Goal: Task Accomplishment & Management: Manage account settings

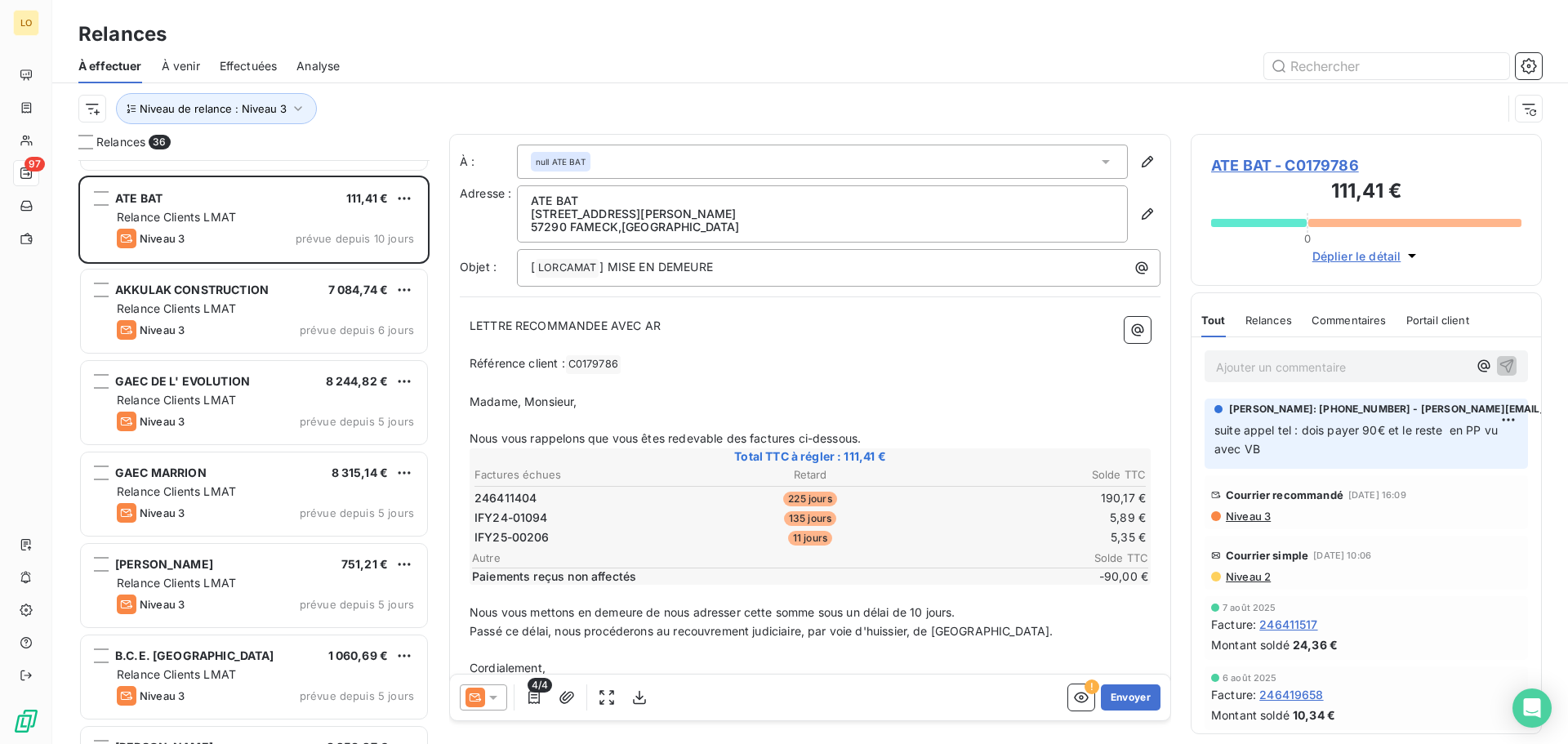
scroll to position [2709, 0]
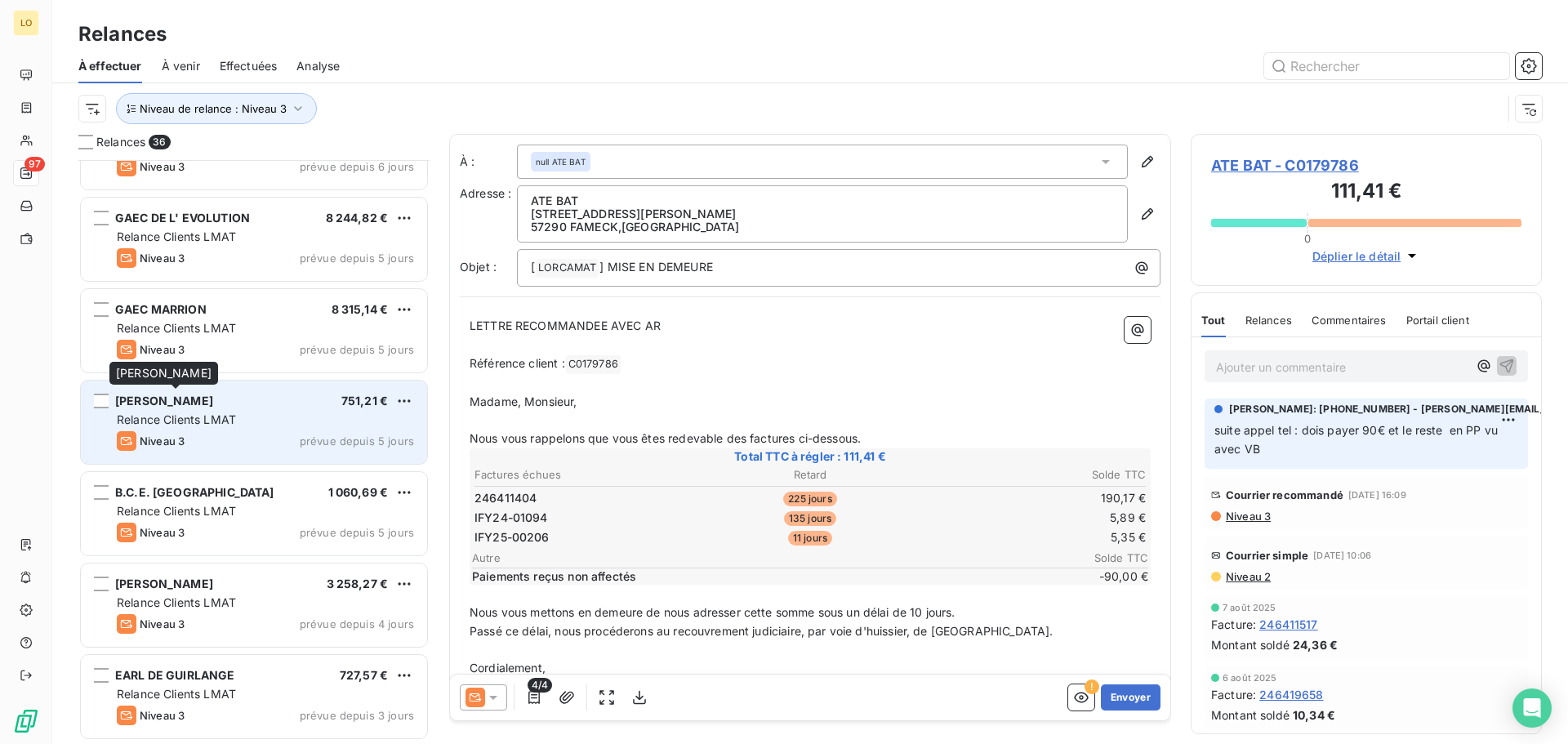
click at [201, 399] on span "[PERSON_NAME]" at bounding box center [164, 400] width 98 height 14
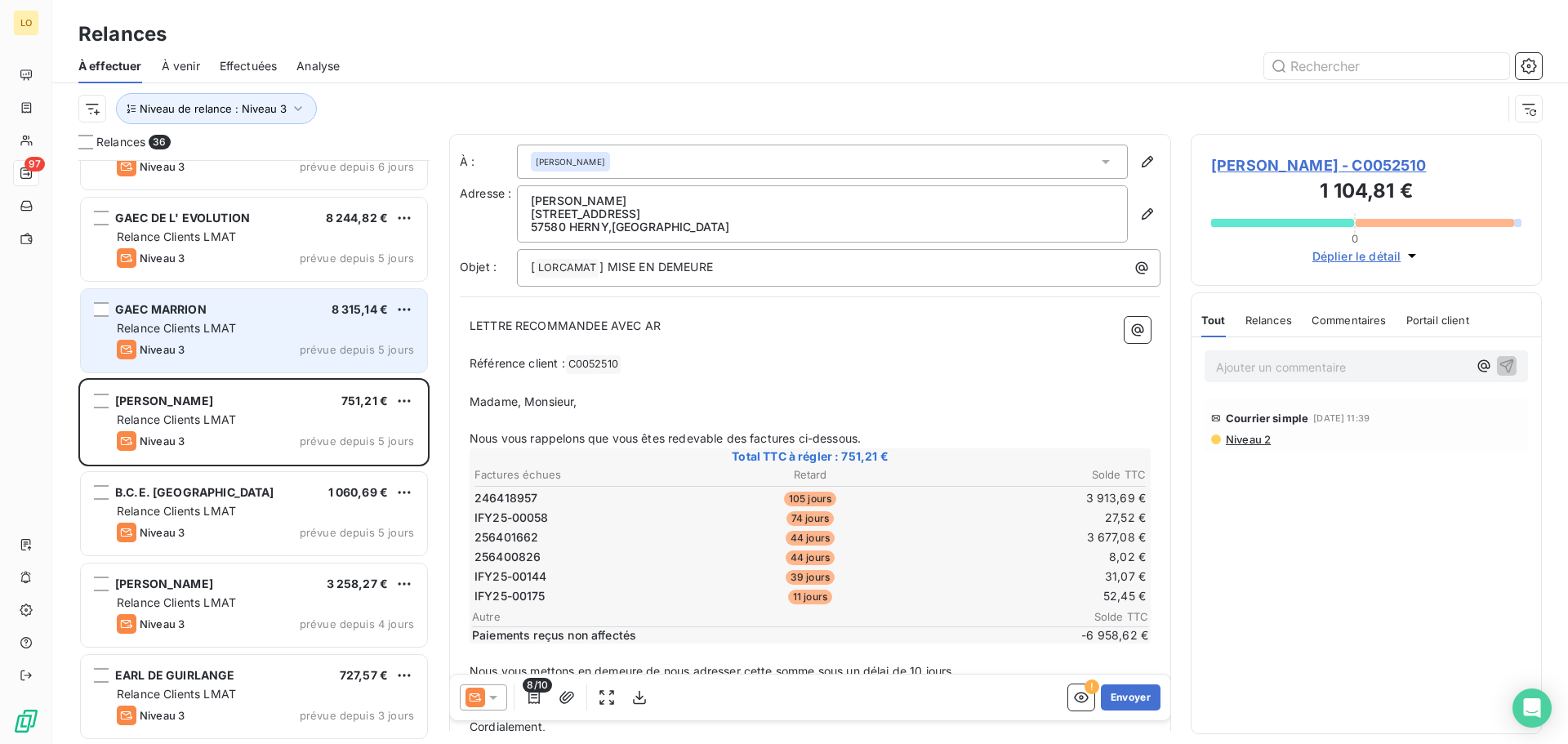
click at [224, 331] on span "Relance Clients LMAT" at bounding box center [176, 327] width 119 height 14
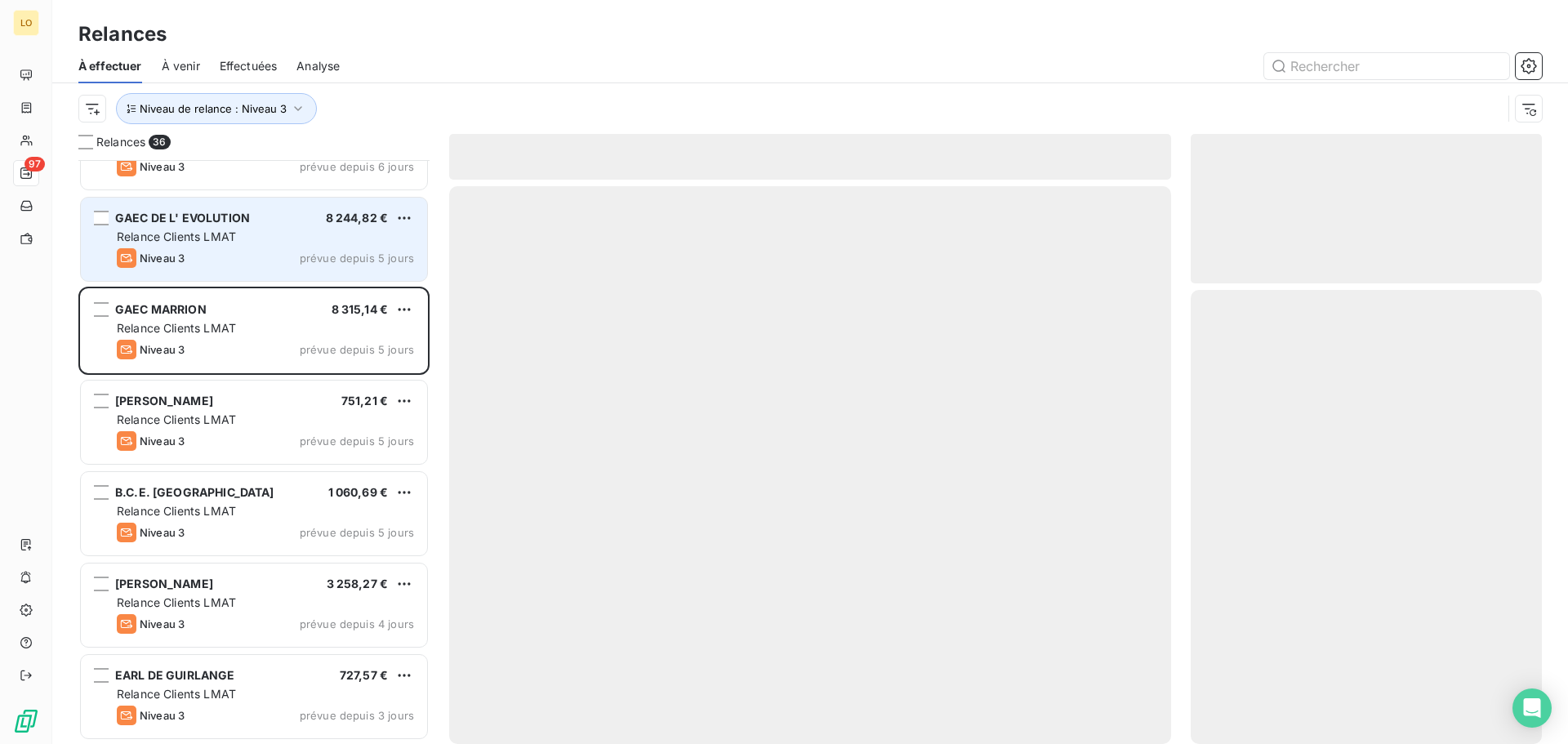
click at [209, 234] on span "Relance Clients LMAT" at bounding box center [176, 236] width 119 height 14
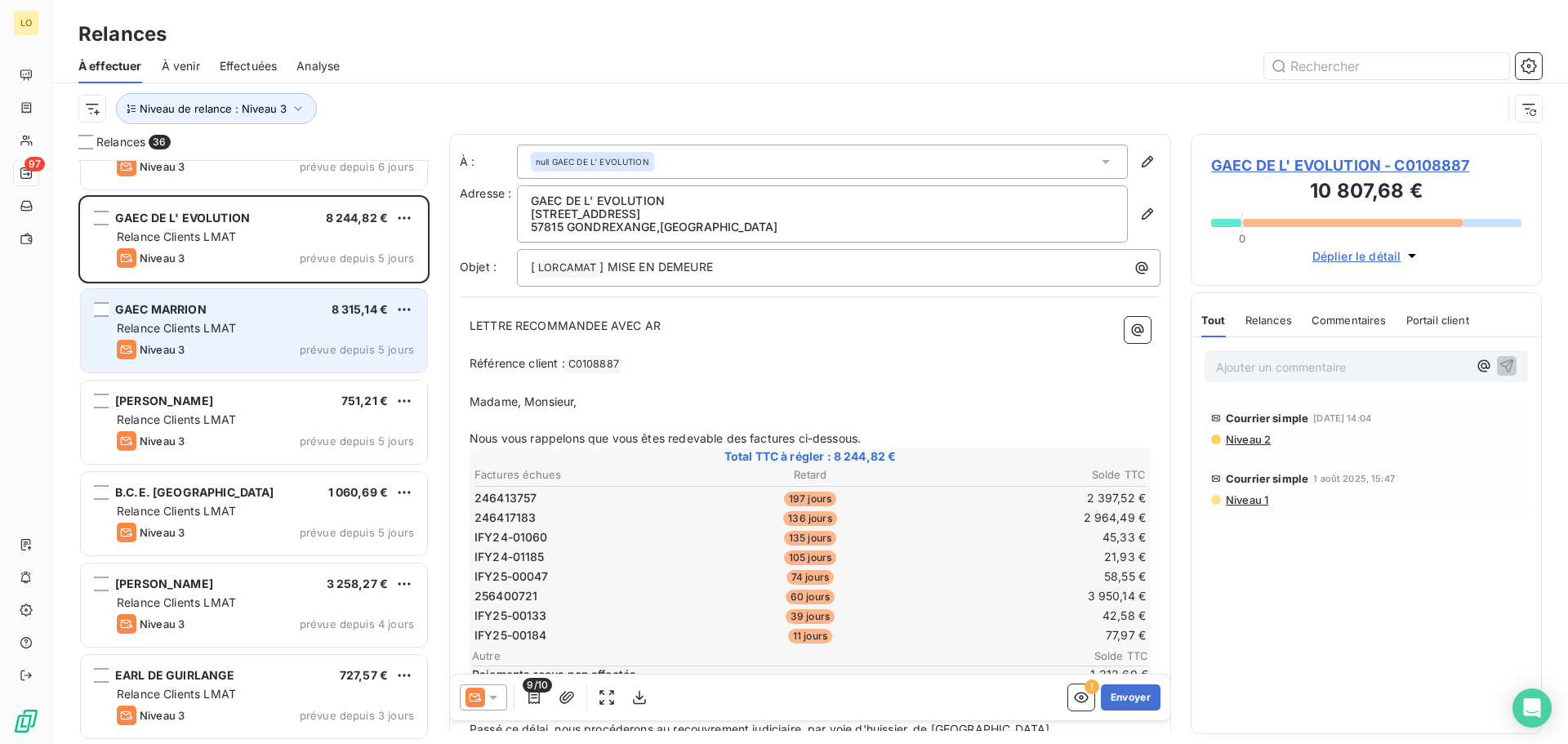
scroll to position [2627, 0]
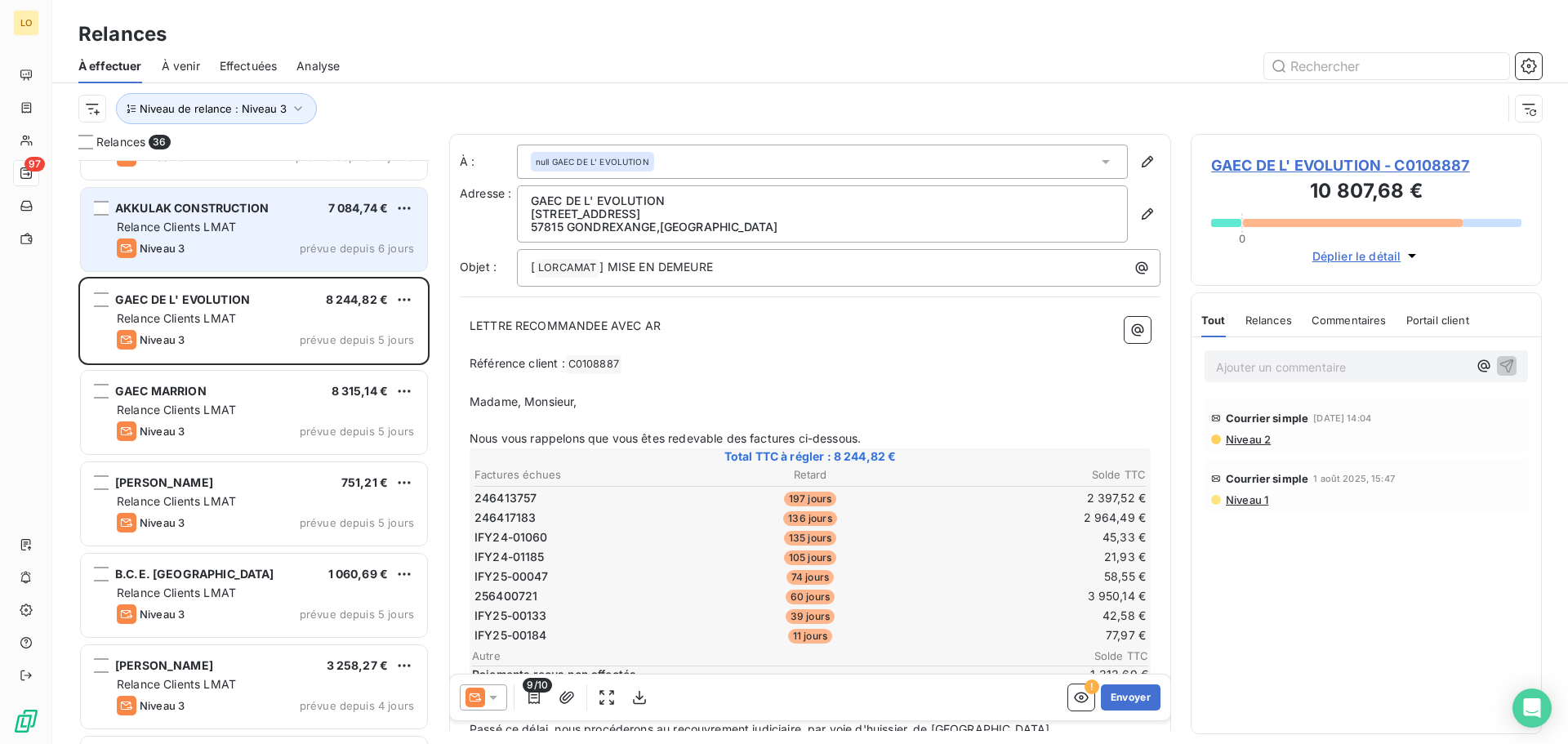
click at [208, 246] on div "Niveau 3 prévue depuis 6 jours" at bounding box center [265, 249] width 297 height 20
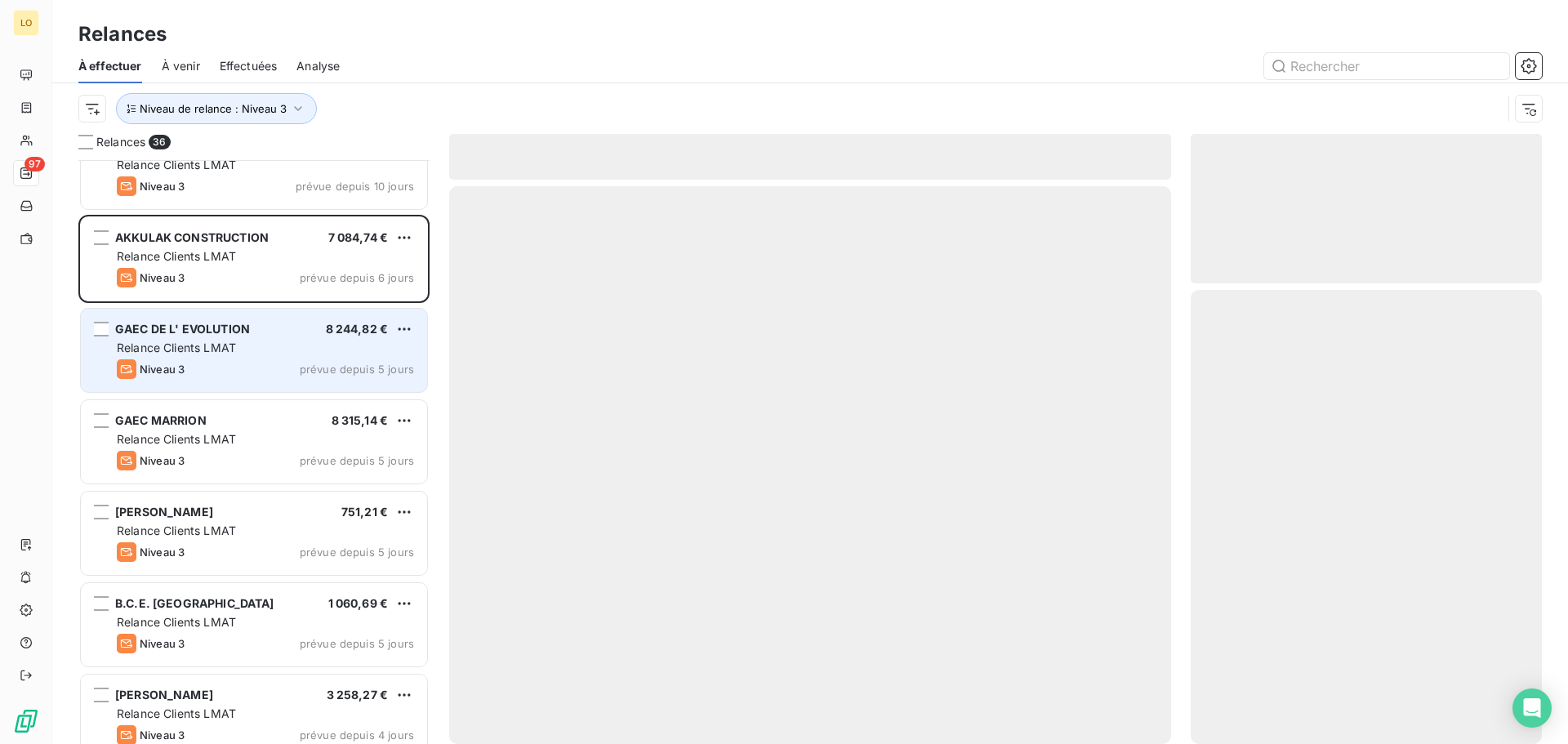
scroll to position [2545, 0]
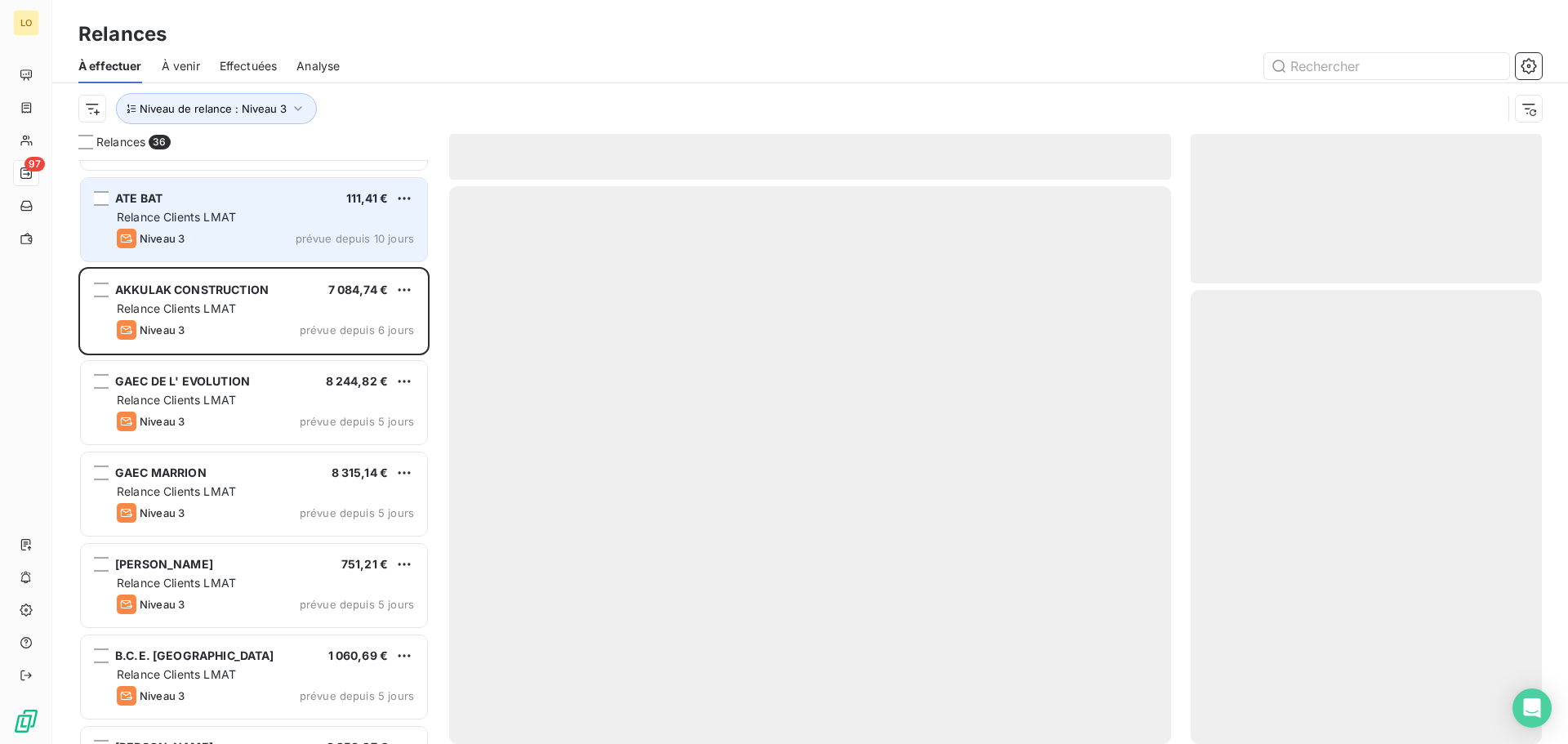
click at [268, 252] on div "ATE BAT 111,41 € Relance Clients LMAT Niveau 3 prévue depuis 10 jours" at bounding box center [254, 219] width 346 height 83
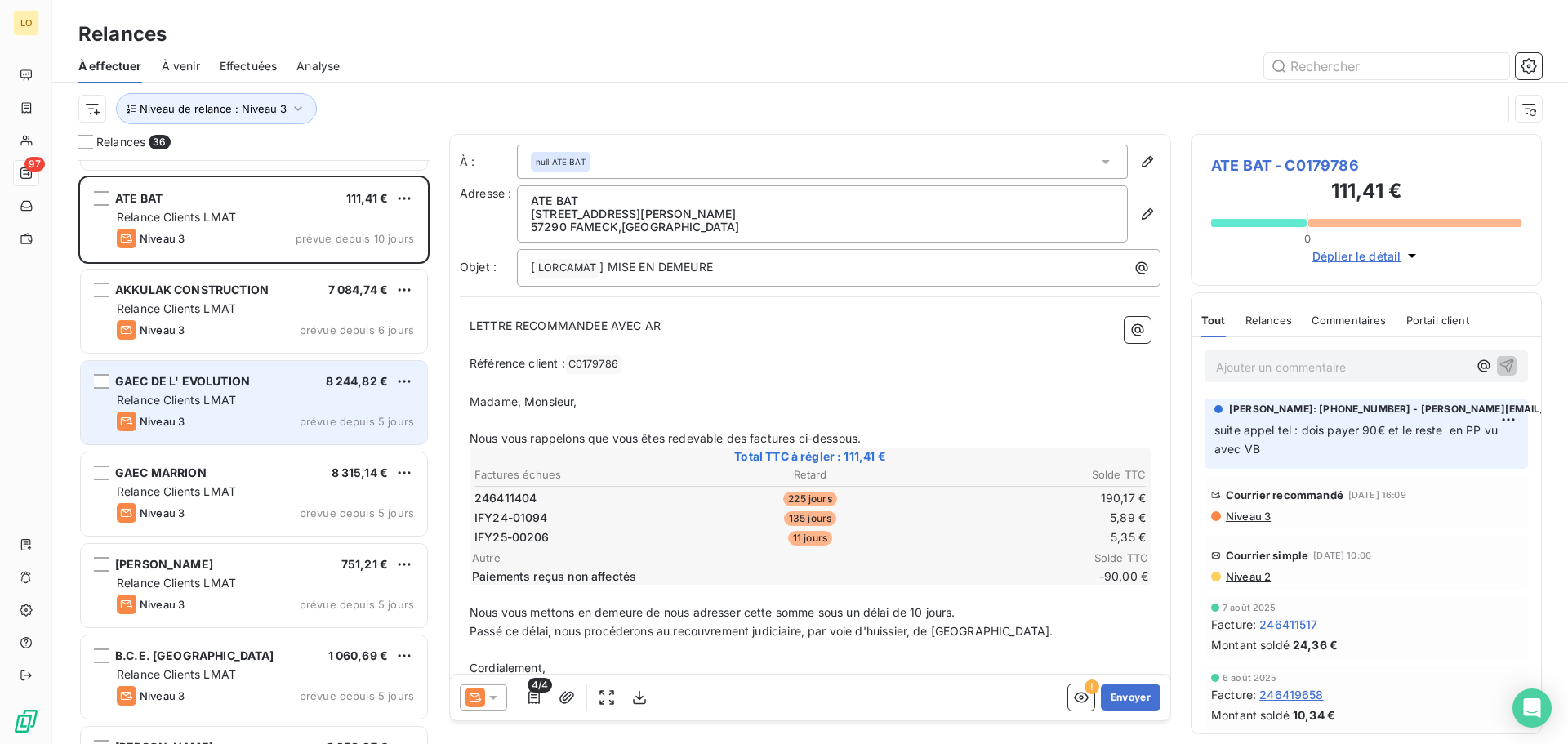
scroll to position [2464, 0]
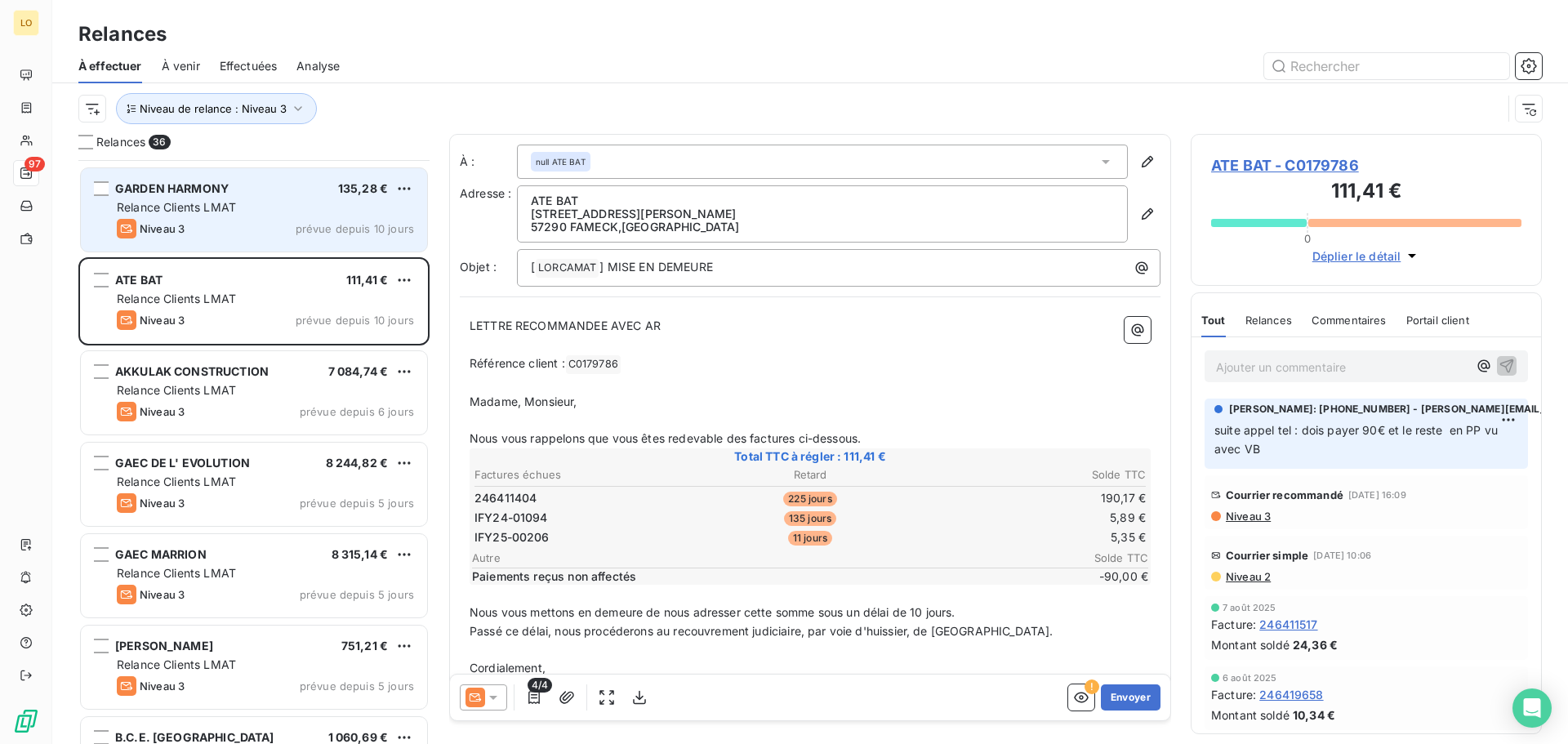
click at [277, 240] on div "GARDEN HARMONY 135,28 € Relance Clients LMAT Niveau 3 prévue depuis 10 jours" at bounding box center [254, 209] width 346 height 83
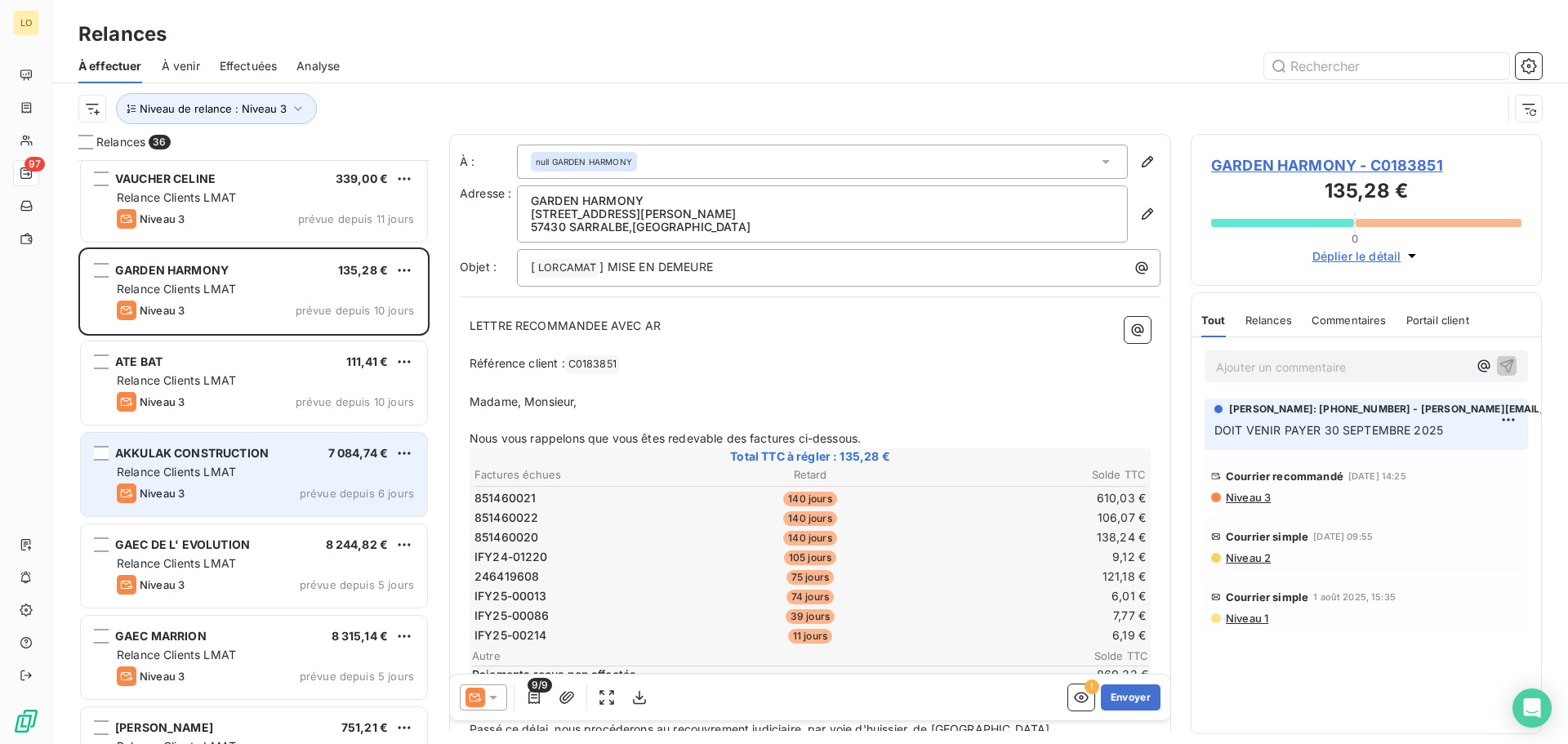
scroll to position [2300, 0]
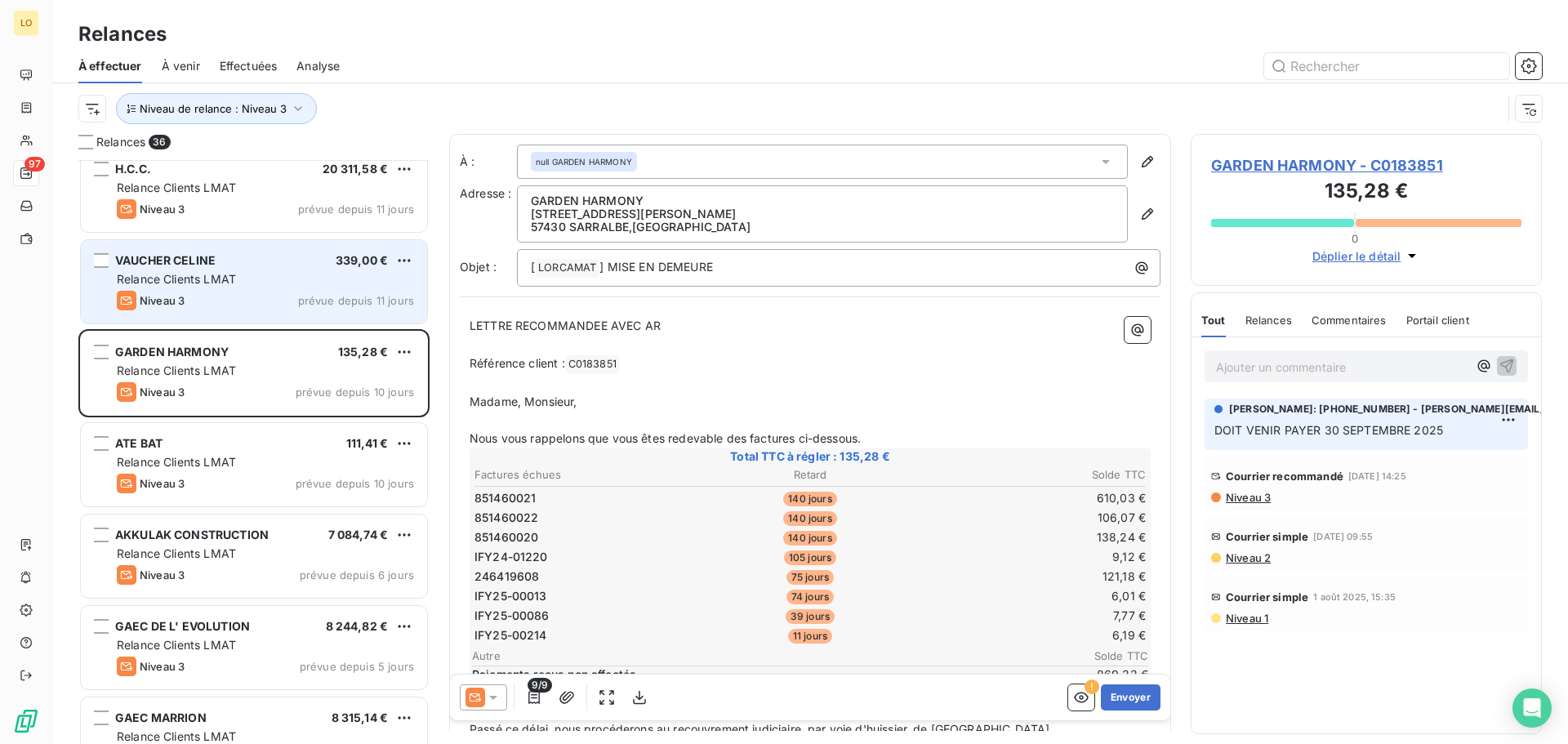
click at [281, 289] on div "[PERSON_NAME] 339,00 € Relance Clients LMAT Niveau 3 prévue depuis 11 jours" at bounding box center [254, 281] width 346 height 83
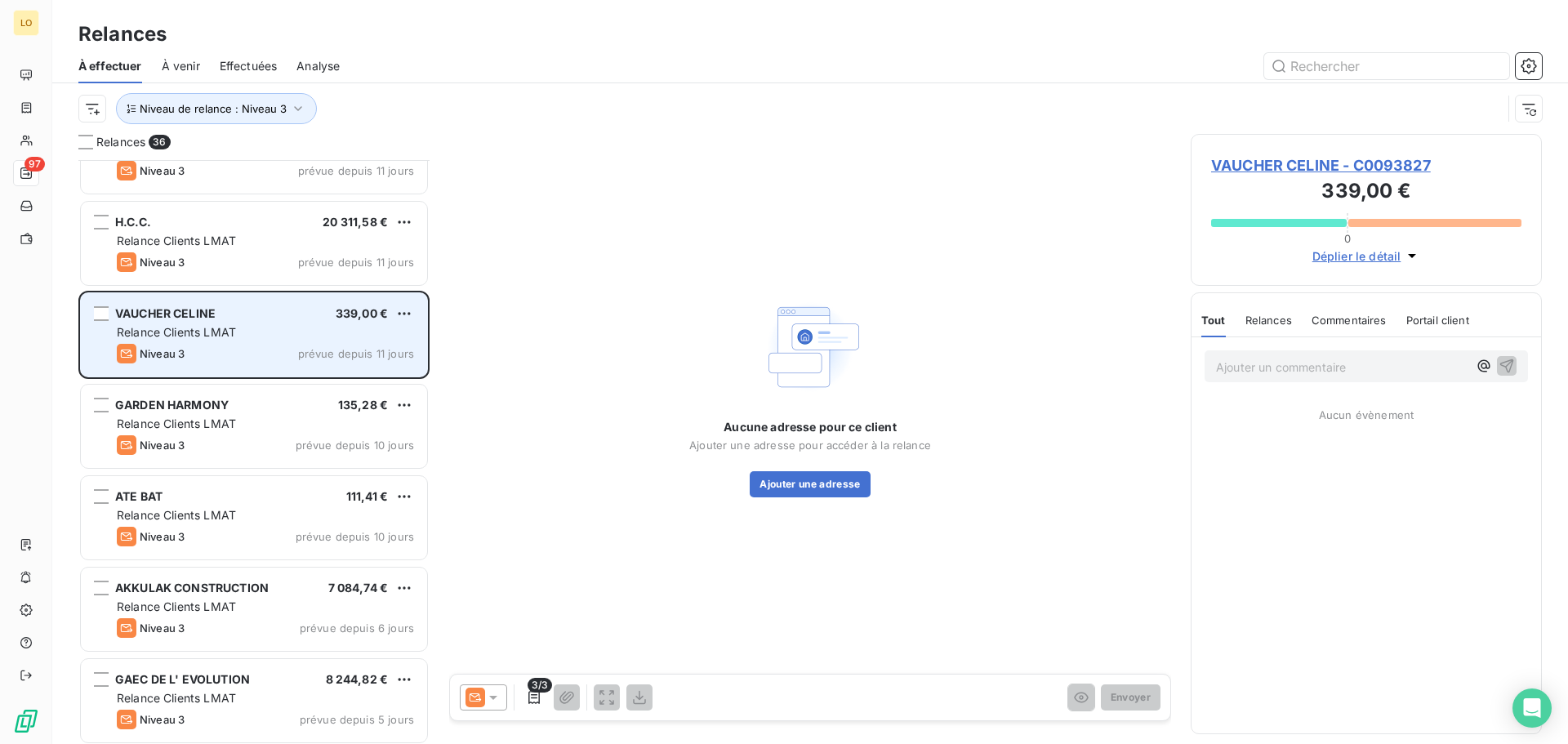
scroll to position [2219, 0]
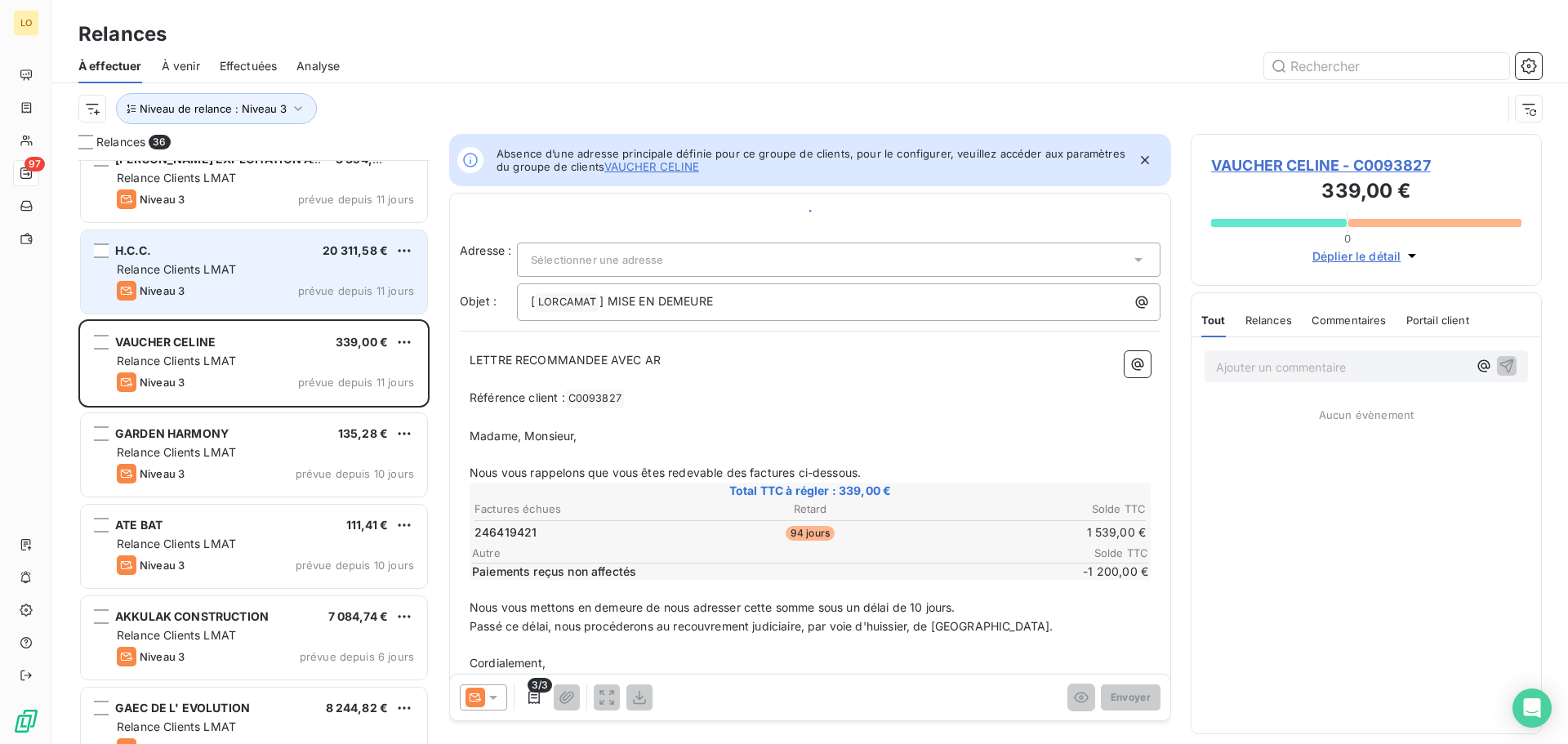
click at [261, 280] on div "Niveau 3 prévue depuis 11 jours" at bounding box center [265, 290] width 297 height 20
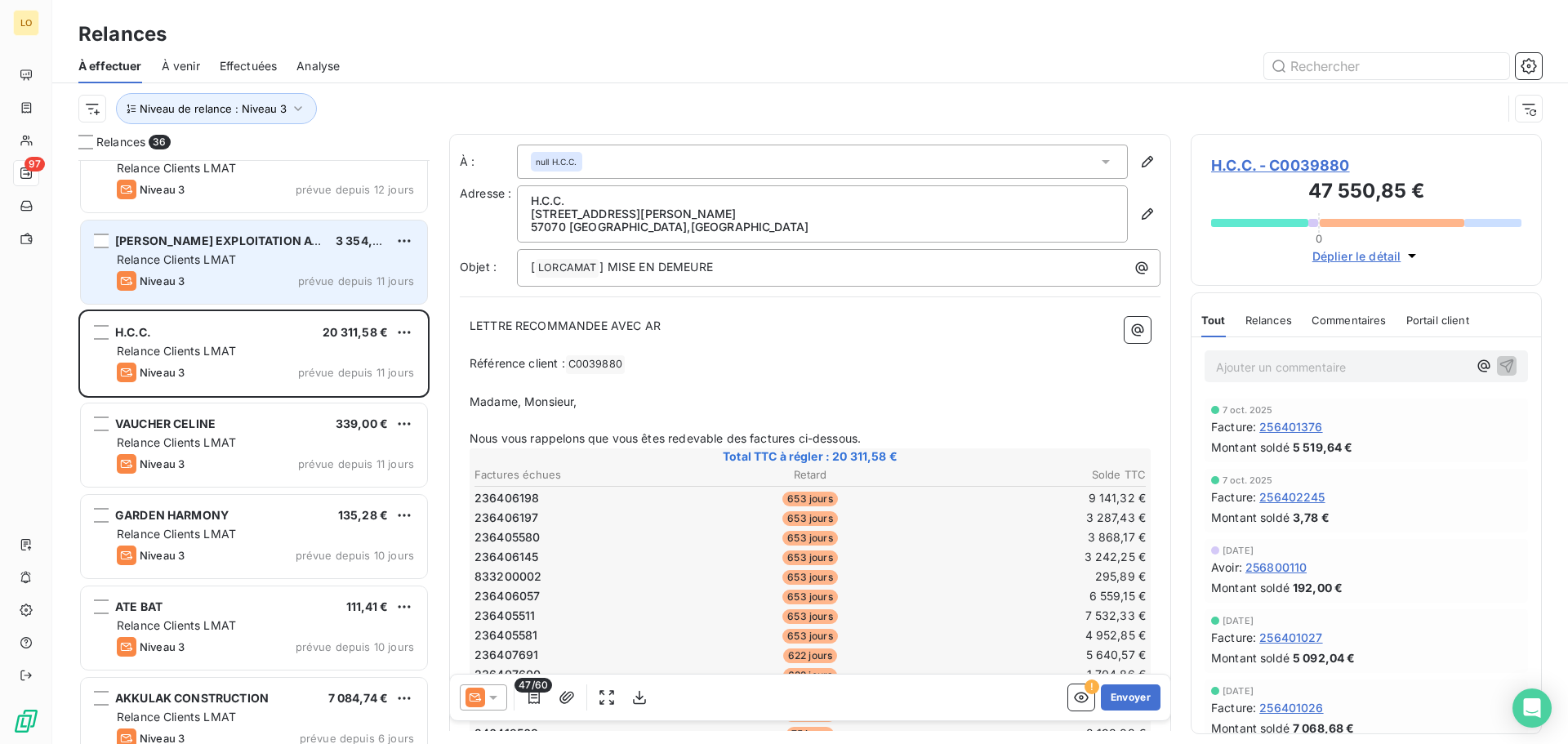
click at [241, 257] on div "Relance Clients LMAT" at bounding box center [265, 260] width 297 height 16
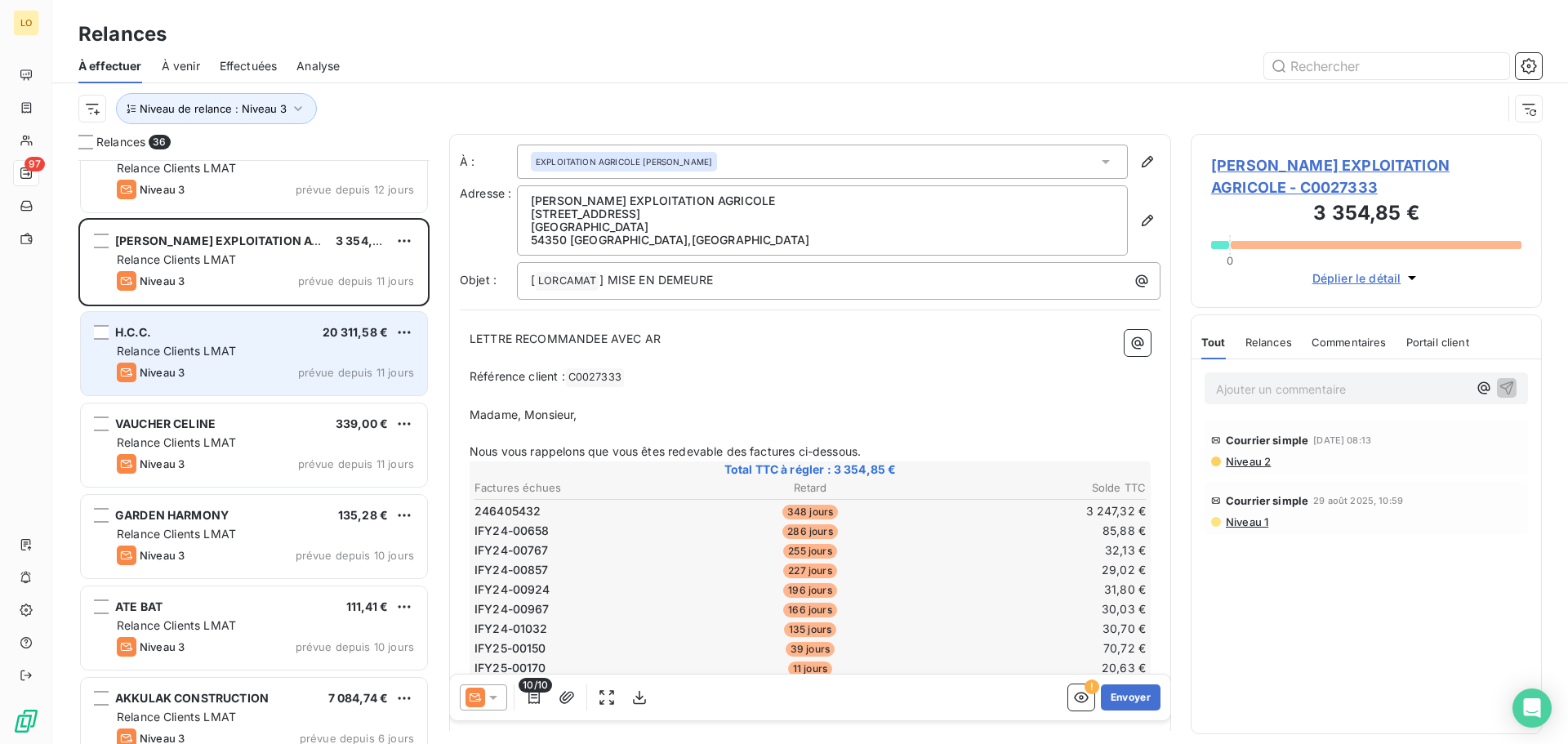
scroll to position [2055, 0]
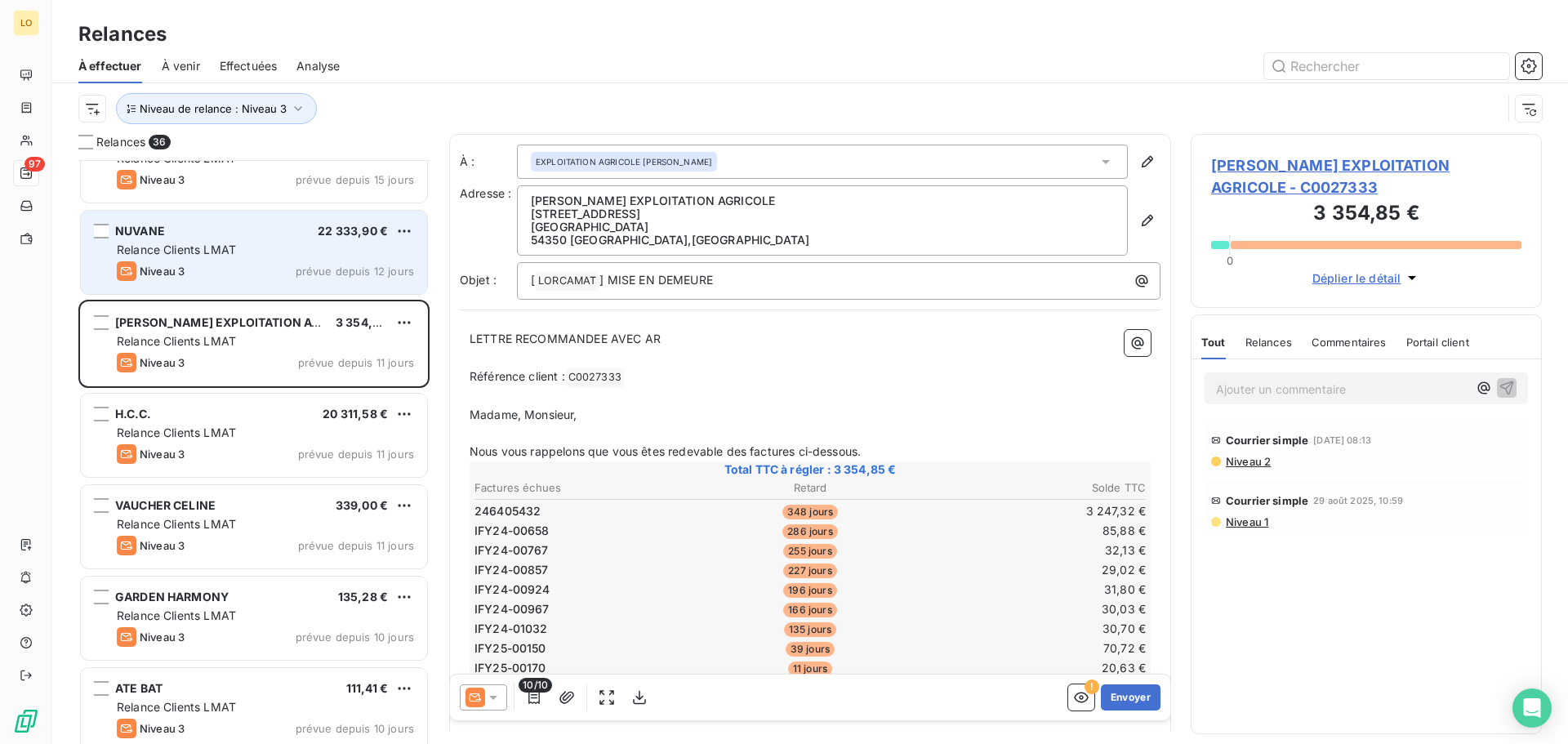
click at [189, 268] on div "Niveau 3 prévue depuis 12 jours" at bounding box center [265, 271] width 297 height 20
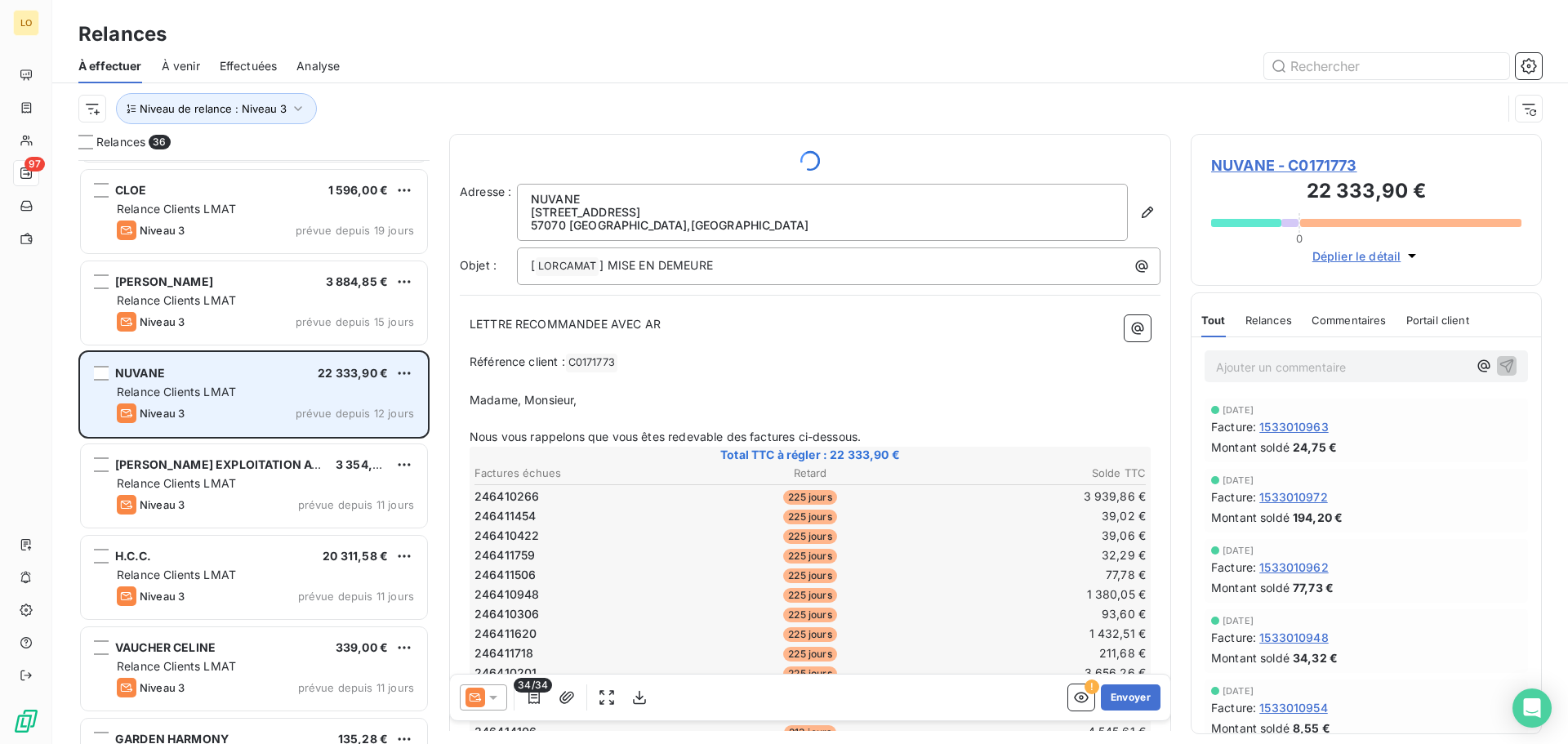
scroll to position [1892, 0]
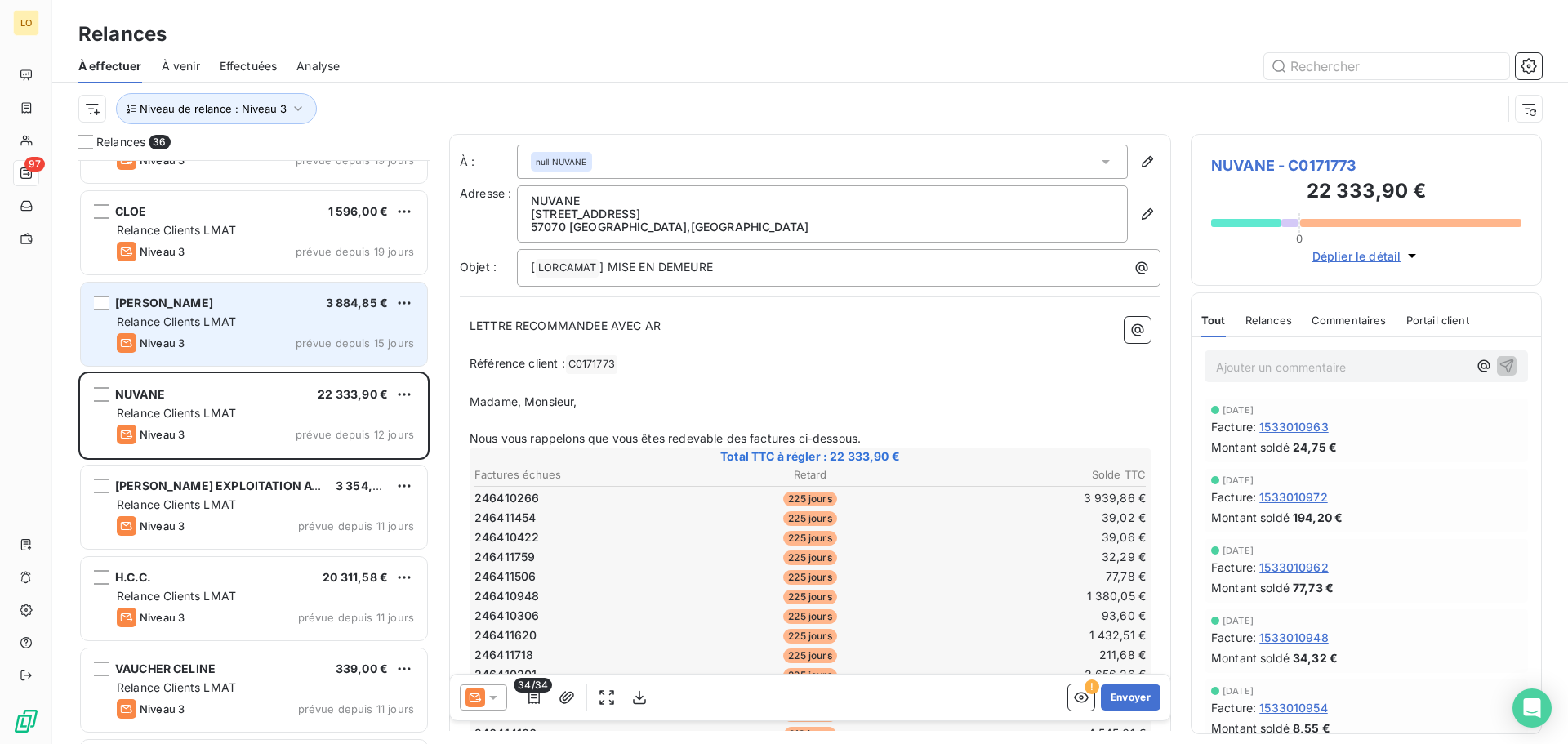
click at [185, 320] on span "Relance Clients LMAT" at bounding box center [176, 321] width 119 height 14
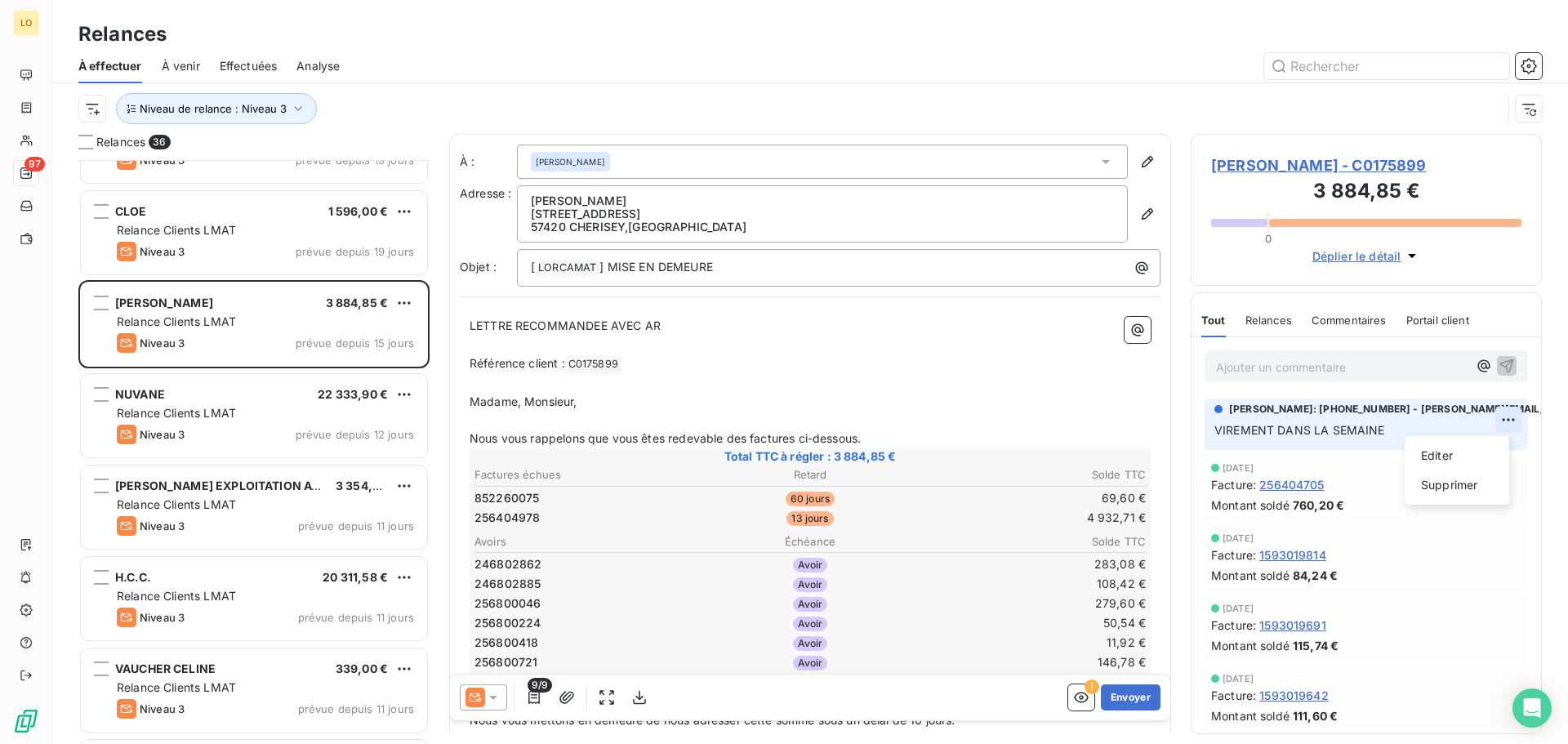
click at [1494, 416] on html "LO 97 Relances À effectuer À venir Effectuées Analyse Niveau de relance : Nivea…" at bounding box center [784, 372] width 1568 height 744
click at [1412, 592] on html "LO 97 Relances À effectuer À venir Effectuées Analyse Niveau de relance : Nivea…" at bounding box center [784, 372] width 1568 height 744
drag, startPoint x: 1214, startPoint y: 737, endPoint x: 1277, endPoint y: 721, distance: 65.0
click at [1277, 721] on div "[PERSON_NAME] - C0175899 3 884,85 € 0 Déplier le détail Tout Relances Commentai…" at bounding box center [1367, 439] width 352 height 610
drag, startPoint x: 1247, startPoint y: 725, endPoint x: 1413, endPoint y: 719, distance: 166.1
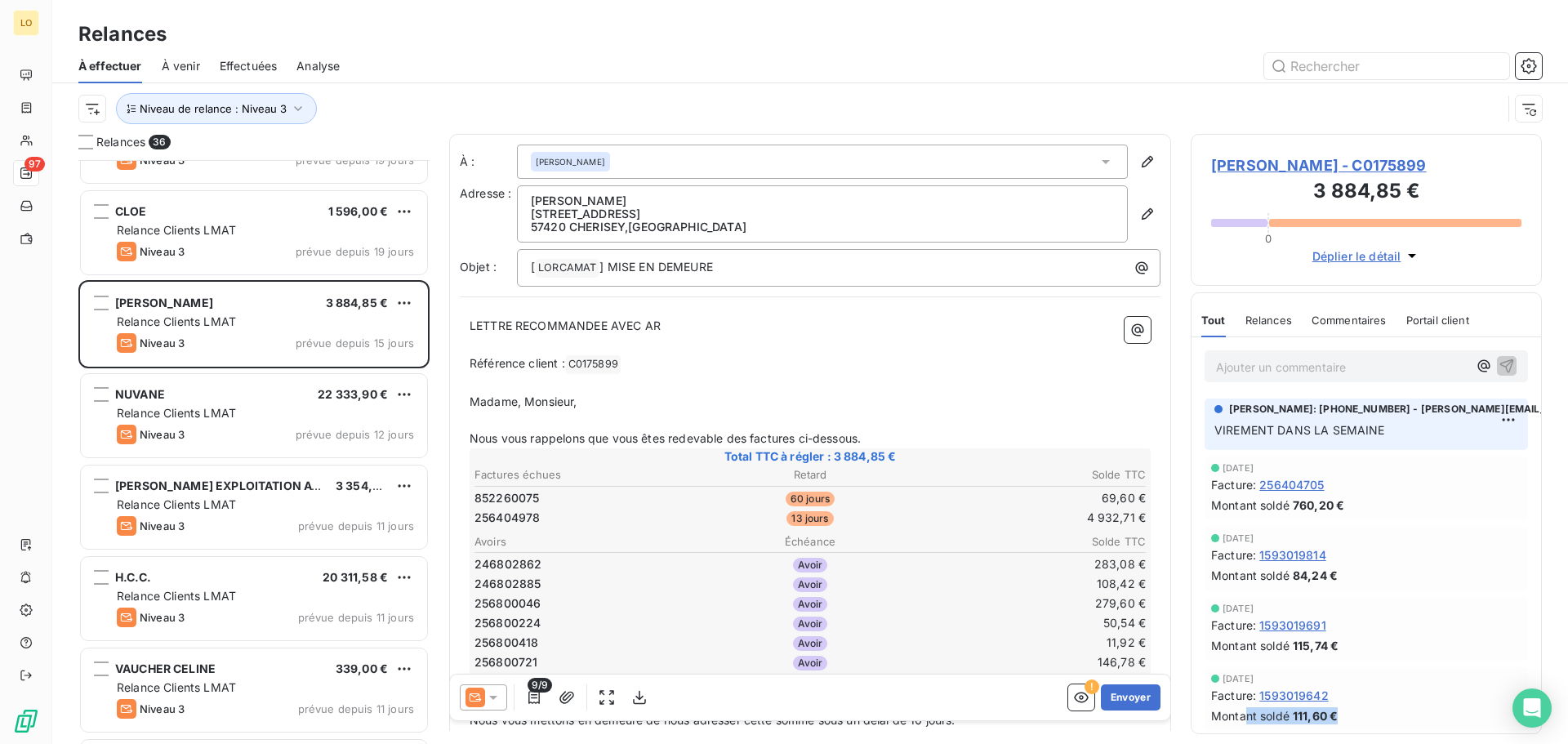
click at [1413, 719] on div "[DATE] Facture : 1593019642 Montant soldé 111,60 €" at bounding box center [1366, 698] width 323 height 64
click at [1453, 660] on div "[DATE] Facture : 1593019691 Montant soldé 115,74 €" at bounding box center [1367, 628] width 350 height 70
drag, startPoint x: 1450, startPoint y: 726, endPoint x: 1367, endPoint y: 726, distance: 83.0
click at [1367, 726] on div "[DATE] Facture : 1593019642 Montant soldé 111,60 €" at bounding box center [1366, 698] width 323 height 64
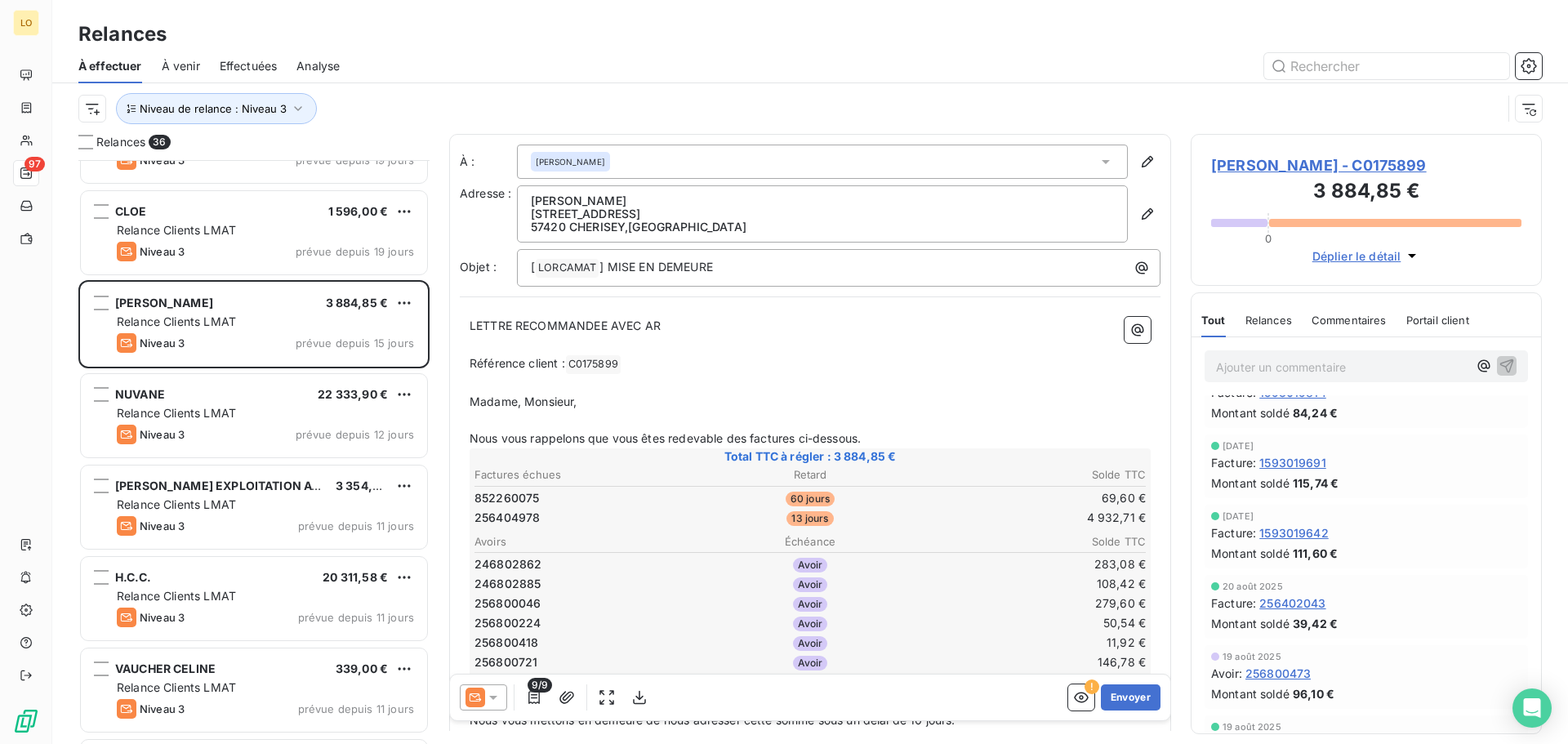
scroll to position [163, 0]
drag, startPoint x: 1227, startPoint y: 725, endPoint x: 1500, endPoint y: 729, distance: 273.0
click at [1500, 729] on div "19 août 2025" at bounding box center [1367, 726] width 311 height 10
drag, startPoint x: 1567, startPoint y: 702, endPoint x: 1426, endPoint y: 710, distance: 141.2
click at [1427, 714] on div "Relances 36 [PERSON_NAME] 570,87 € Relance Clients LMAT Niveau 3 prévue depuis …" at bounding box center [810, 439] width 1516 height 610
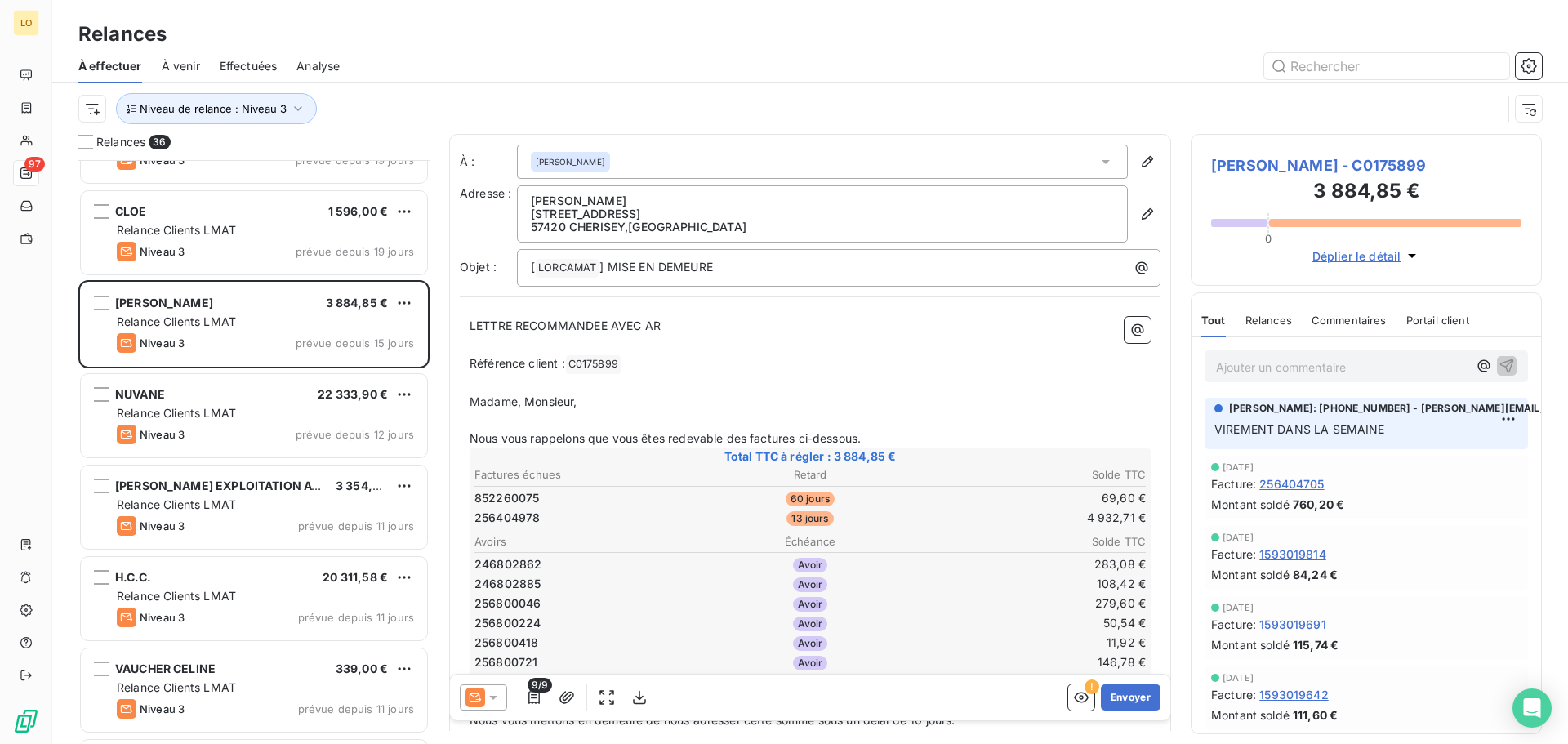
scroll to position [0, 0]
click at [1456, 432] on p "VIREMENT DANS LA SEMAINE" at bounding box center [1367, 431] width 304 height 19
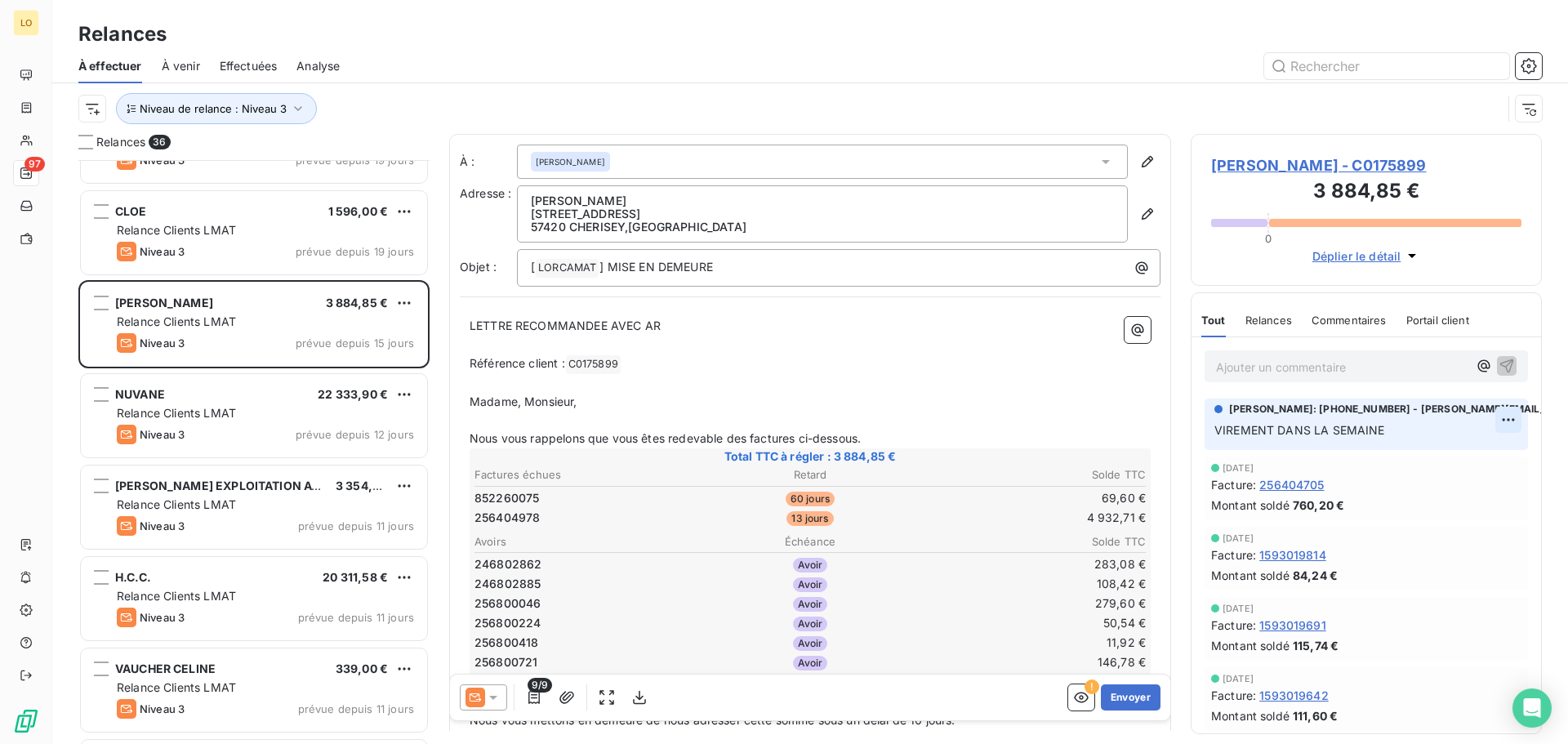
click at [1492, 420] on html "LO 97 Relances À effectuer À venir Effectuées Analyse Niveau de relance : Nivea…" at bounding box center [784, 372] width 1568 height 744
click at [1403, 642] on html "LO 97 Relances À effectuer À venir Effectuées Analyse Niveau de relance : Nivea…" at bounding box center [784, 372] width 1568 height 744
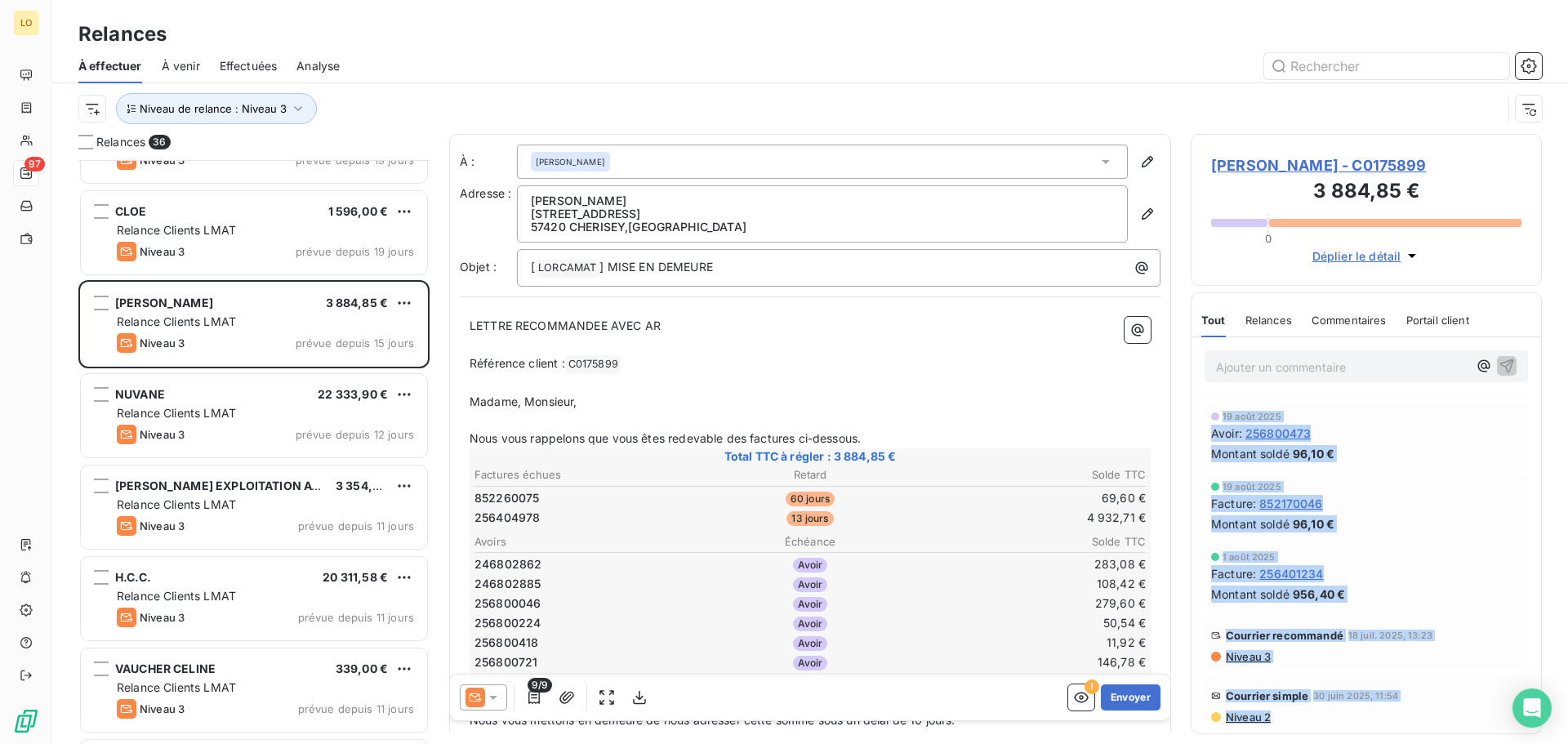
drag, startPoint x: 1243, startPoint y: 729, endPoint x: 1407, endPoint y: 721, distance: 164.2
click at [1415, 719] on div "[PERSON_NAME]: [PHONE_NUMBER] - [PERSON_NAME][EMAIL_ADDRESS][DOMAIN_NAME][DATE]…" at bounding box center [1367, 362] width 350 height 740
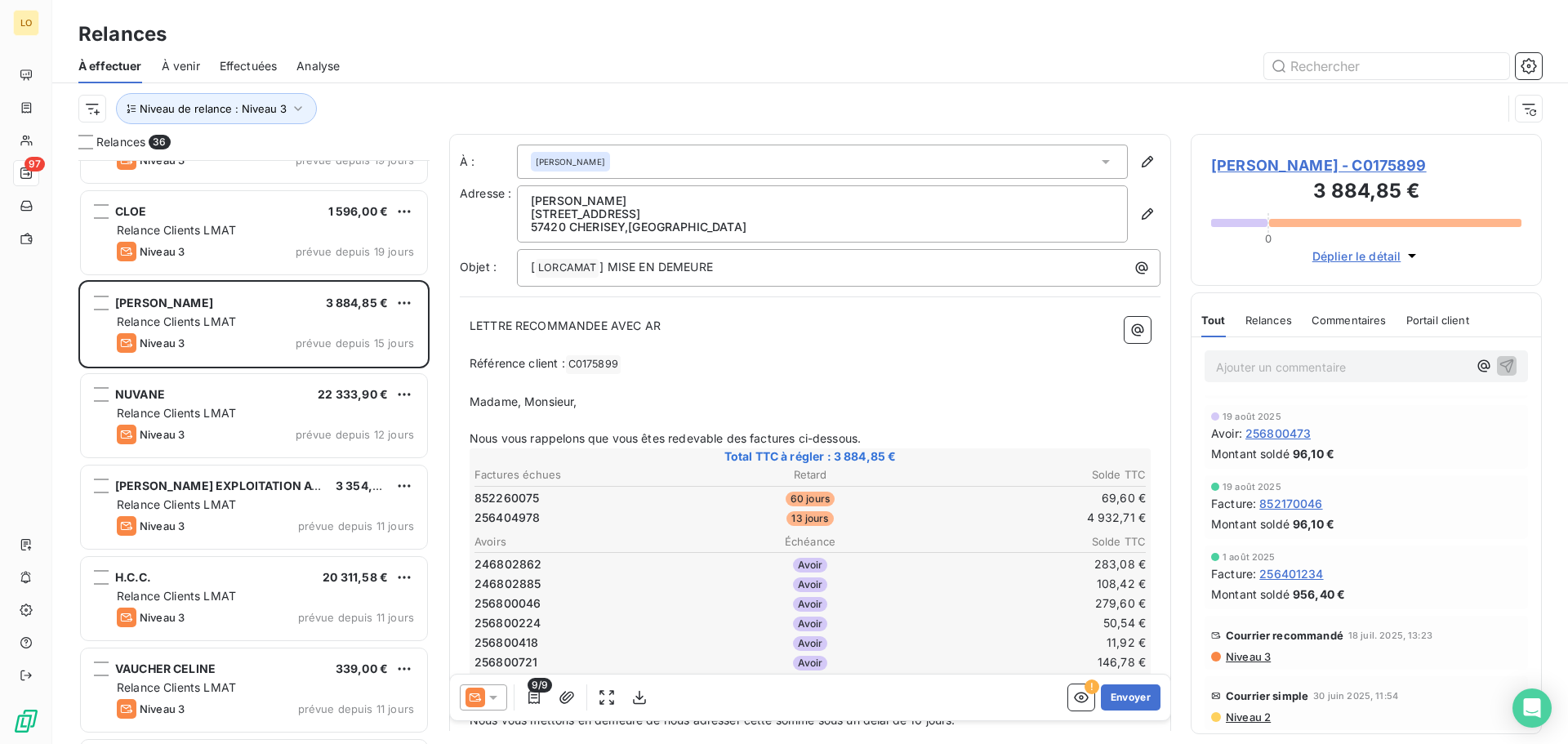
click at [498, 698] on icon at bounding box center [494, 698] width 16 height 16
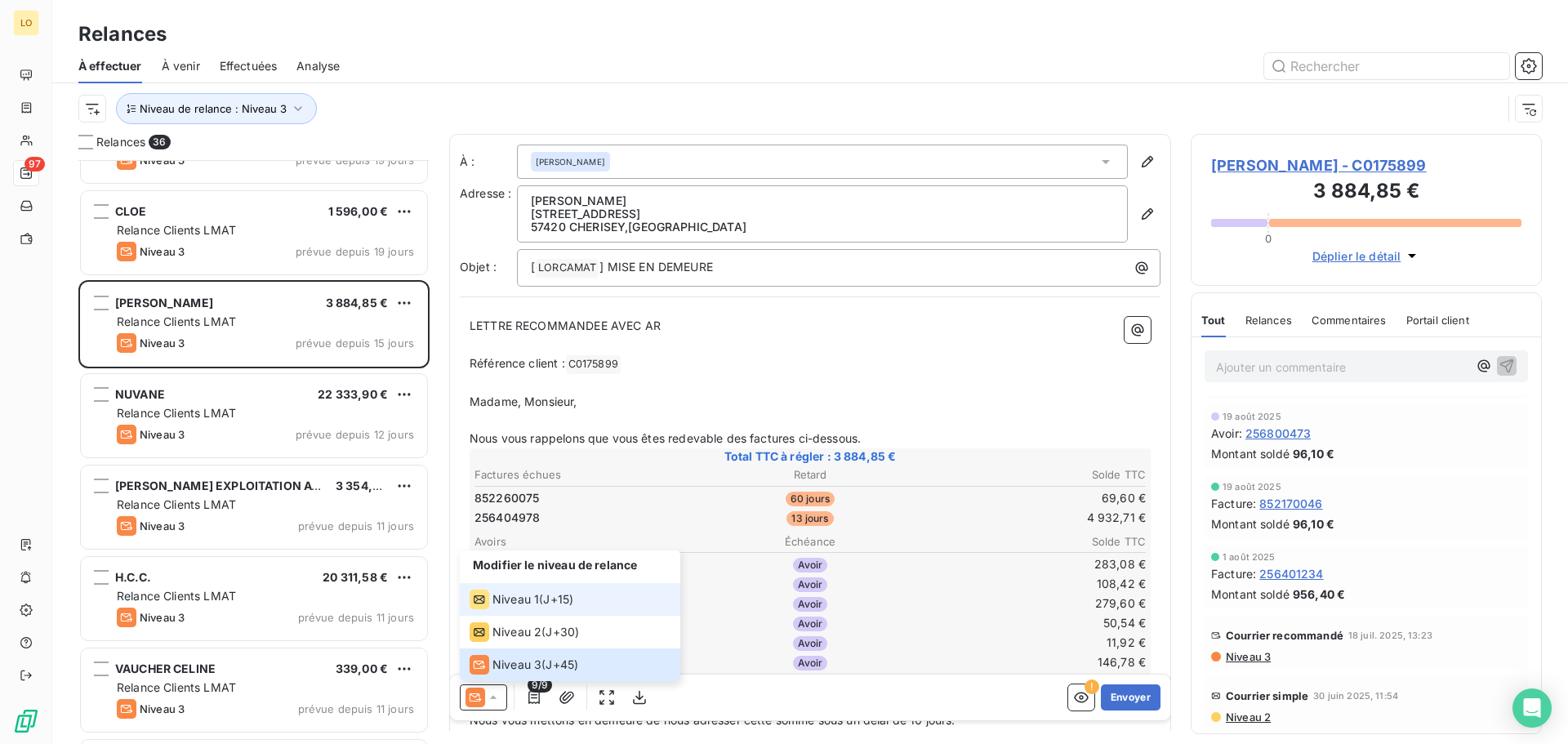
click at [494, 601] on span "Niveau 1" at bounding box center [516, 599] width 46 height 16
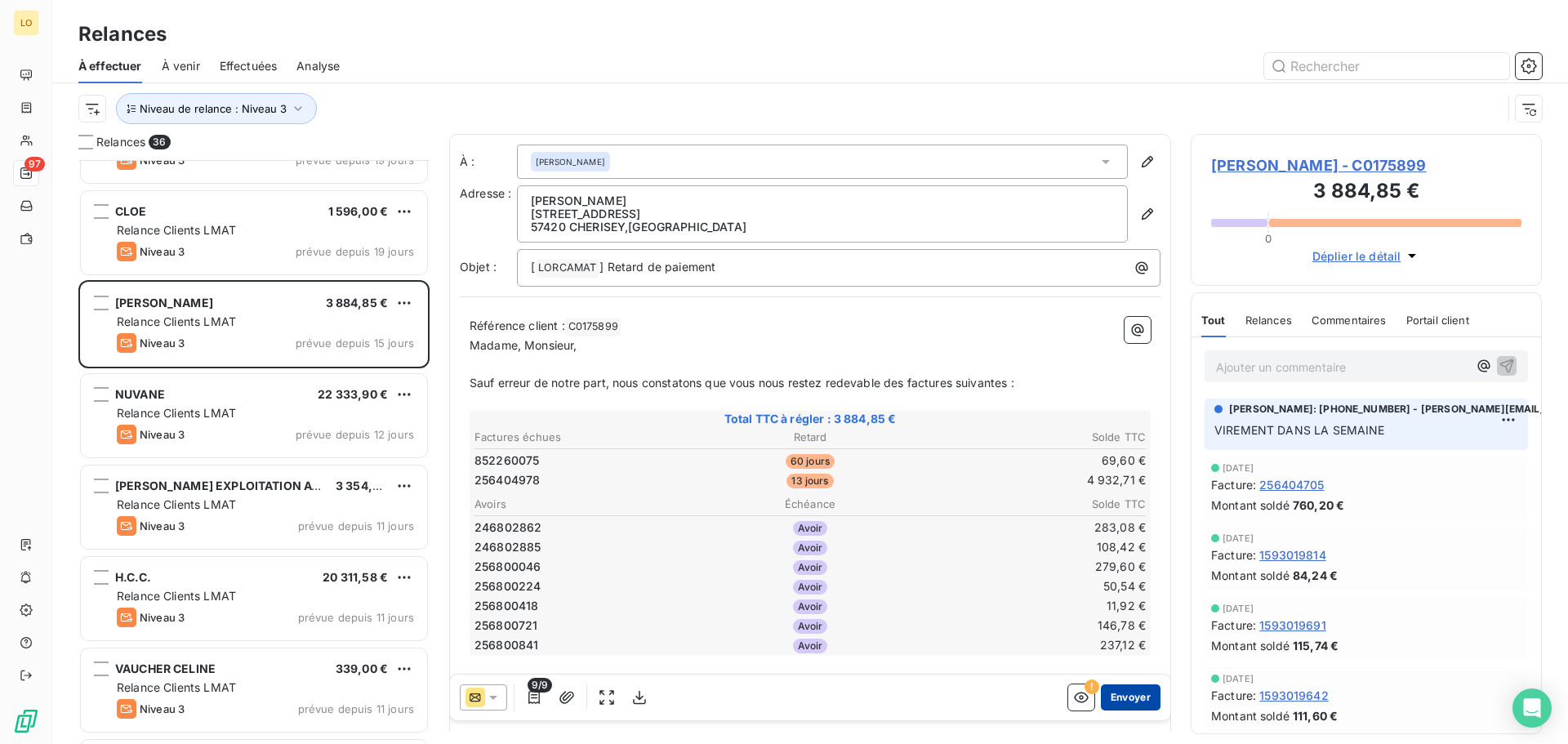
click at [1131, 696] on button "Envoyer" at bounding box center [1131, 697] width 59 height 26
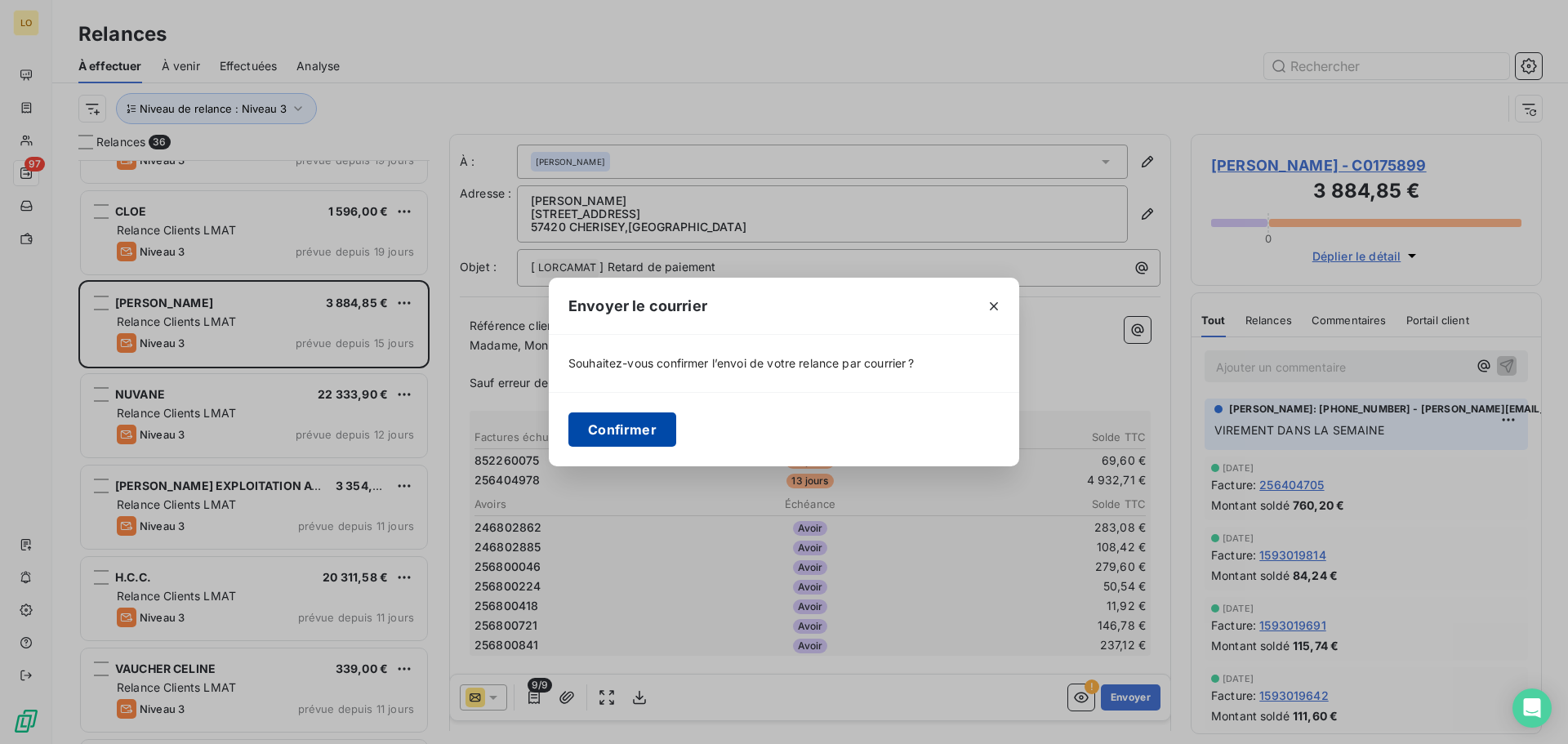
click at [595, 437] on button "Confirmer" at bounding box center [622, 430] width 108 height 35
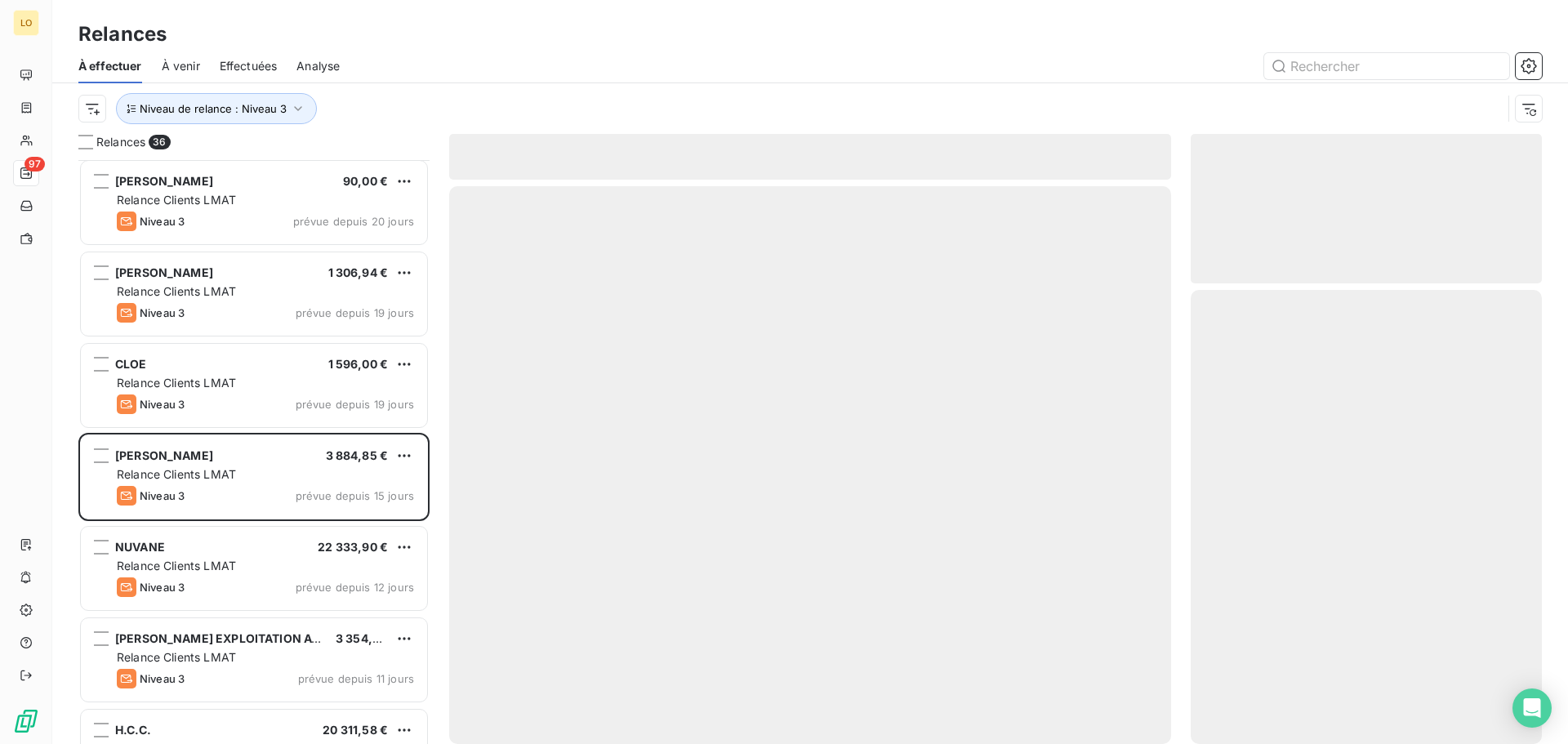
scroll to position [1729, 0]
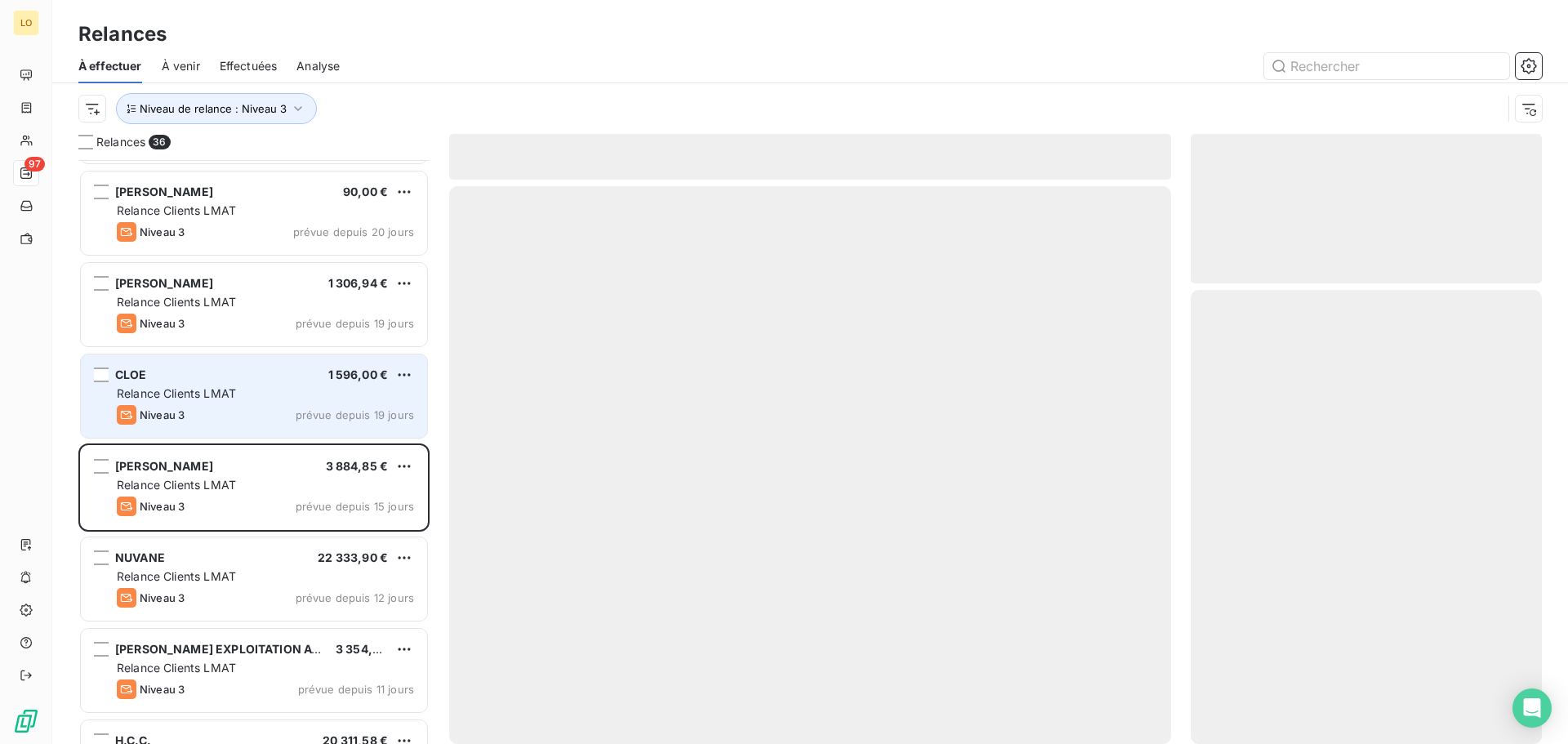
click at [282, 385] on div "Relance Clients LMAT" at bounding box center [265, 393] width 297 height 16
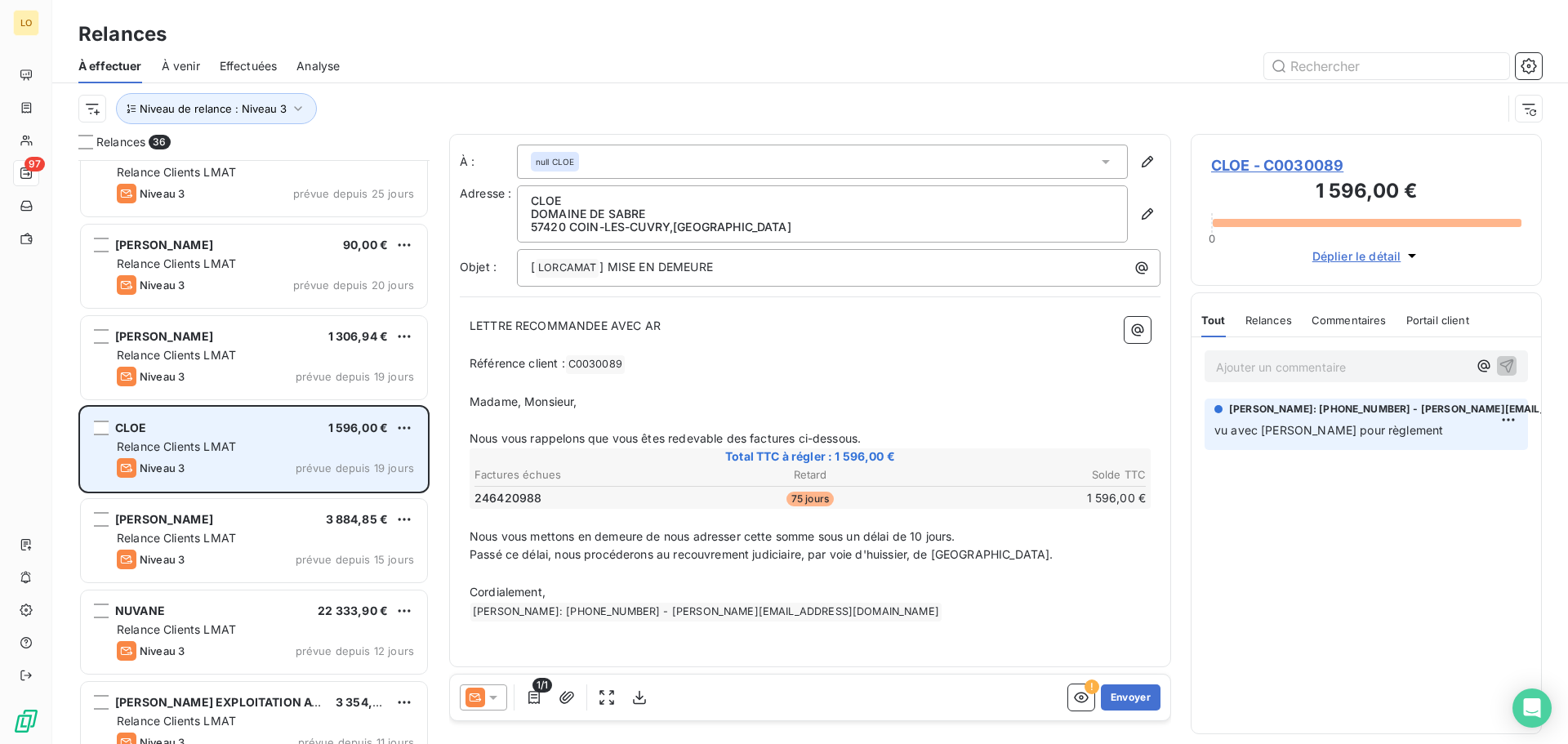
scroll to position [1647, 0]
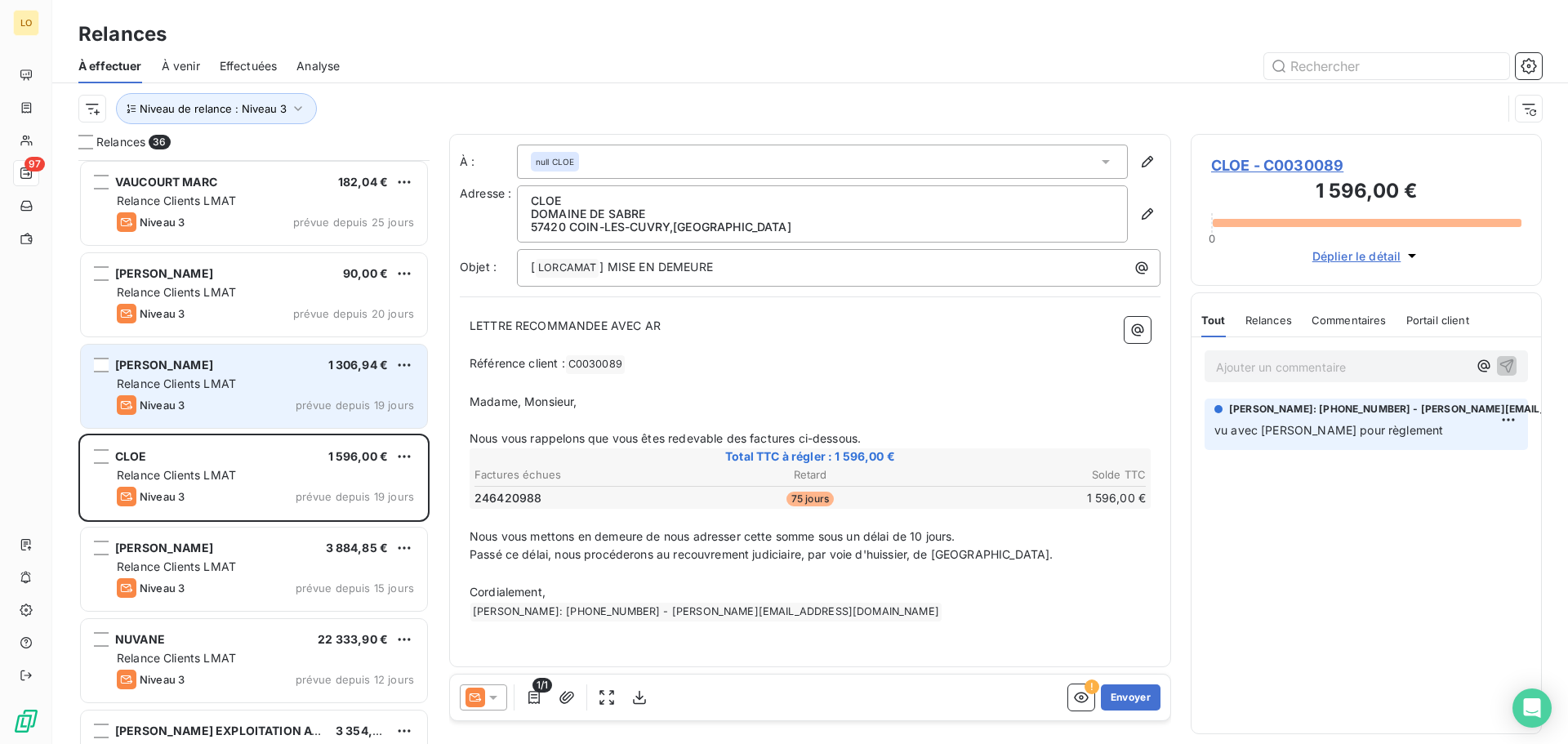
click at [274, 381] on div "Relance Clients LMAT" at bounding box center [265, 383] width 297 height 16
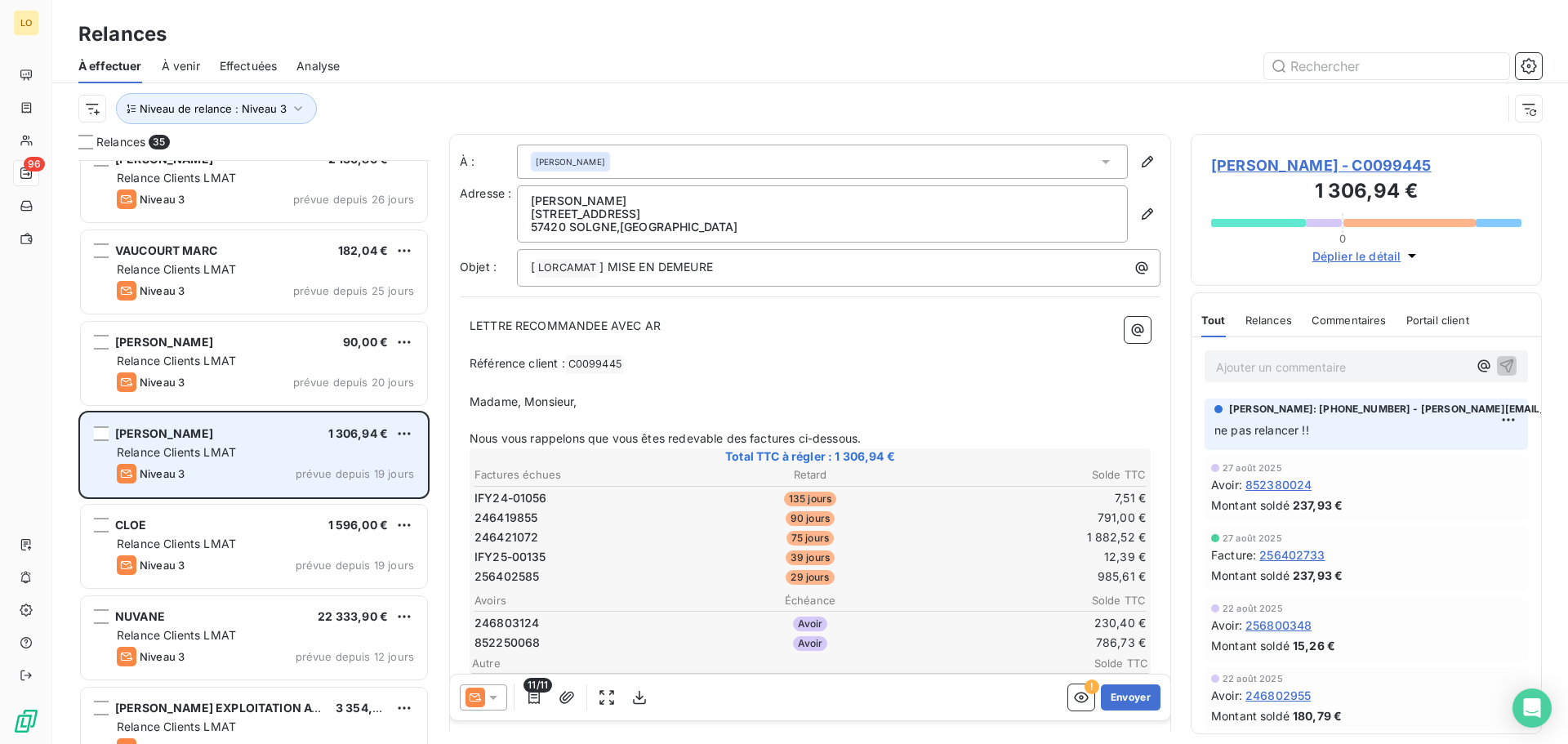
scroll to position [1484, 0]
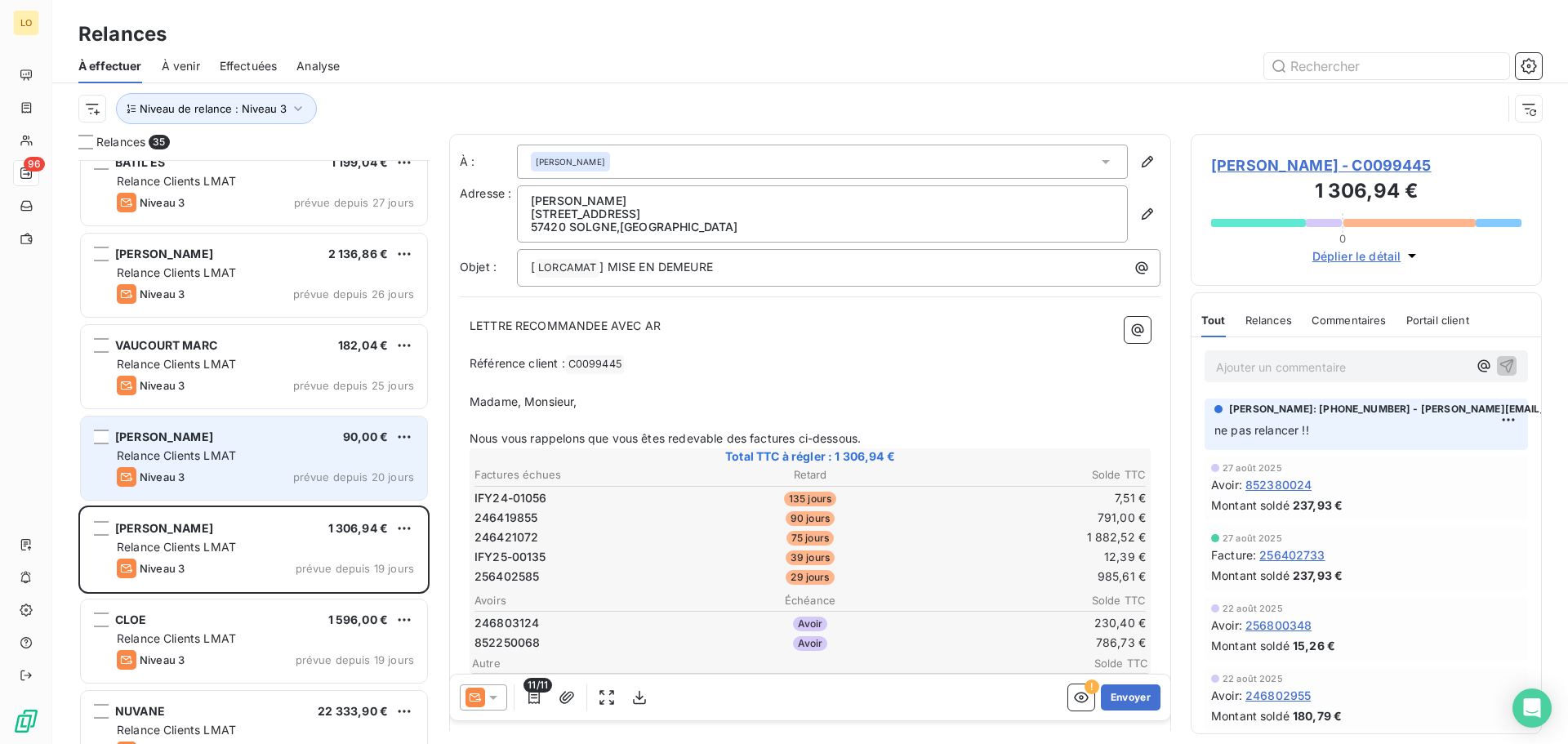
click at [148, 472] on span "Niveau 3" at bounding box center [161, 476] width 45 height 13
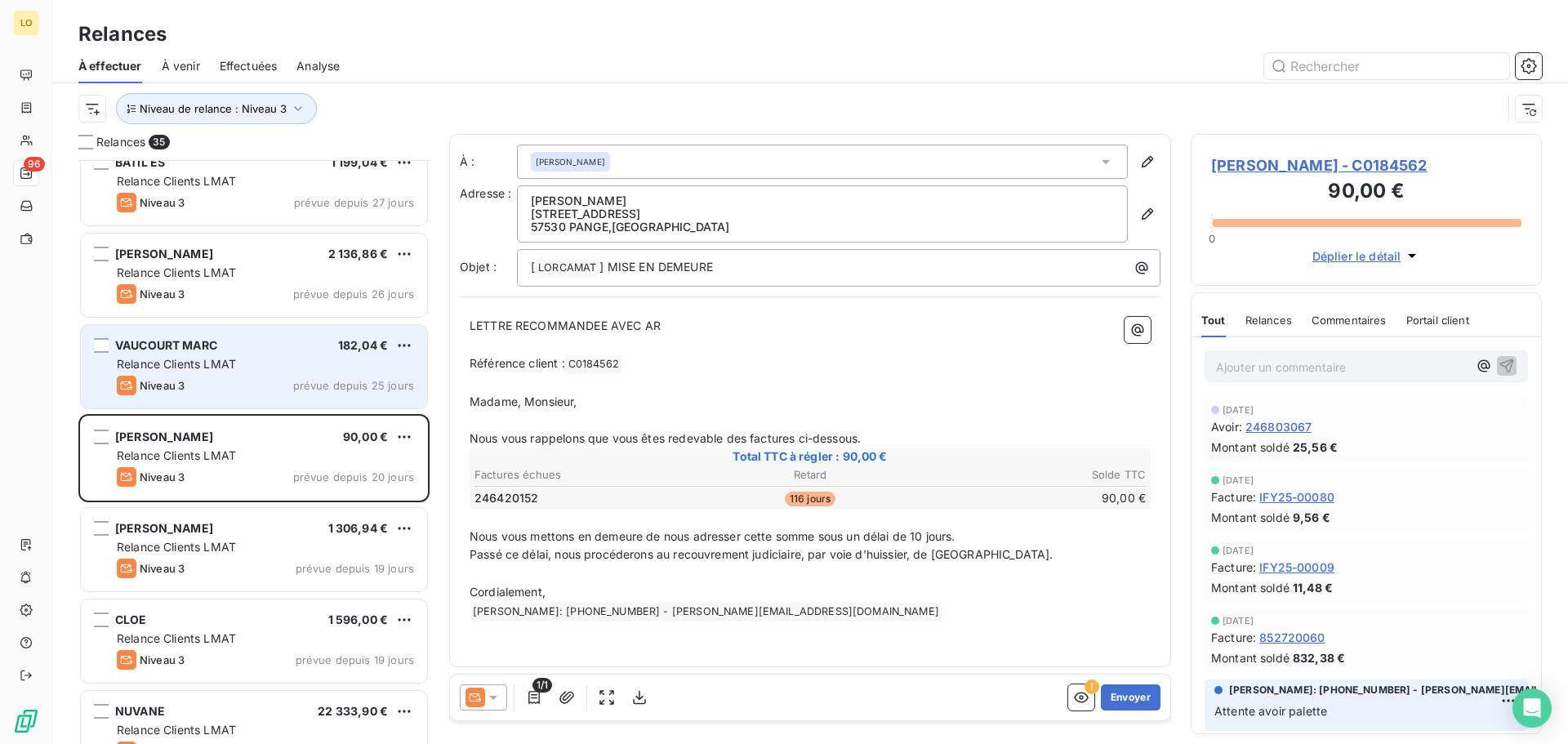
click at [240, 391] on div "Niveau 3 prévue depuis 25 jours" at bounding box center [265, 385] width 297 height 20
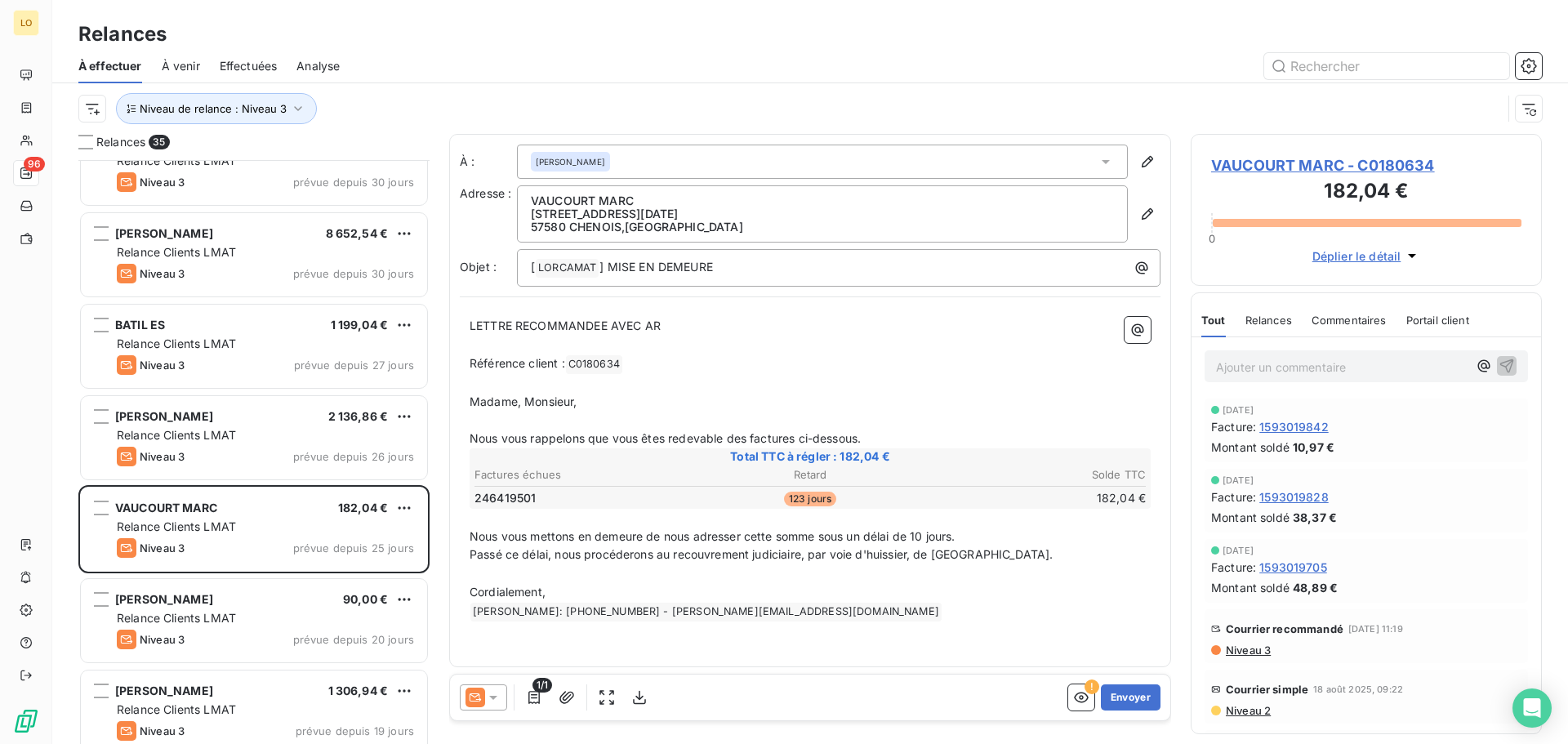
scroll to position [1321, 0]
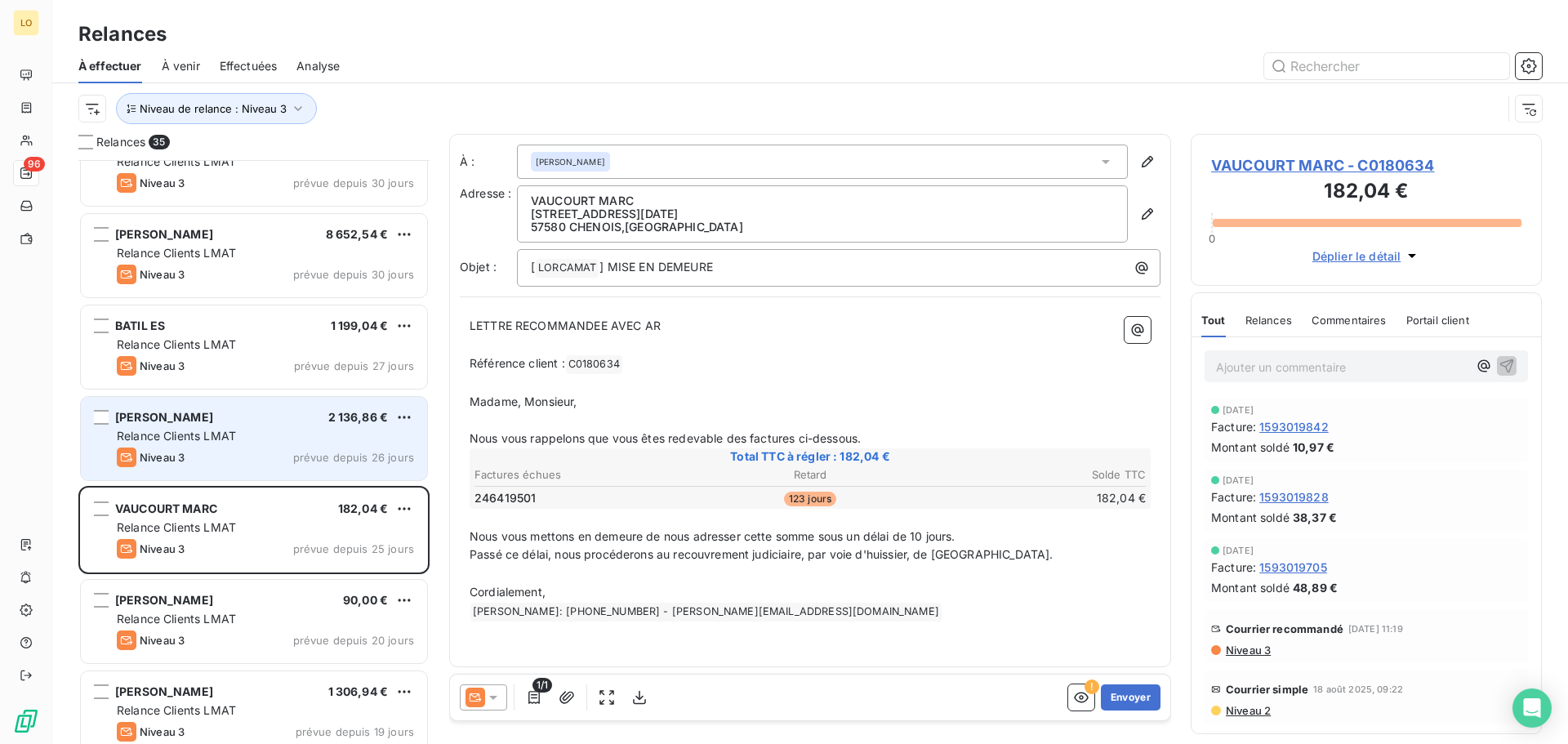
click at [220, 447] on div "Niveau 3 prévue depuis 26 jours" at bounding box center [265, 457] width 297 height 20
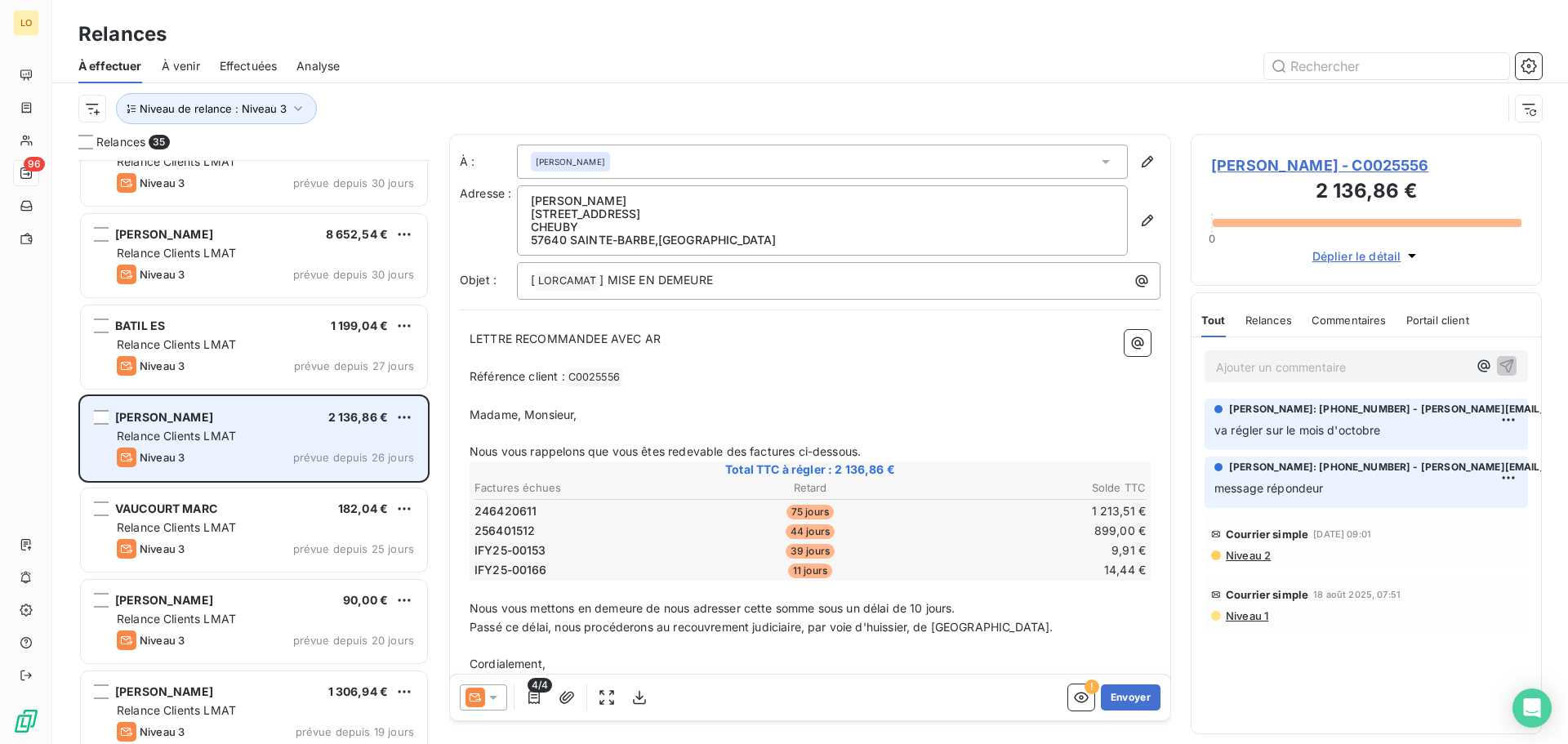
scroll to position [1239, 0]
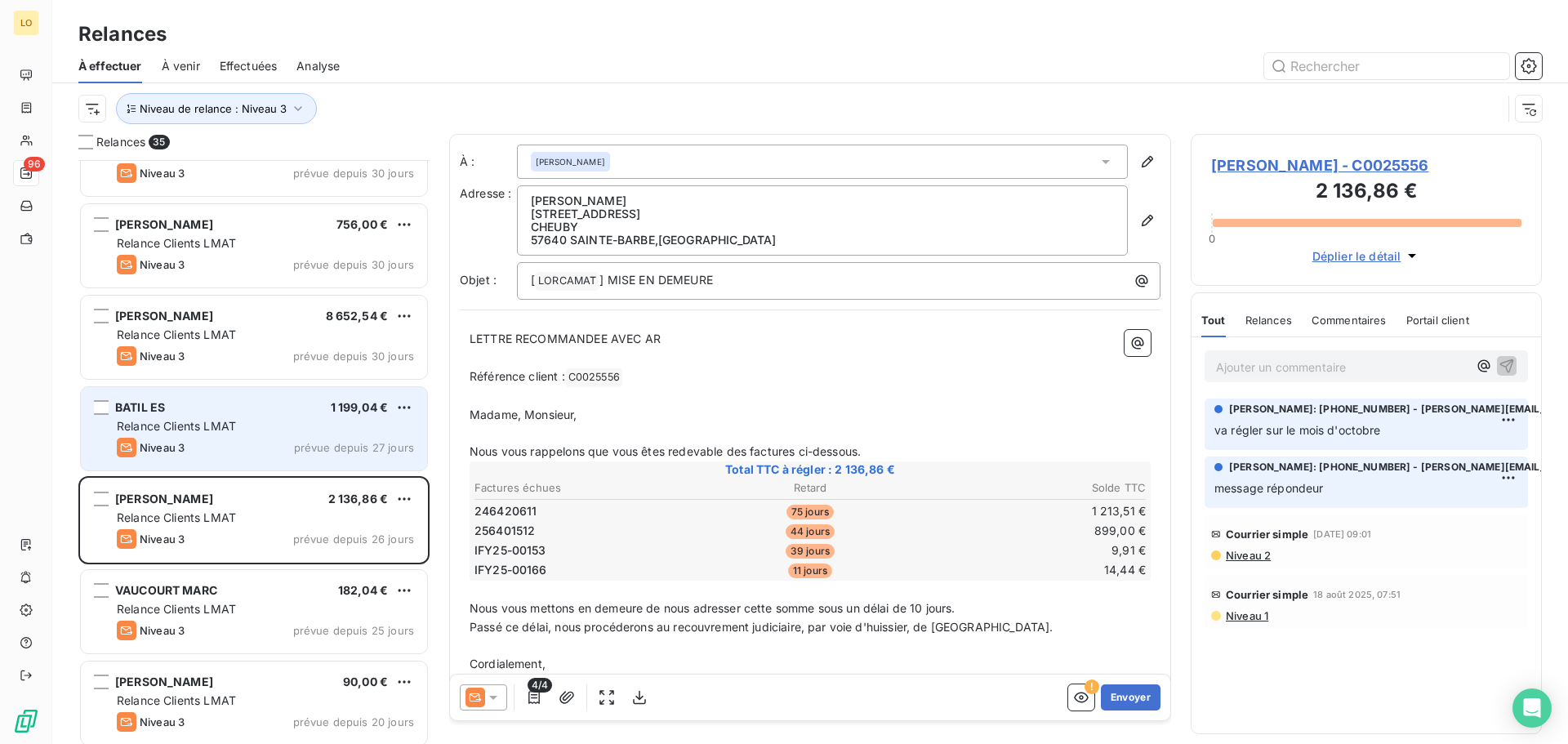
click at [224, 424] on span "Relance Clients LMAT" at bounding box center [176, 425] width 119 height 14
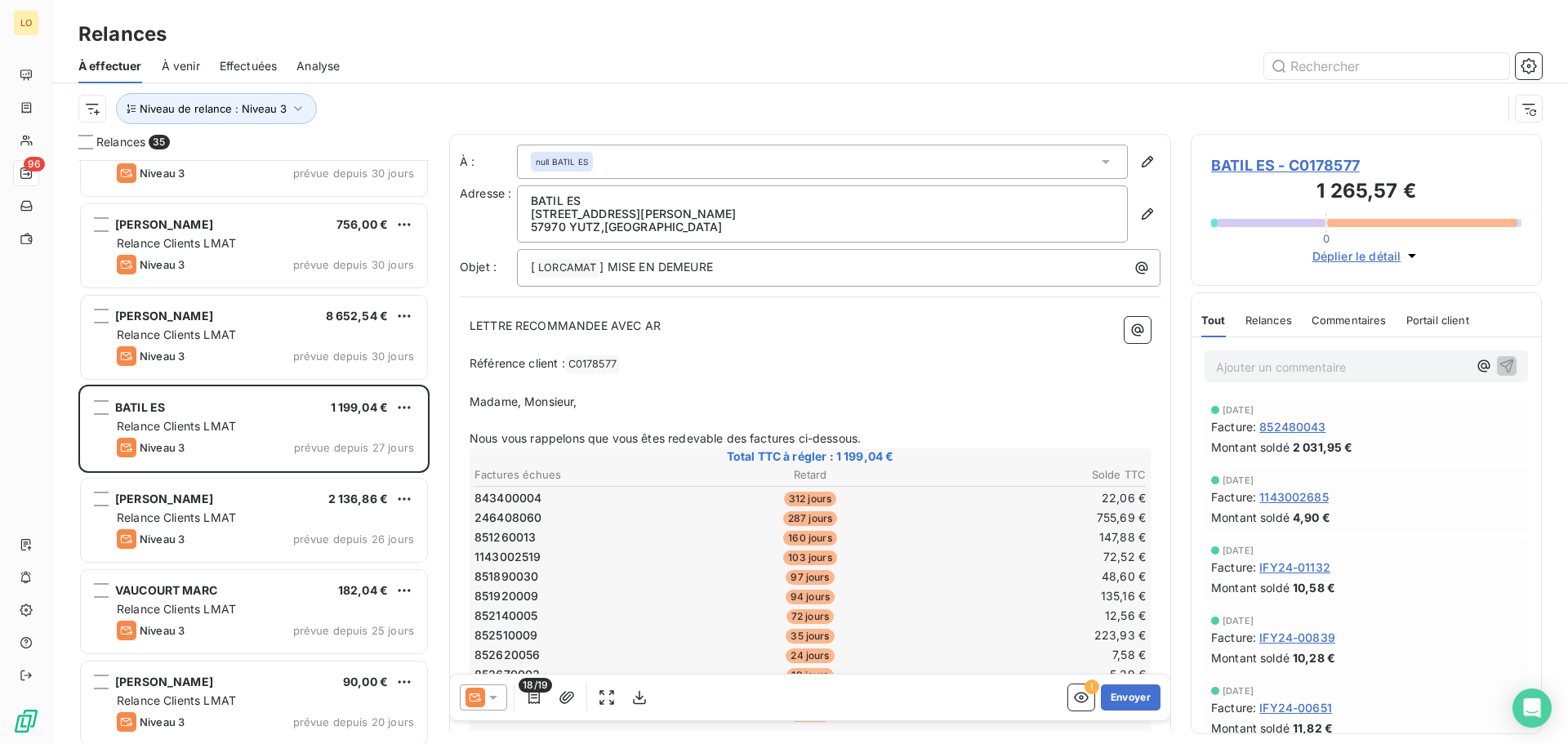
click at [501, 700] on icon at bounding box center [494, 698] width 16 height 16
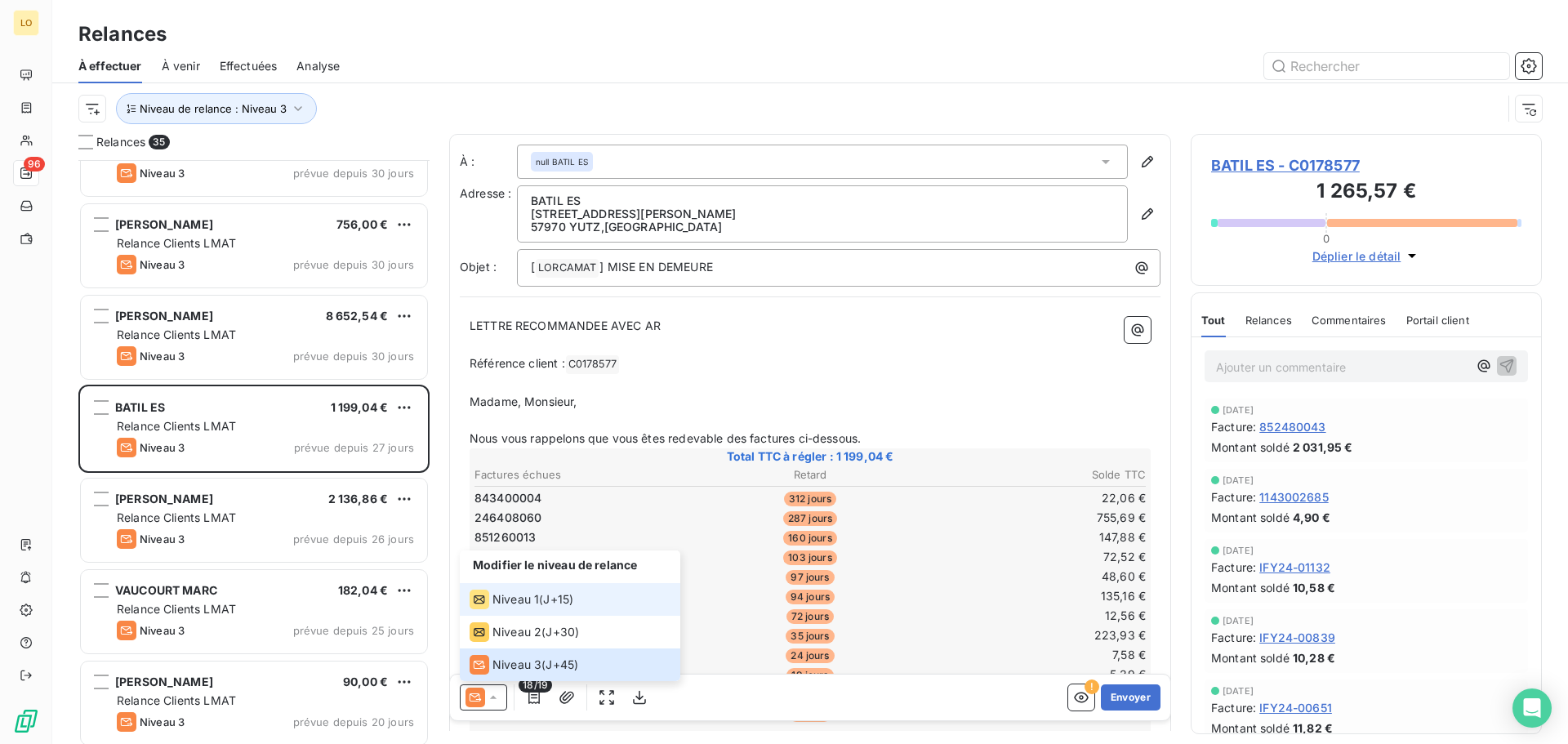
click at [511, 603] on span "Niveau 1" at bounding box center [516, 599] width 46 height 16
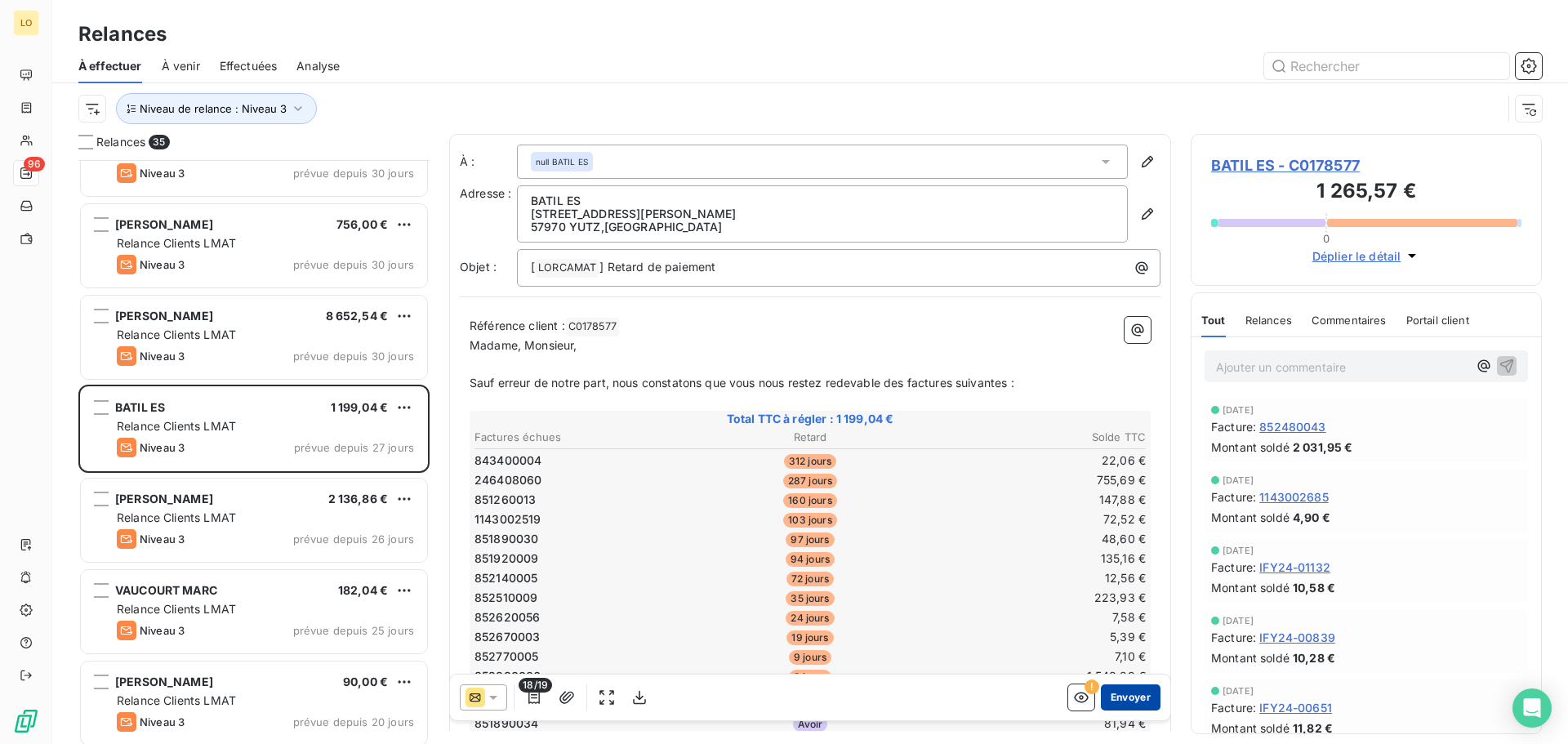
click at [1122, 700] on button "Envoyer" at bounding box center [1131, 697] width 59 height 26
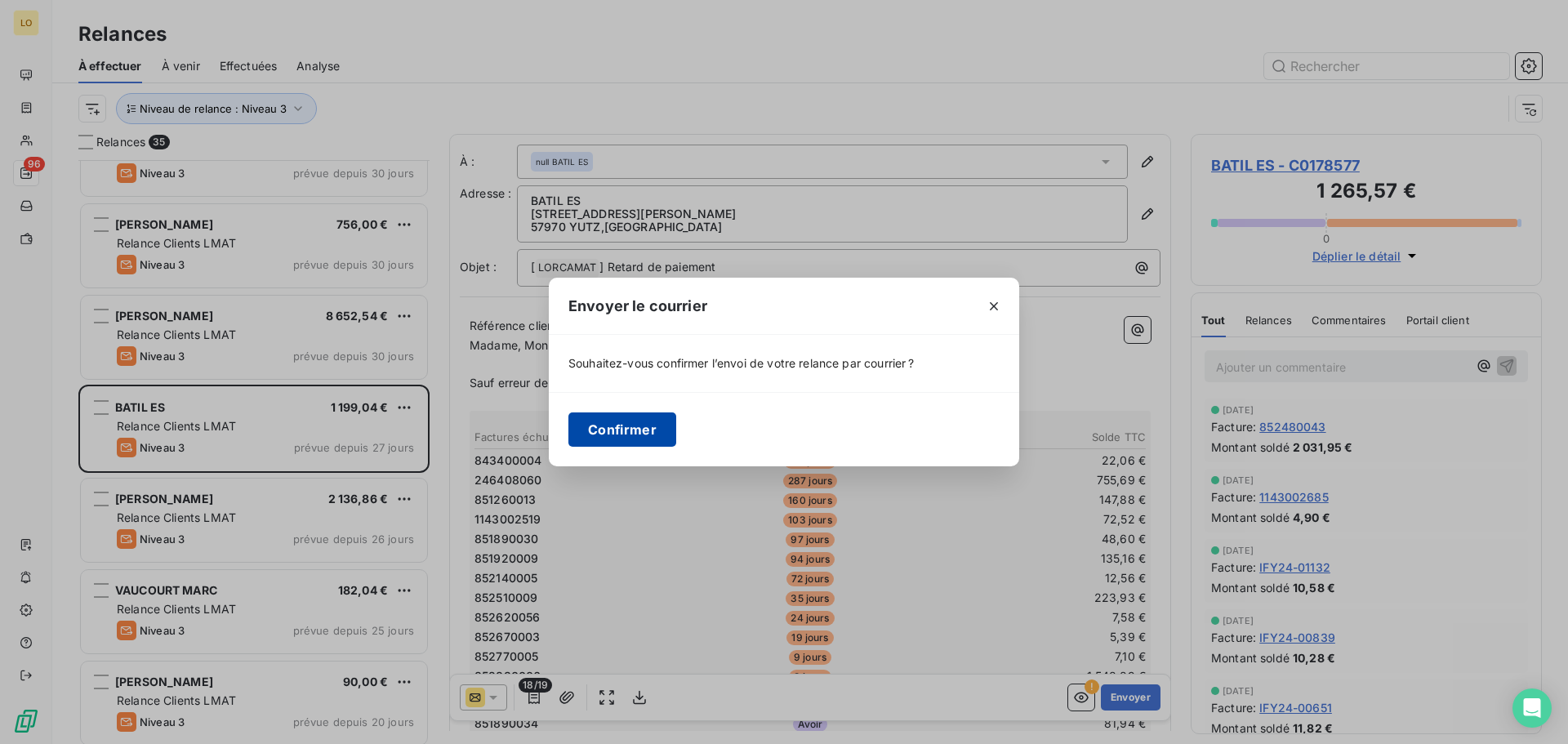
click at [628, 425] on button "Confirmer" at bounding box center [622, 430] width 108 height 35
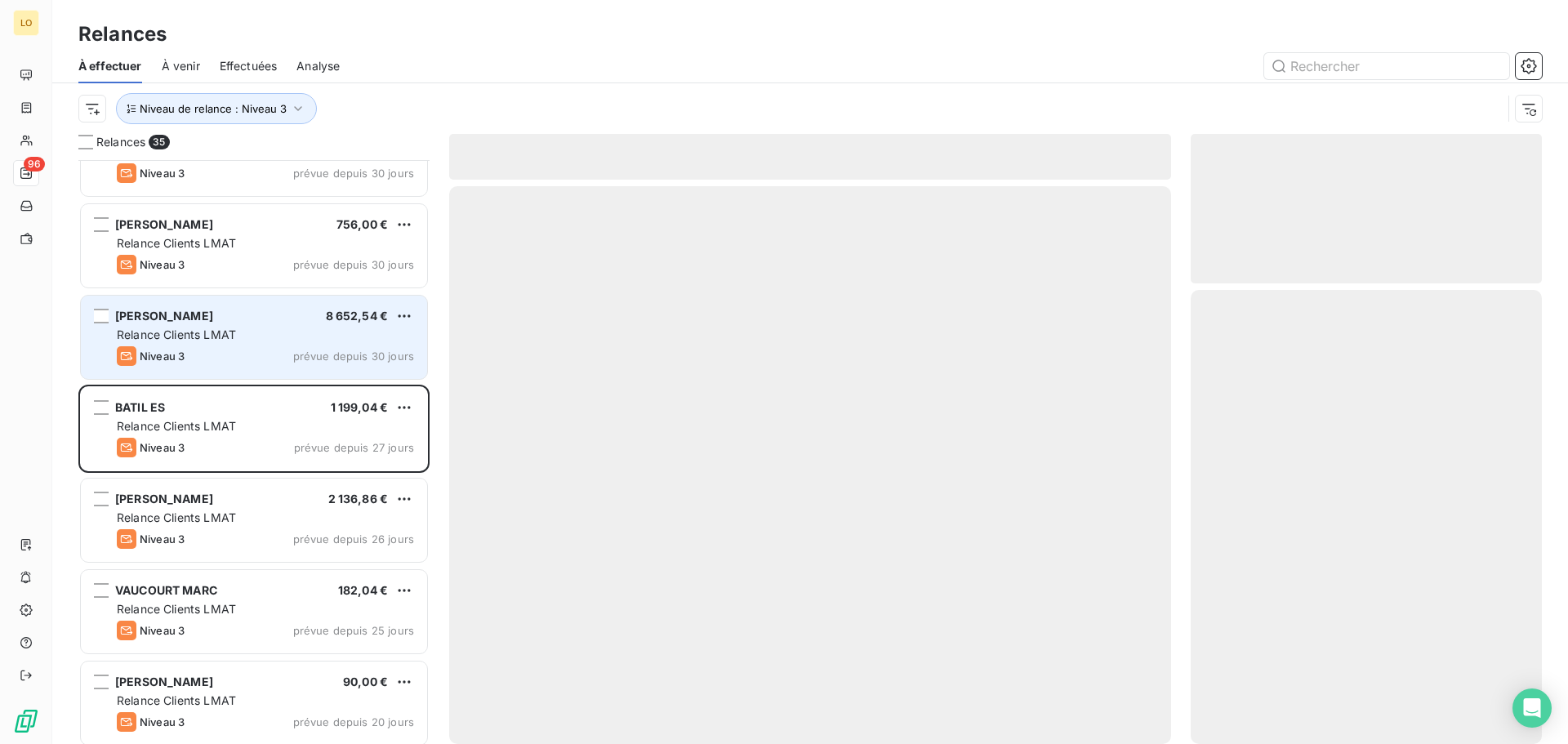
click at [167, 317] on span "[PERSON_NAME]" at bounding box center [164, 315] width 98 height 14
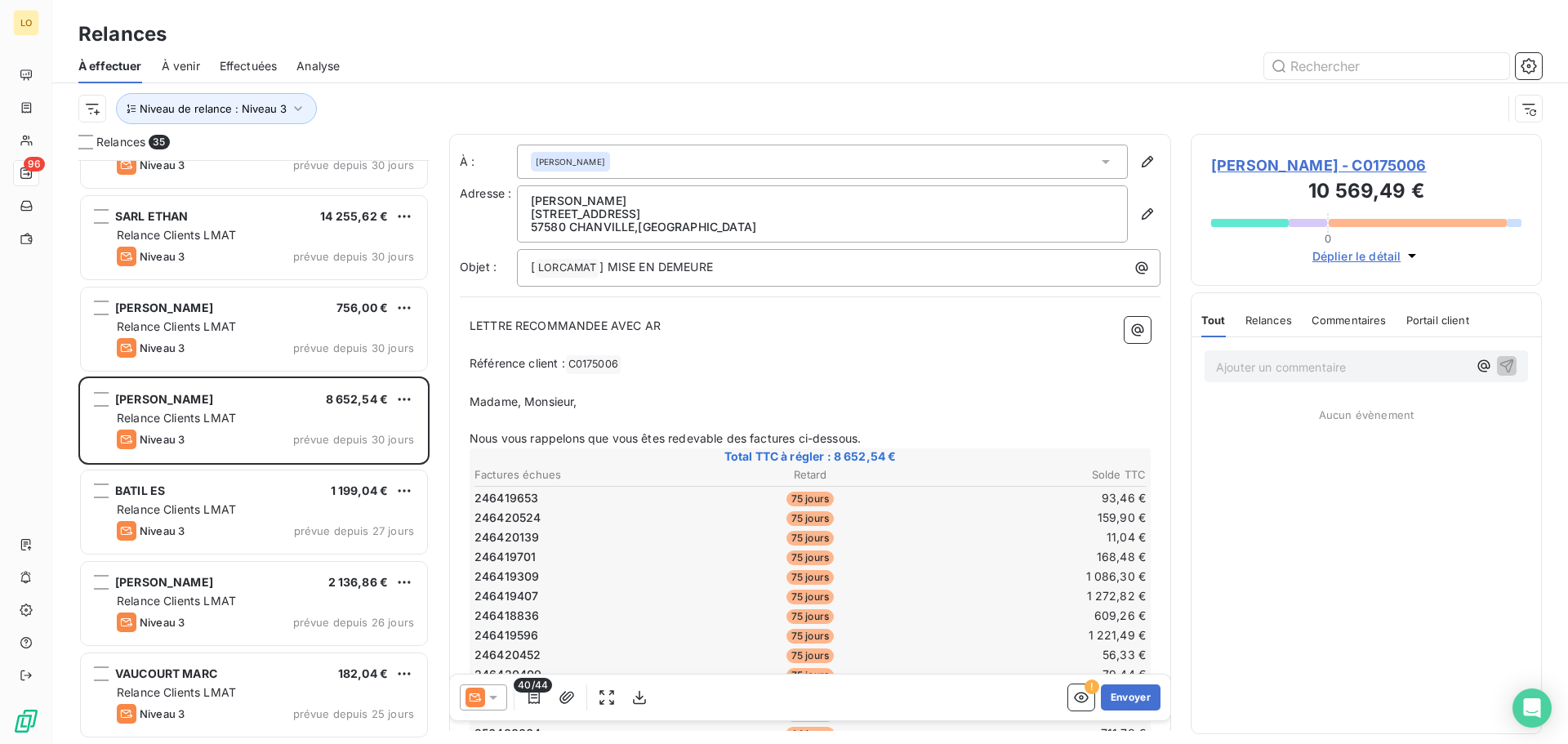
scroll to position [1076, 0]
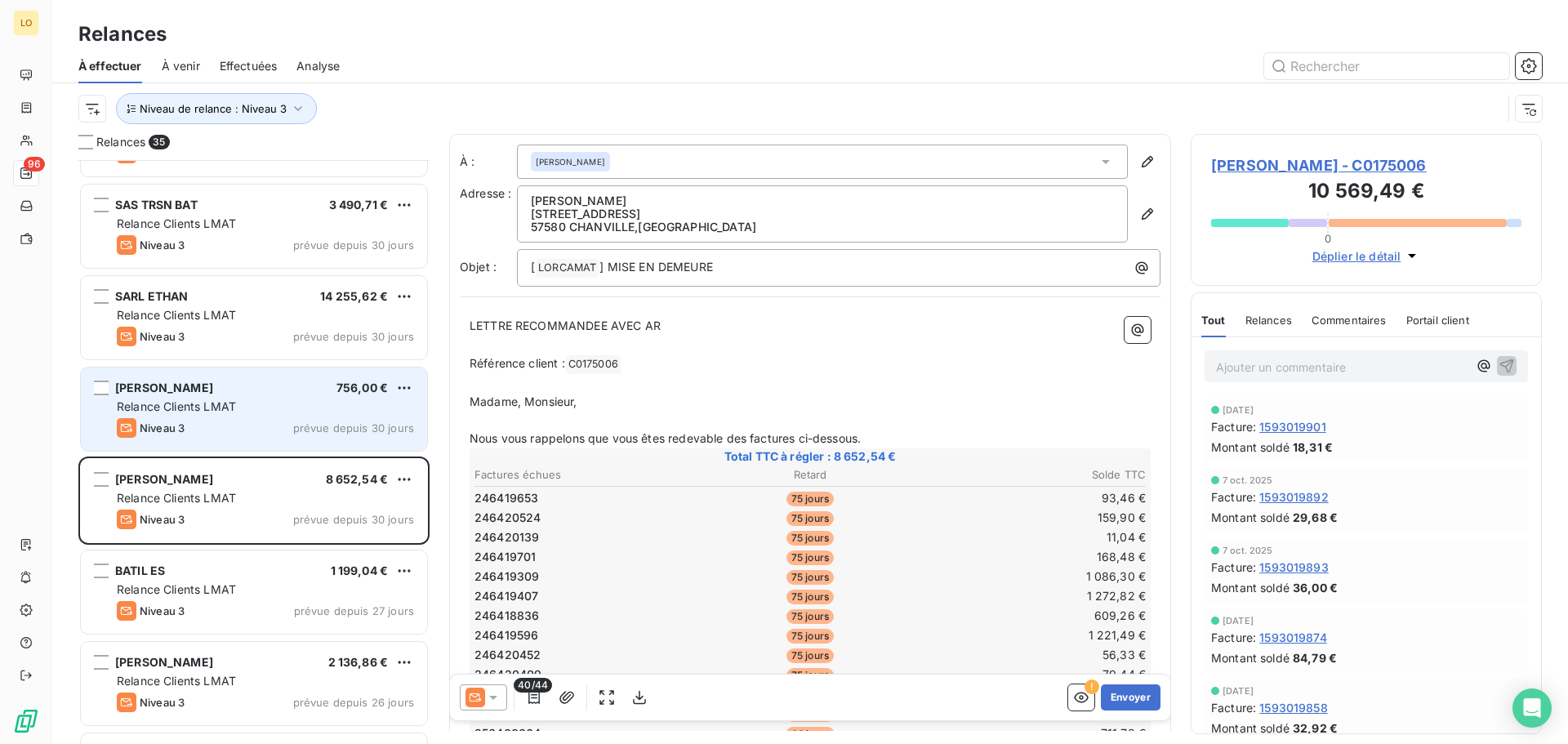
click at [257, 413] on div "Relance Clients LMAT" at bounding box center [265, 407] width 297 height 16
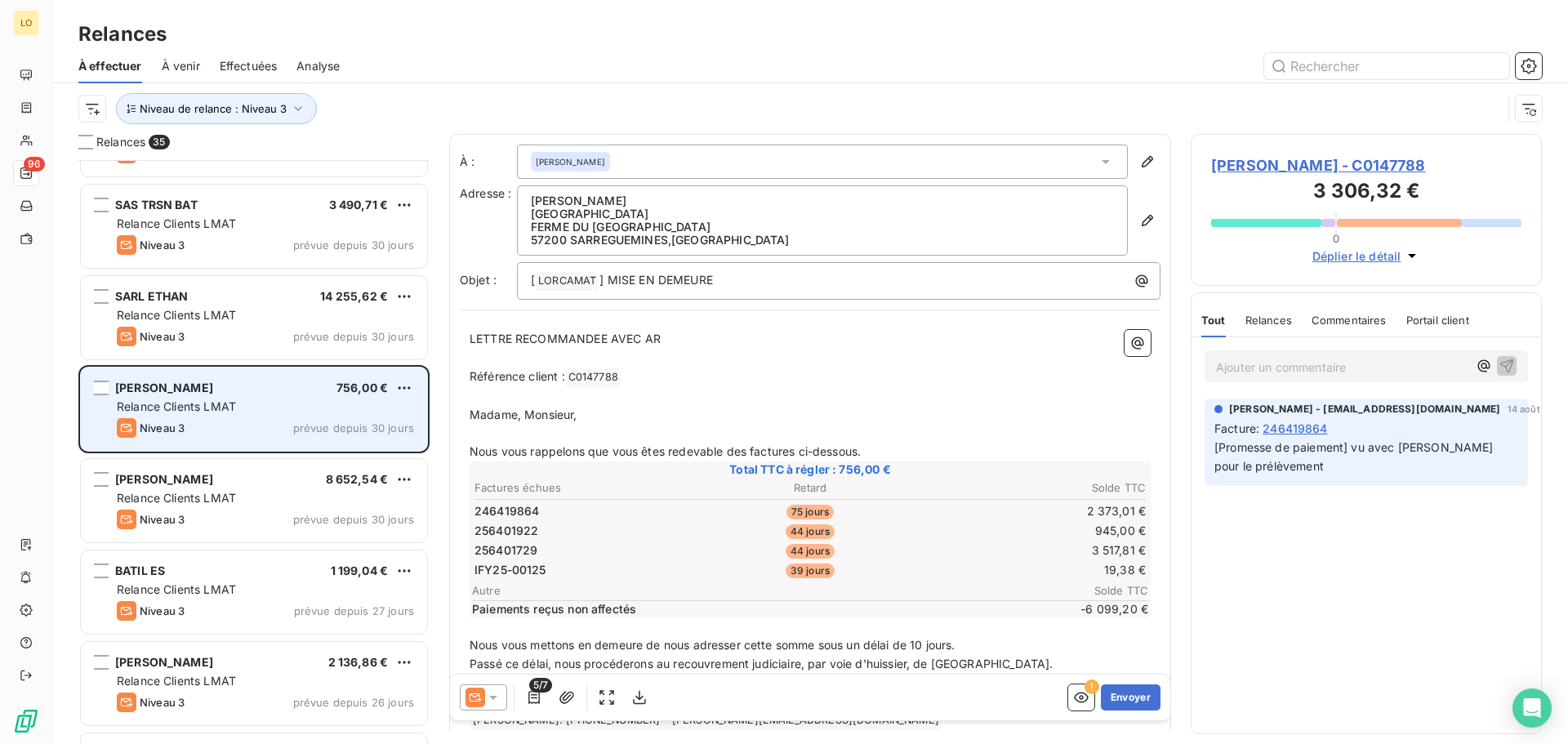
scroll to position [994, 0]
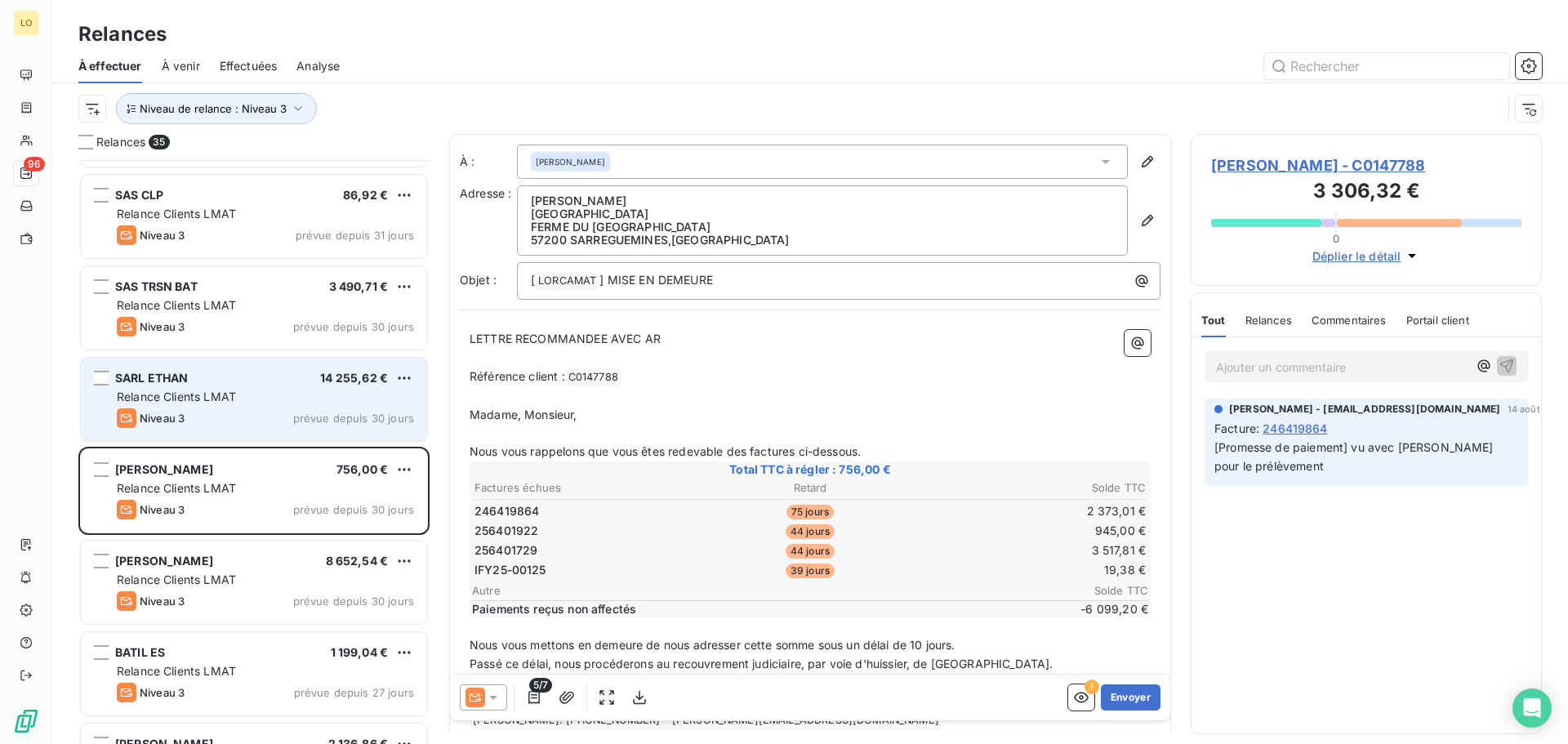
click at [257, 411] on div "Niveau 3 prévue depuis 30 jours" at bounding box center [265, 418] width 297 height 20
click at [238, 403] on div "Relance Clients LMAT" at bounding box center [265, 397] width 297 height 16
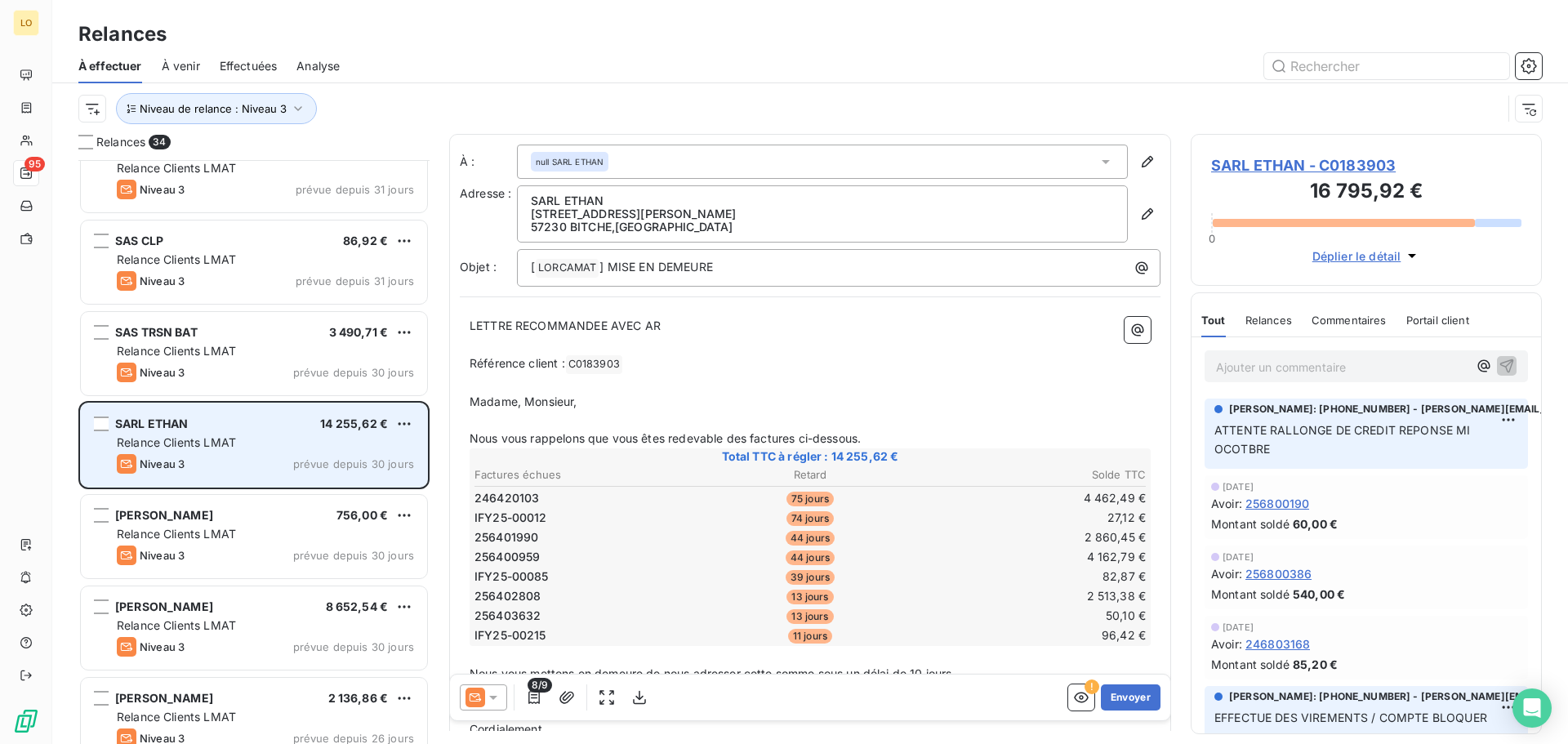
scroll to position [912, 0]
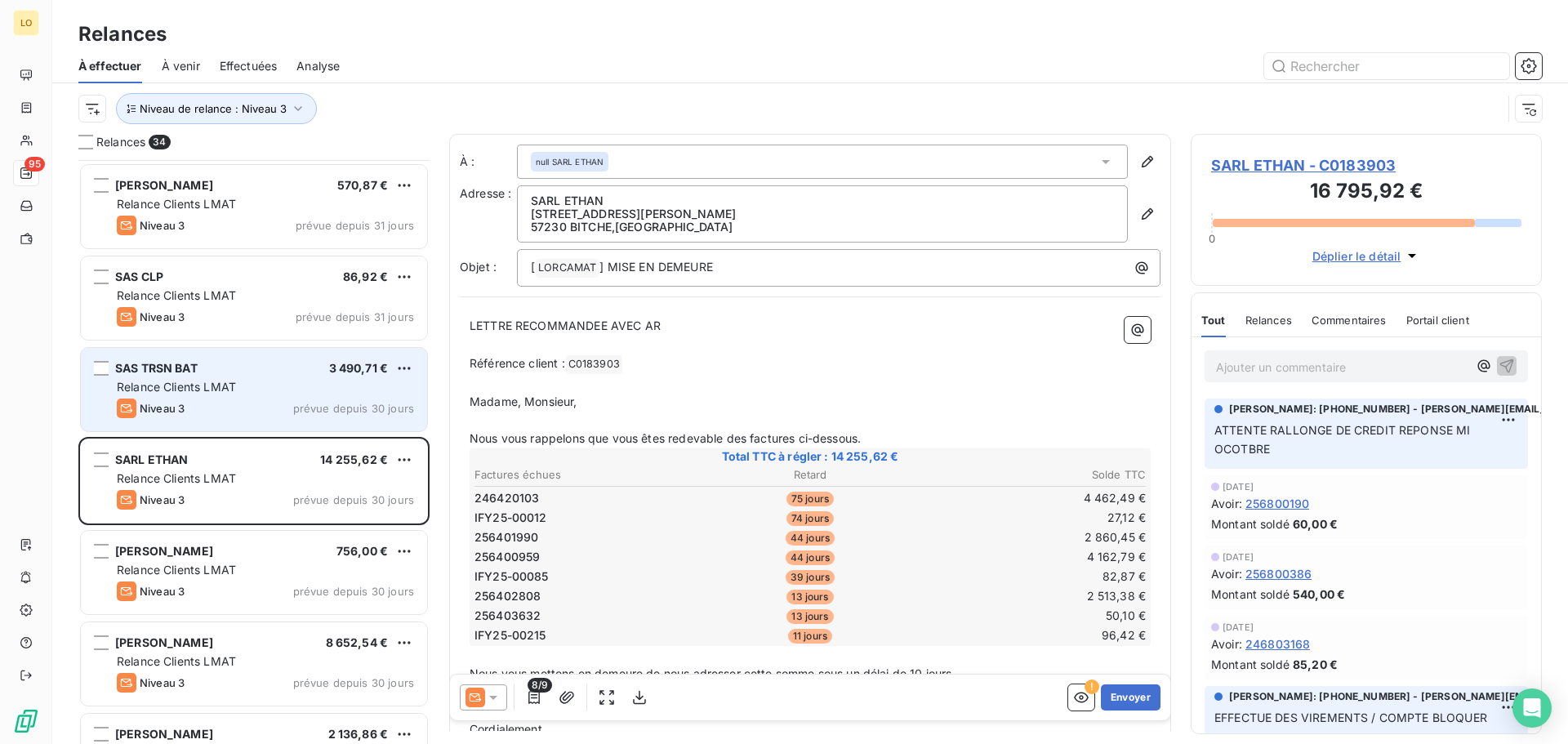
click at [271, 406] on div "Niveau 3 prévue depuis 30 jours" at bounding box center [265, 409] width 297 height 20
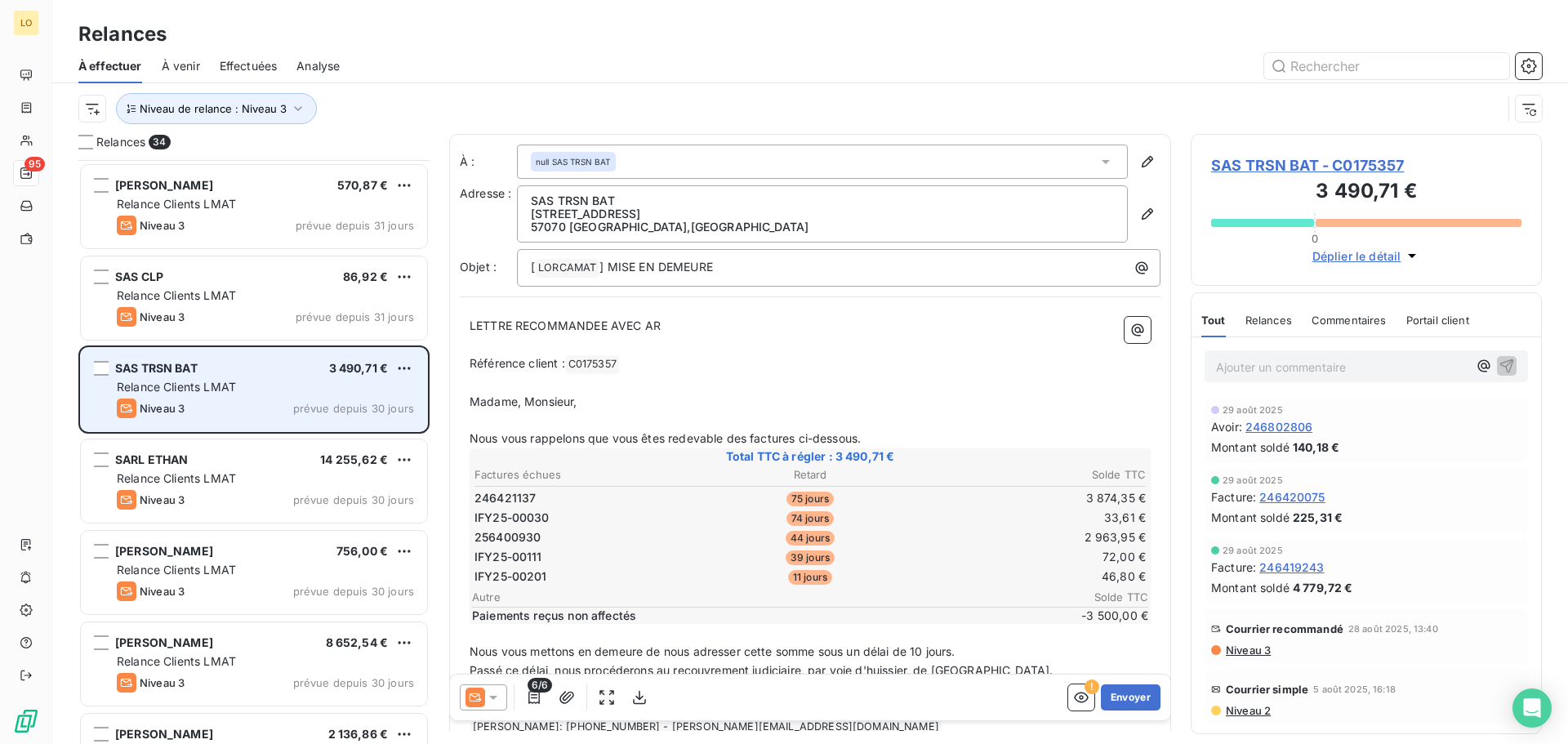
scroll to position [831, 0]
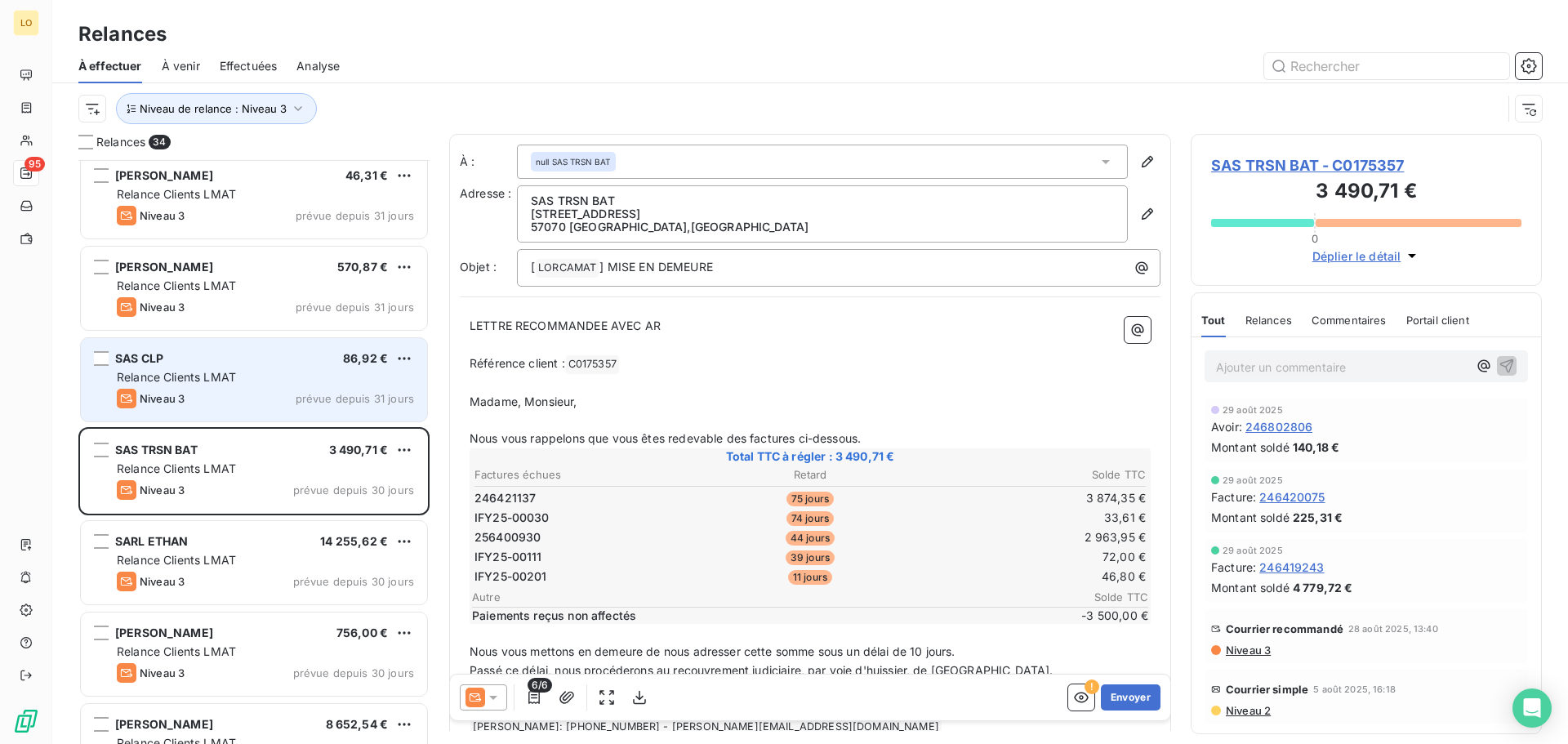
click at [264, 394] on div "Niveau 3 prévue depuis 31 jours" at bounding box center [265, 399] width 297 height 20
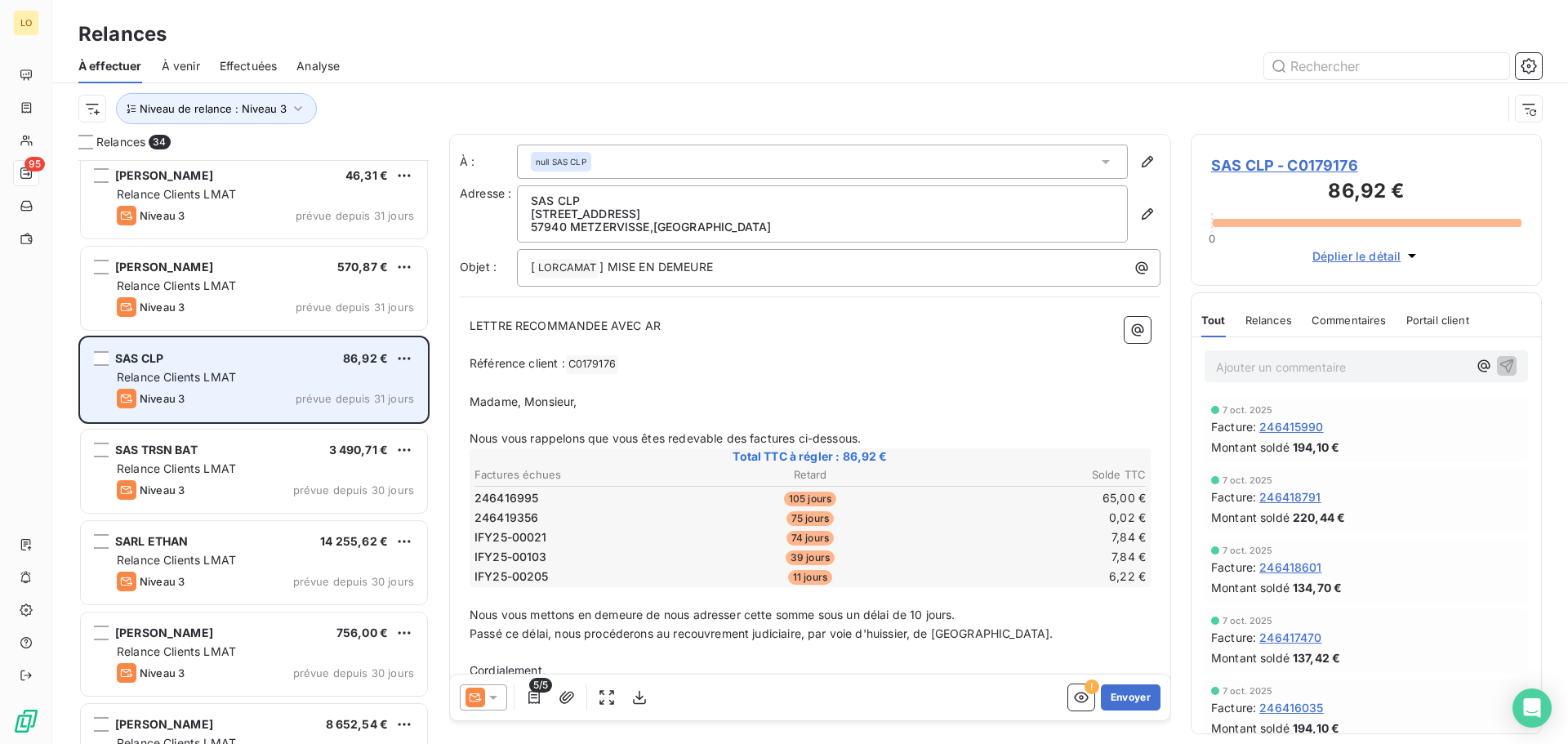
scroll to position [749, 0]
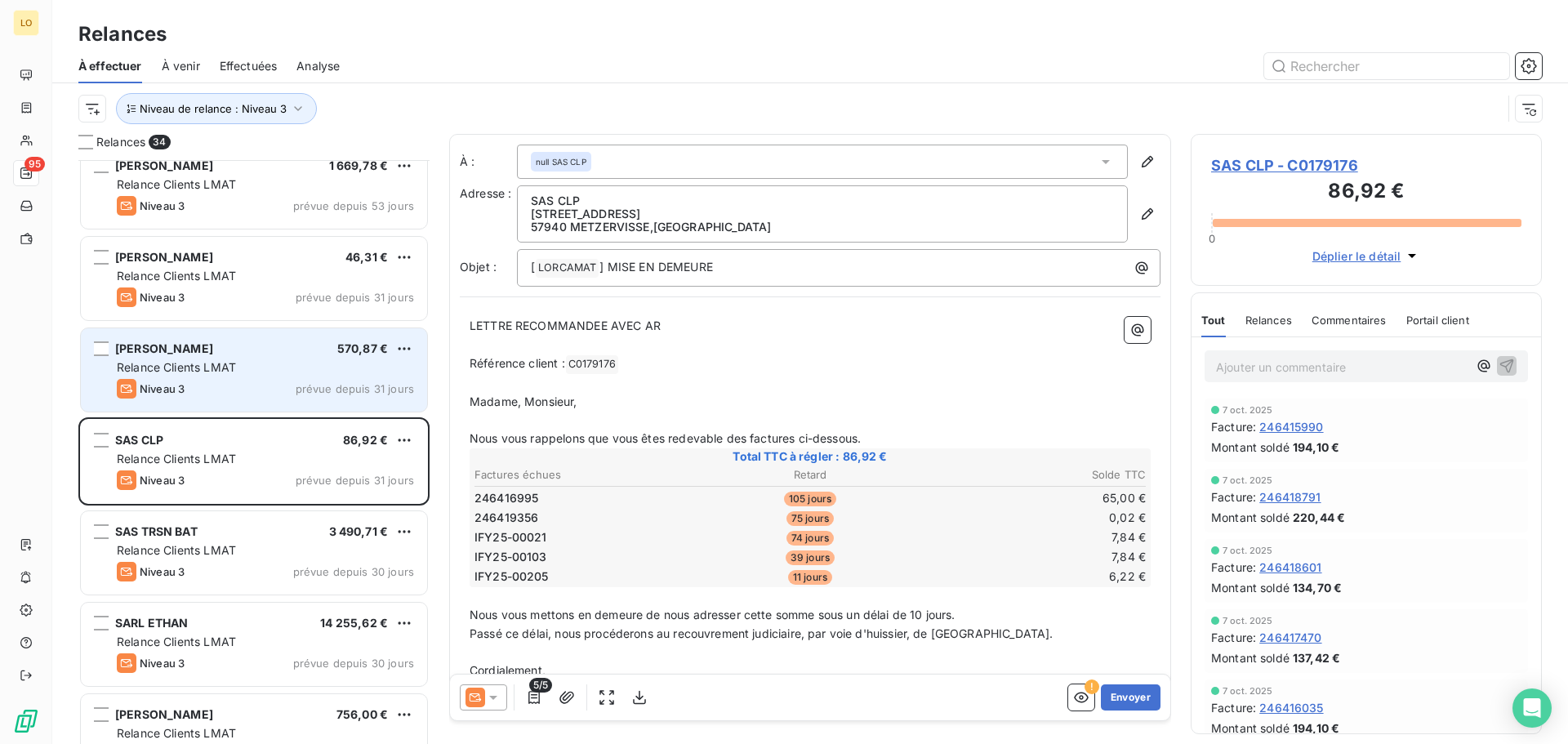
click at [296, 374] on div "Relance Clients LMAT" at bounding box center [265, 367] width 297 height 16
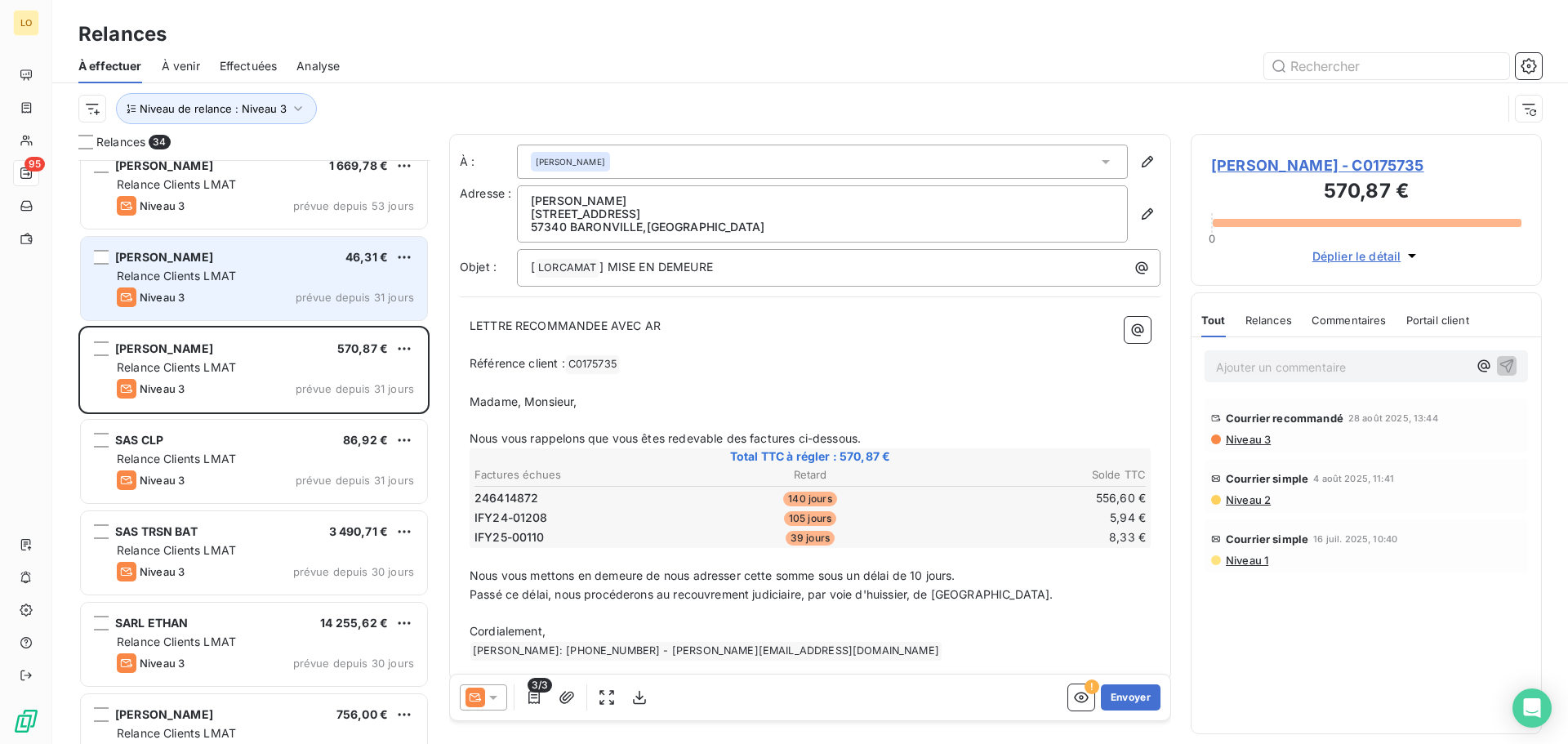
click at [179, 261] on span "[PERSON_NAME]" at bounding box center [164, 256] width 98 height 14
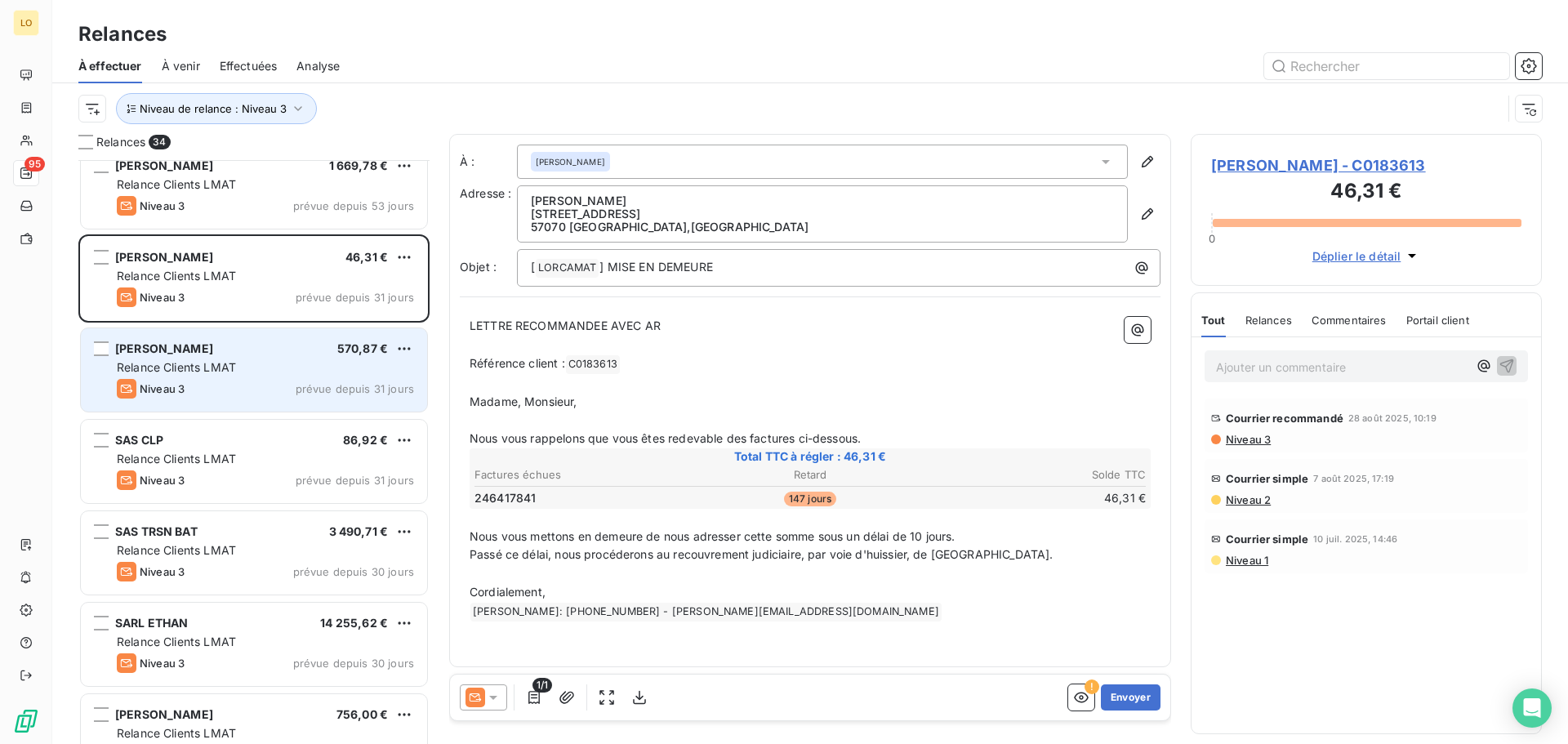
scroll to position [668, 0]
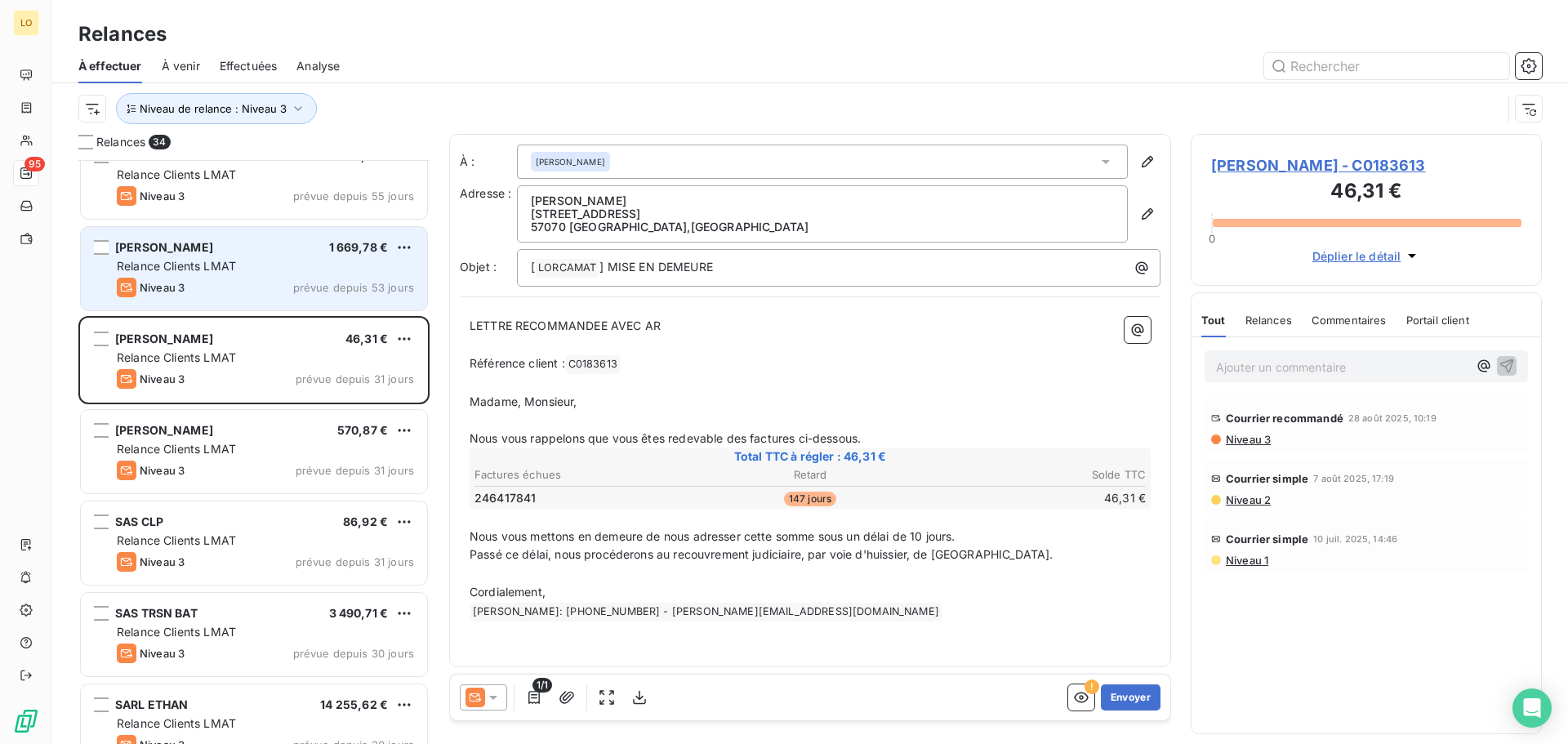
click at [204, 280] on div "Niveau 3 prévue depuis 53 jours" at bounding box center [265, 288] width 297 height 20
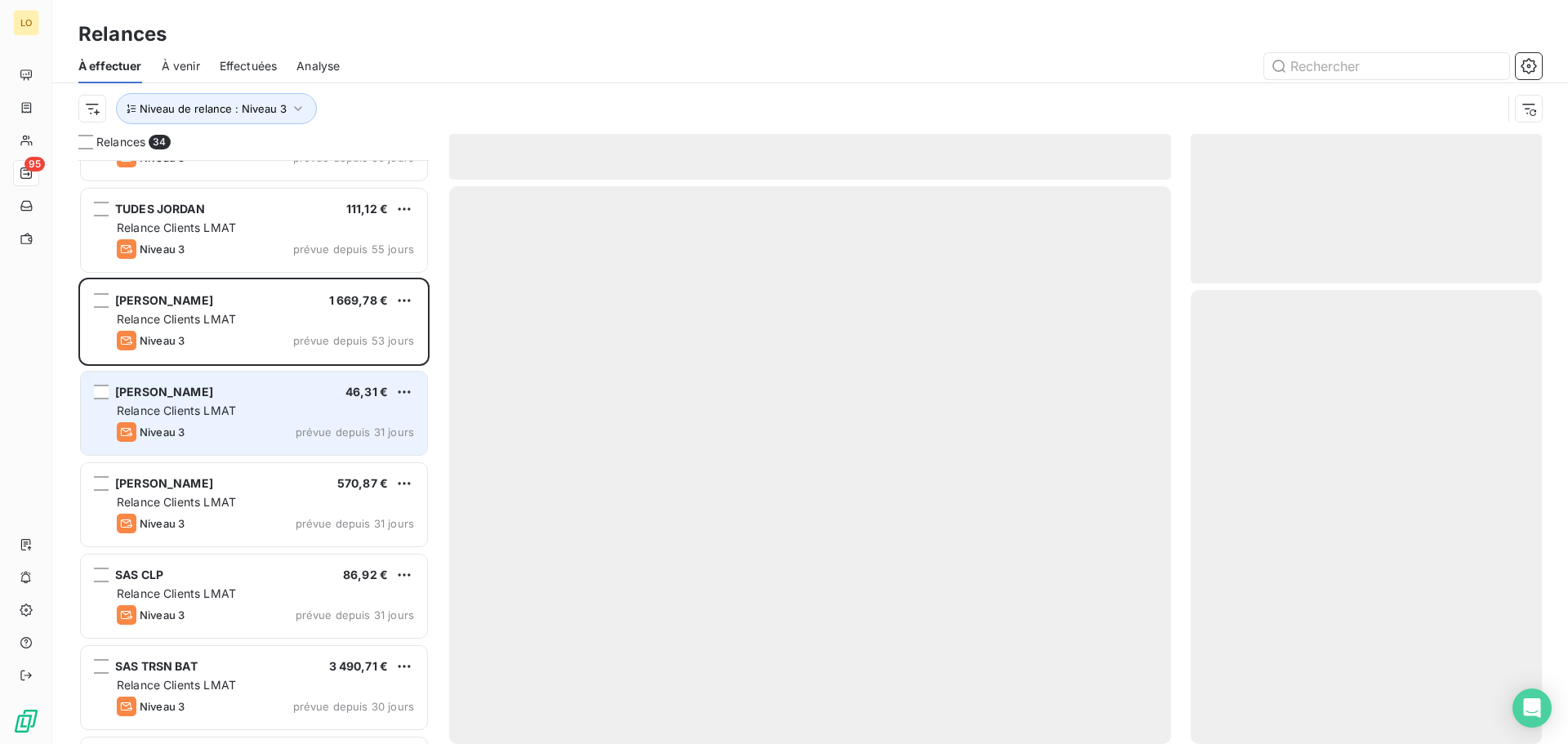
scroll to position [586, 0]
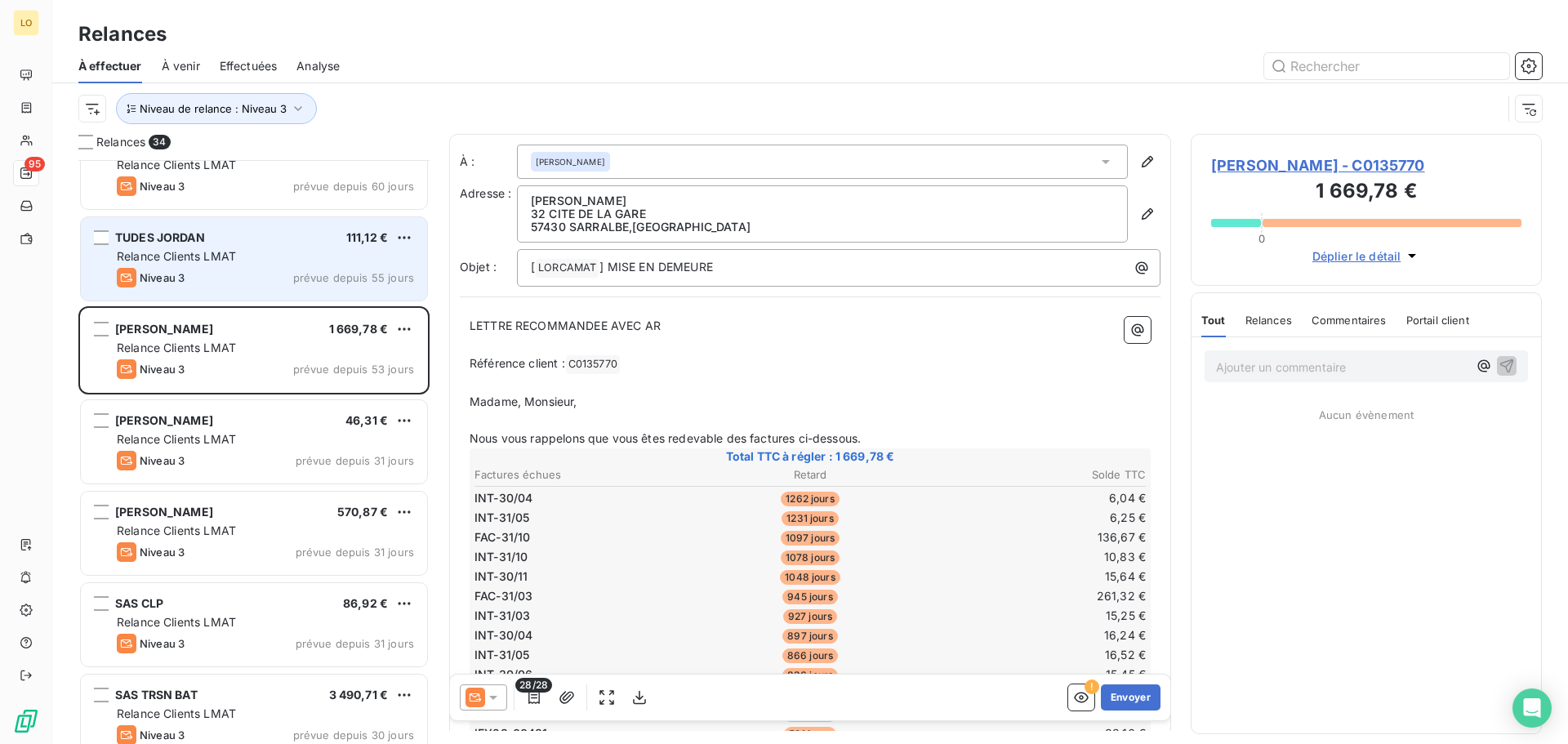
click at [182, 262] on span "Relance Clients LMAT" at bounding box center [176, 255] width 119 height 14
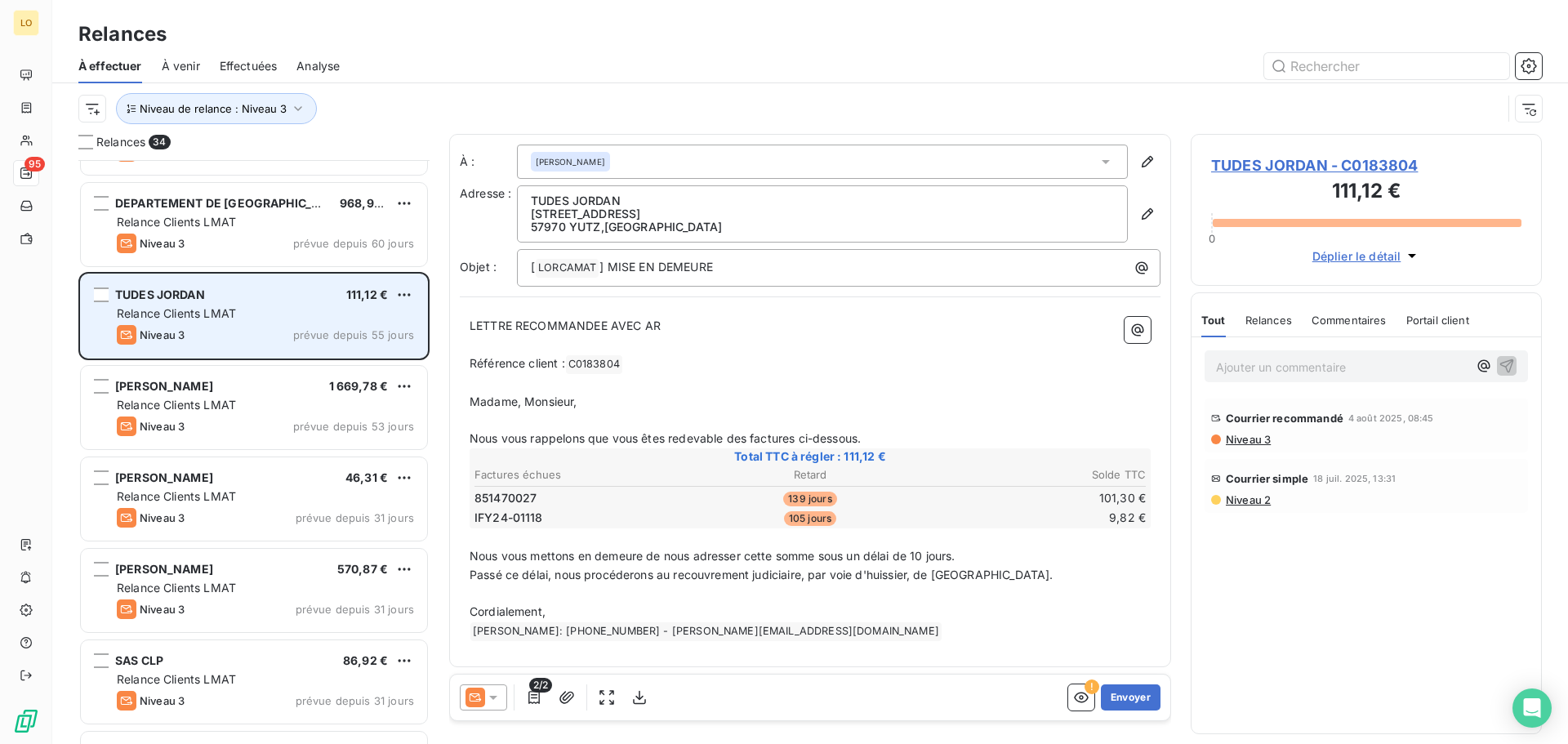
scroll to position [504, 0]
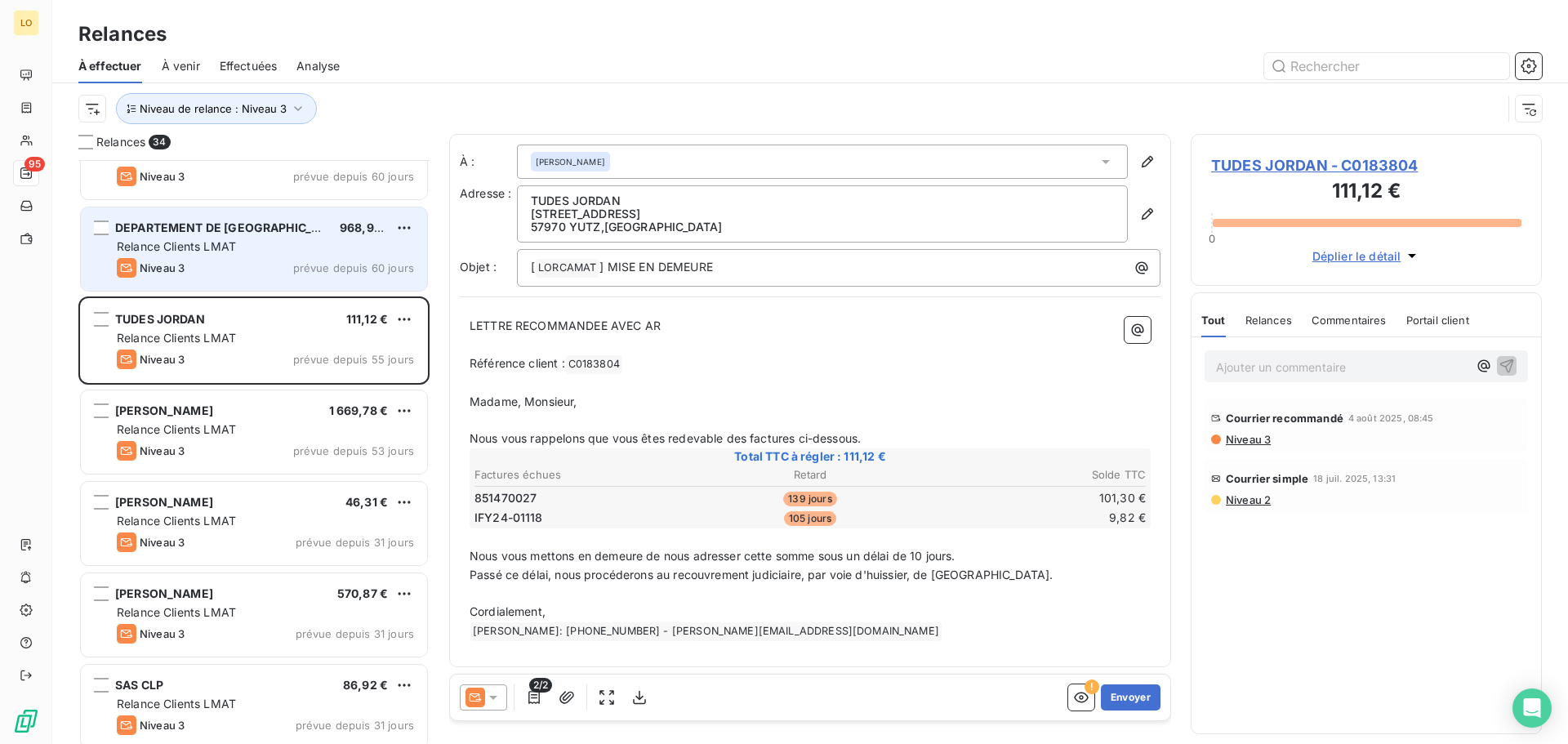
click at [184, 255] on div "DEPARTEMENT DE [GEOGRAPHIC_DATA] 968,99 € Relance Clients LMAT Niveau 3 prévue …" at bounding box center [254, 249] width 346 height 83
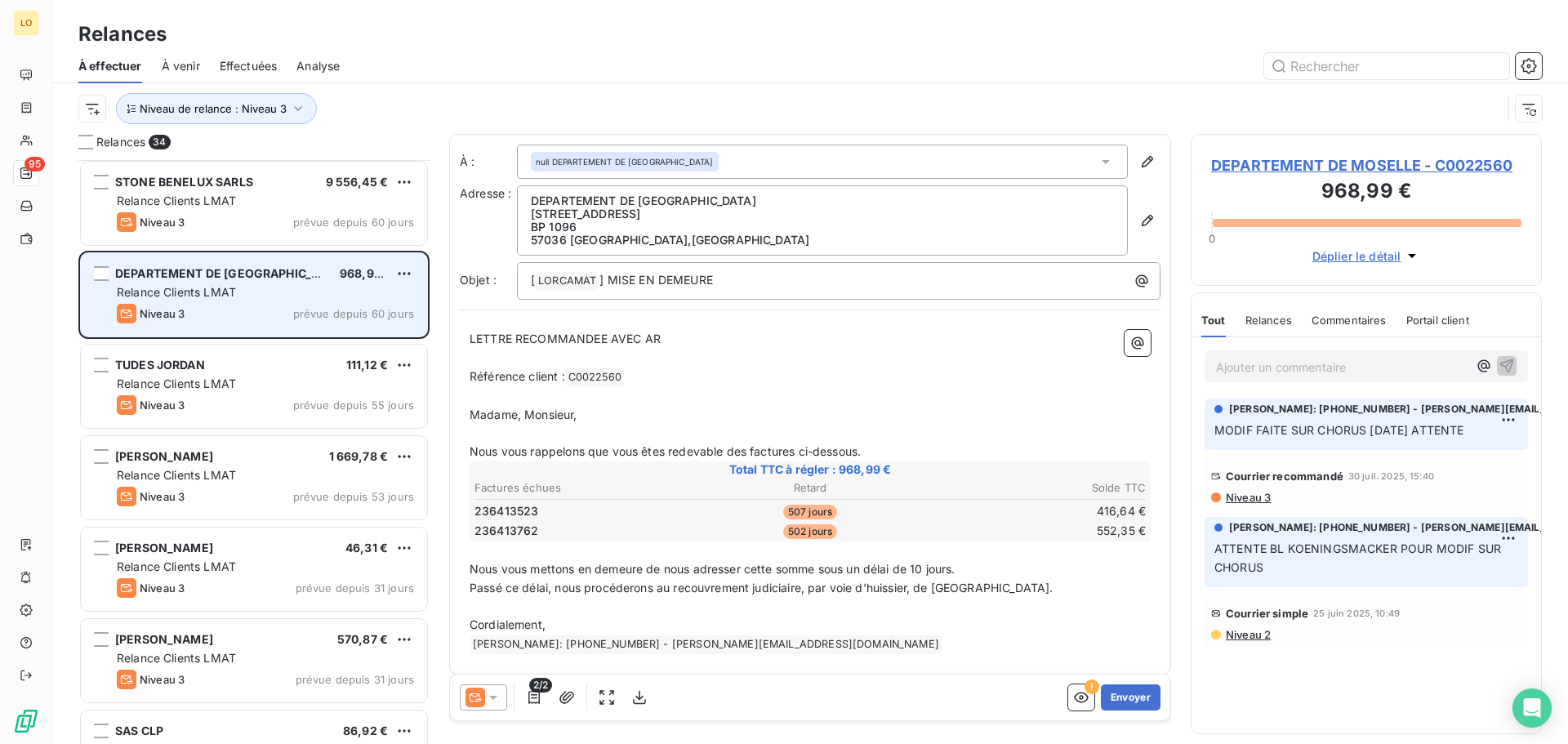
scroll to position [423, 0]
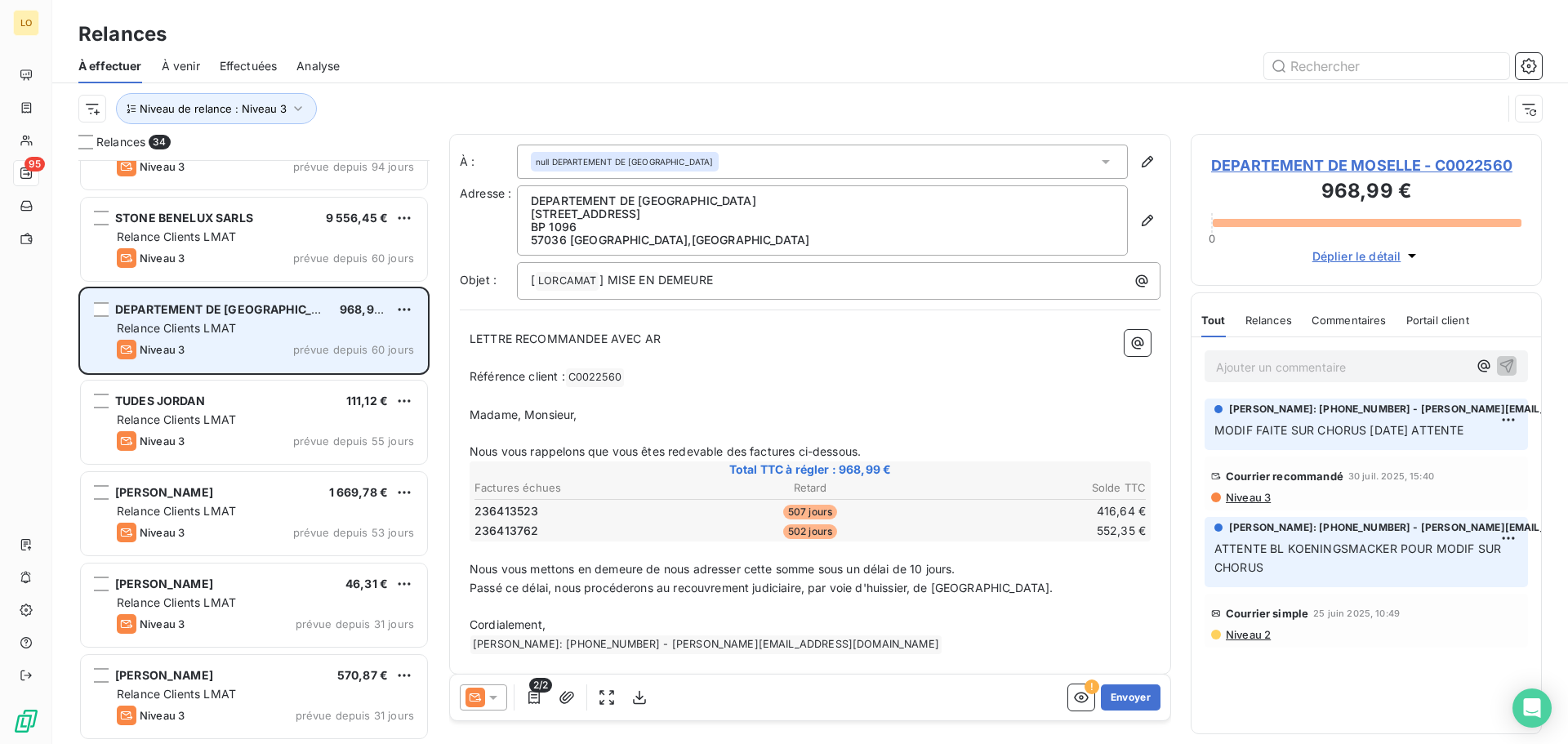
click at [184, 255] on span "Niveau 3" at bounding box center [161, 258] width 45 height 13
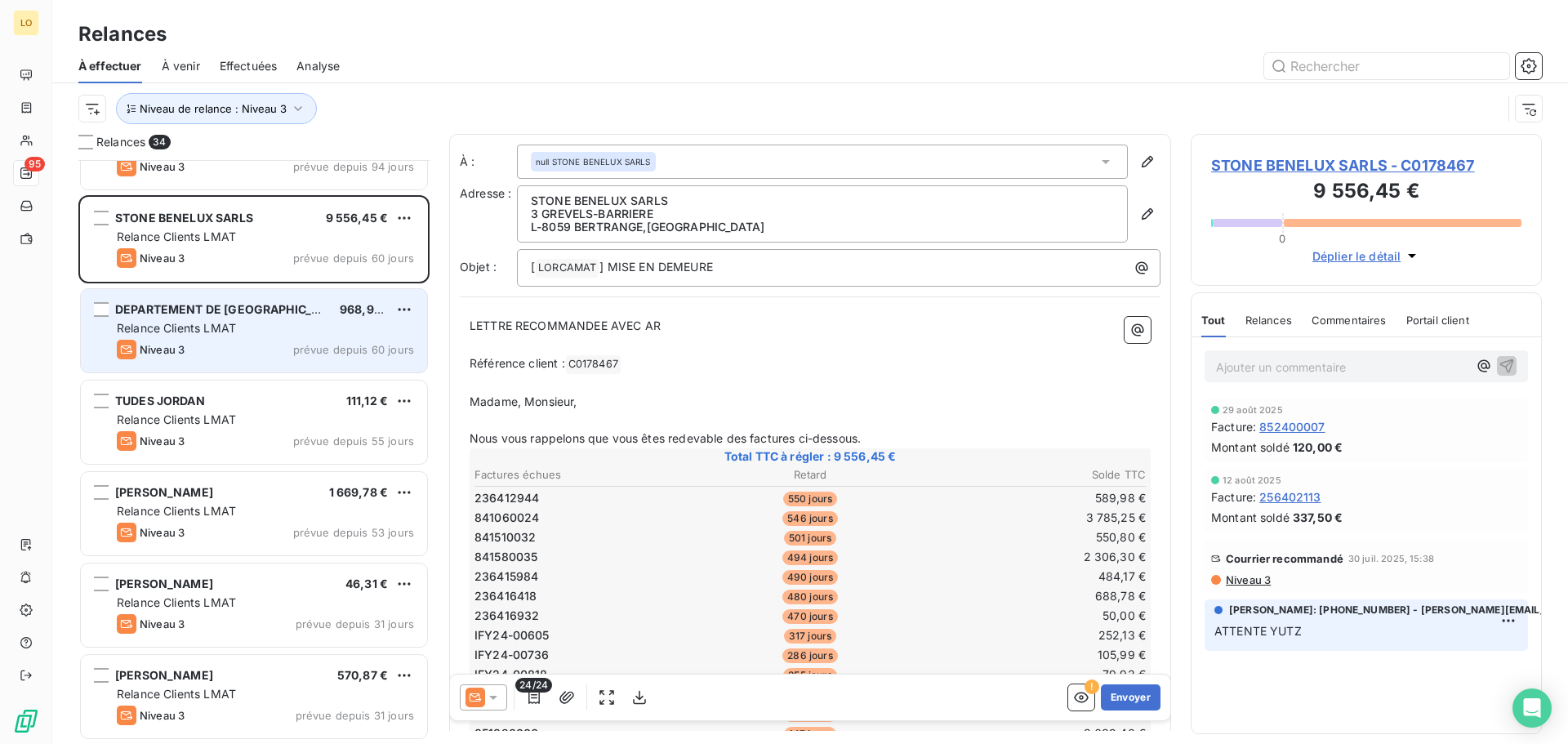
scroll to position [341, 0]
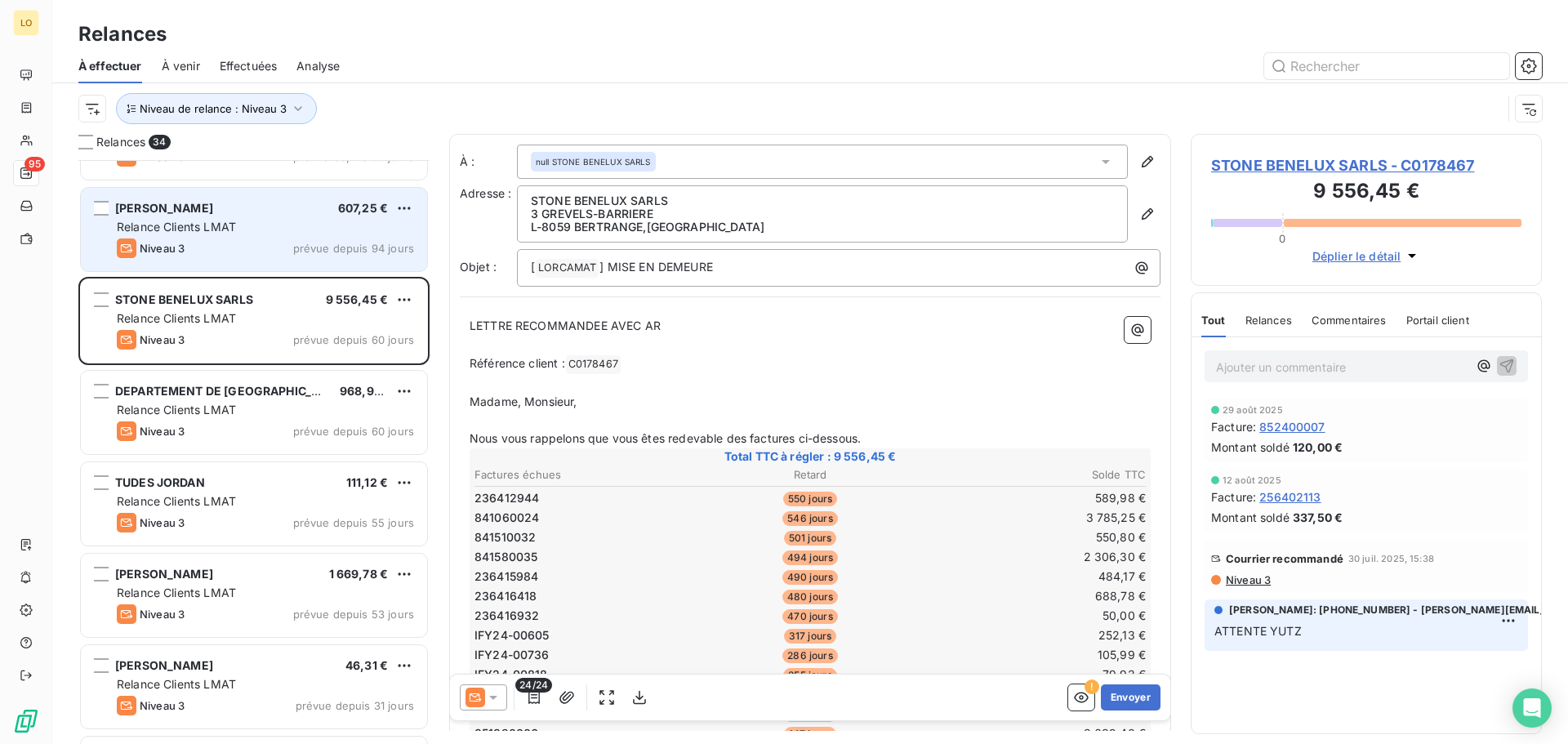
click at [190, 231] on span "Relance Clients LMAT" at bounding box center [176, 226] width 119 height 14
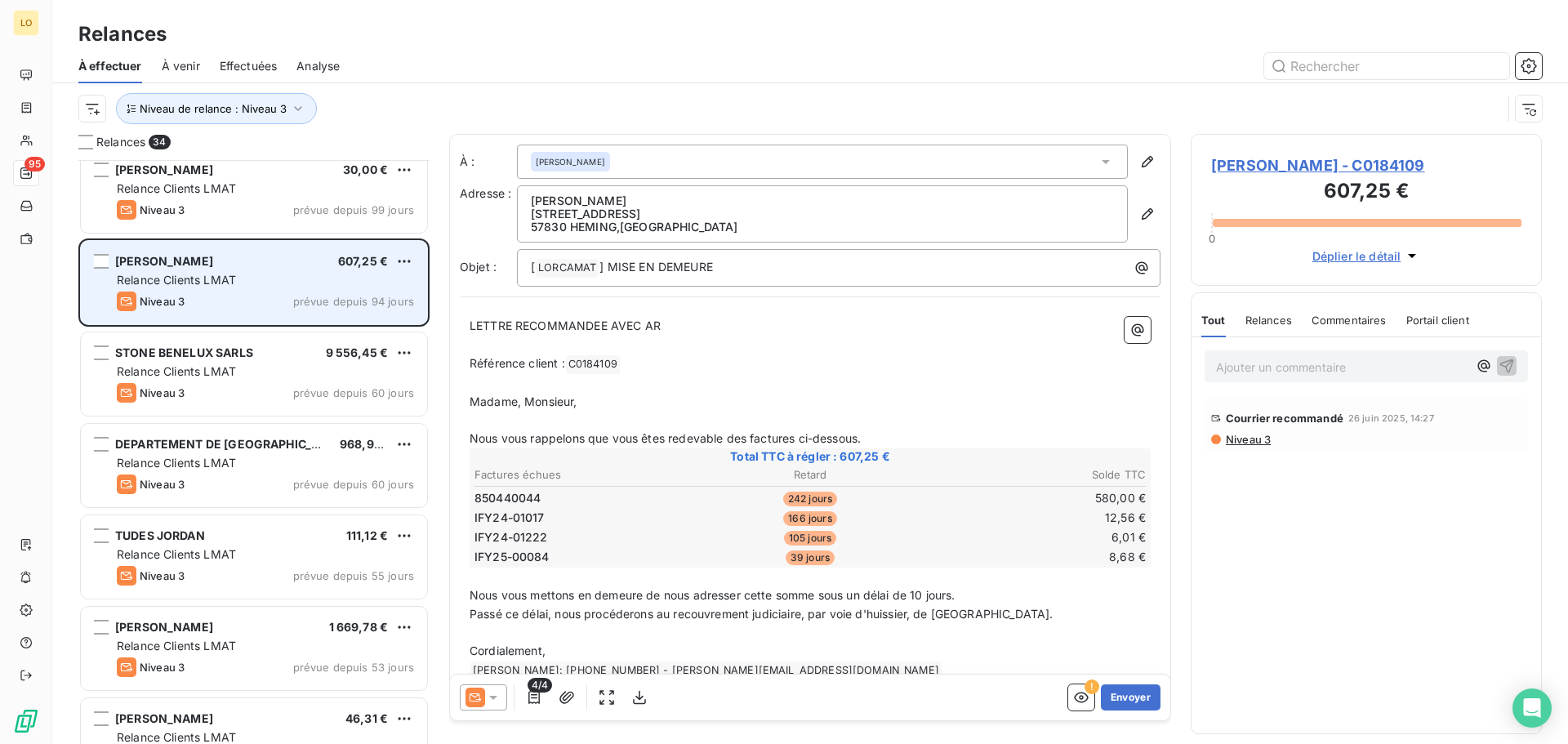
scroll to position [260, 0]
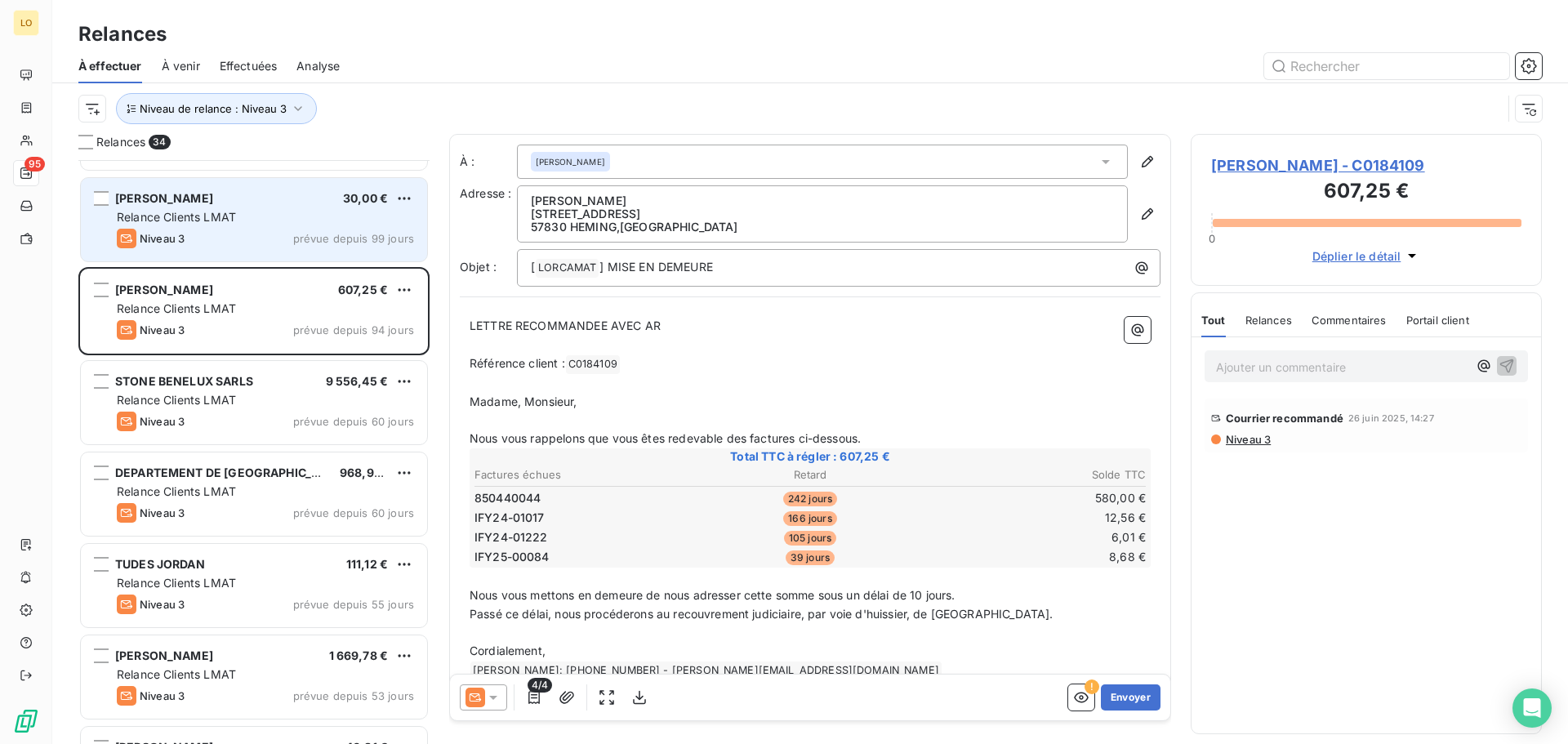
click at [188, 240] on div "Niveau 3 prévue depuis 99 jours" at bounding box center [265, 239] width 297 height 20
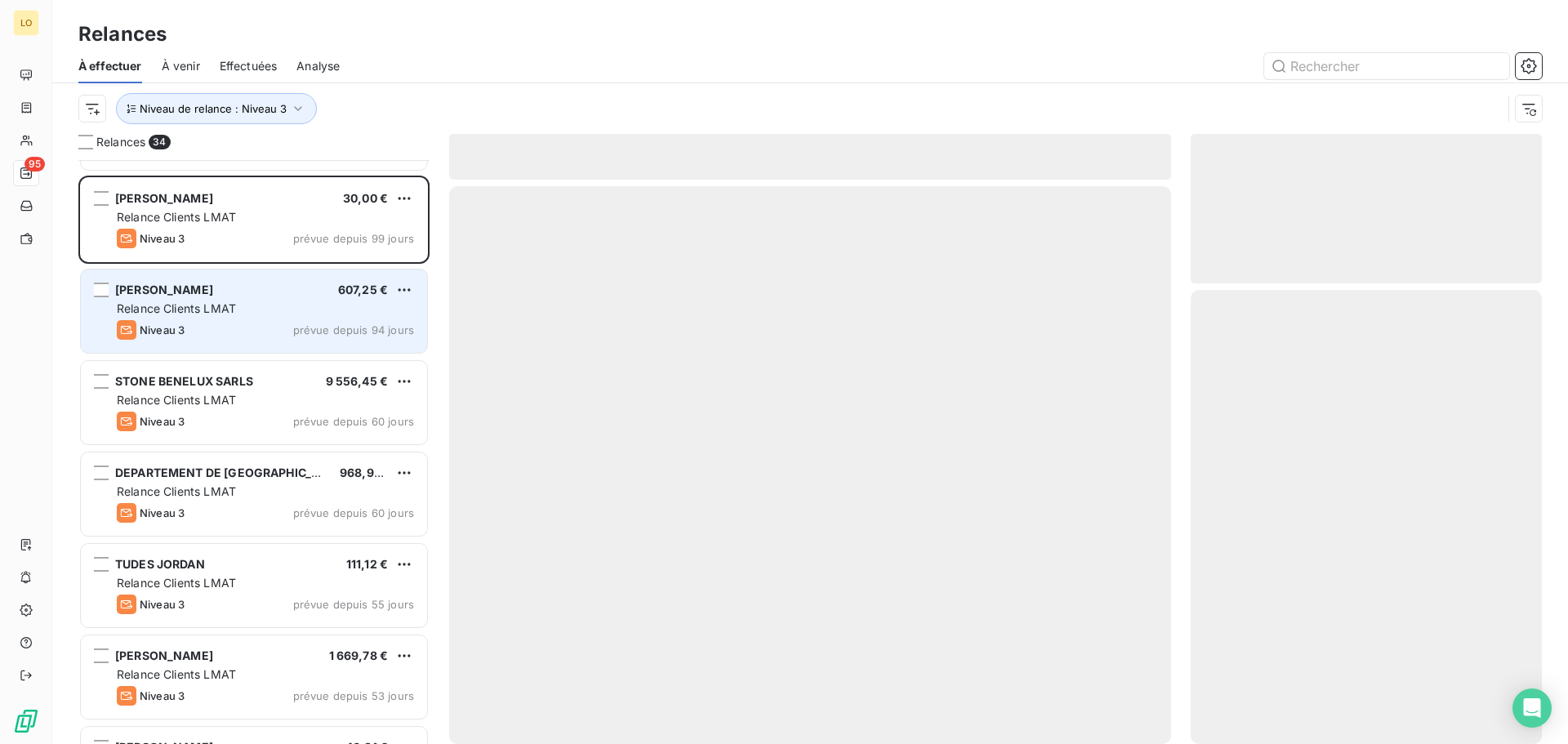
scroll to position [178, 0]
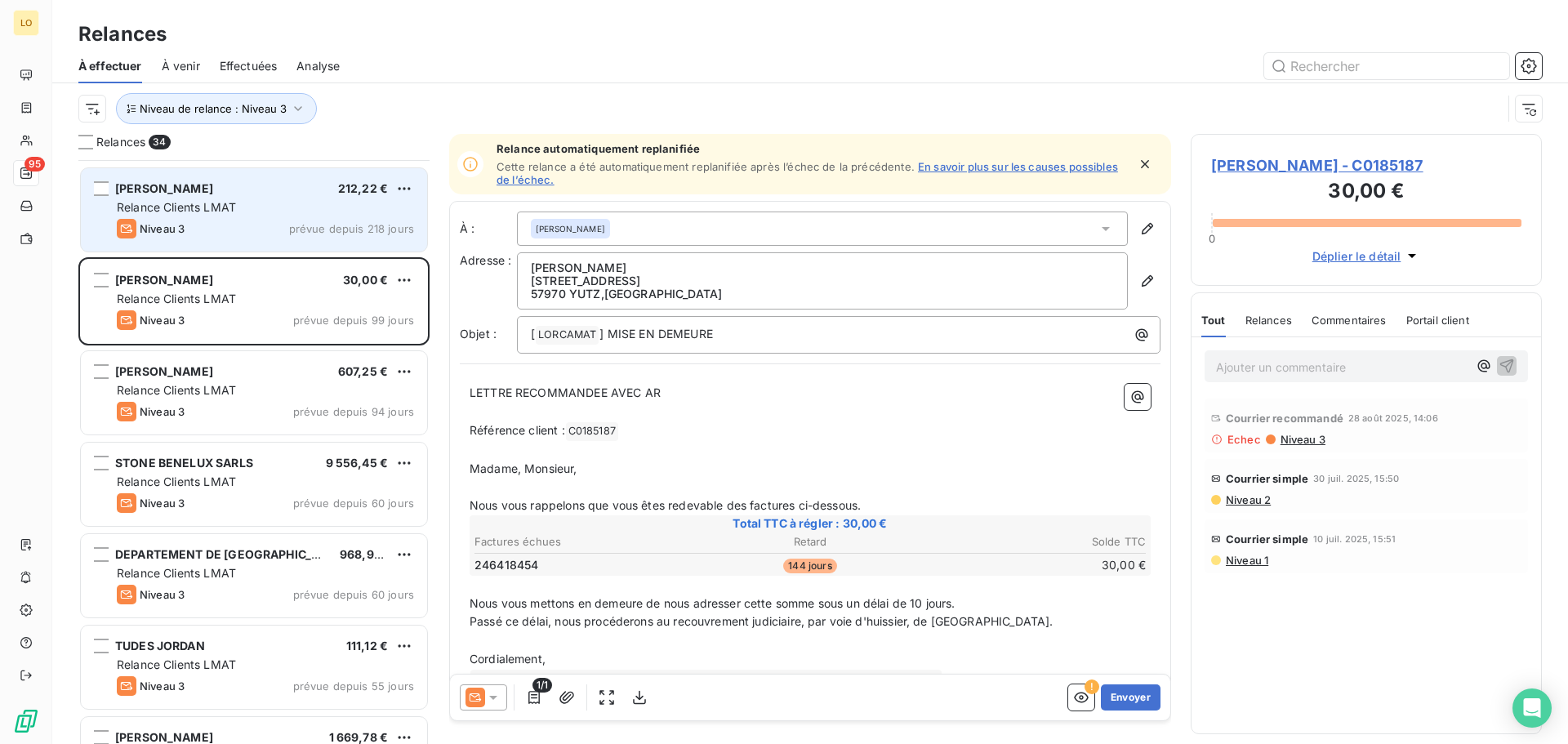
click at [190, 227] on div "Niveau 3 prévue depuis 218 jours" at bounding box center [265, 229] width 297 height 20
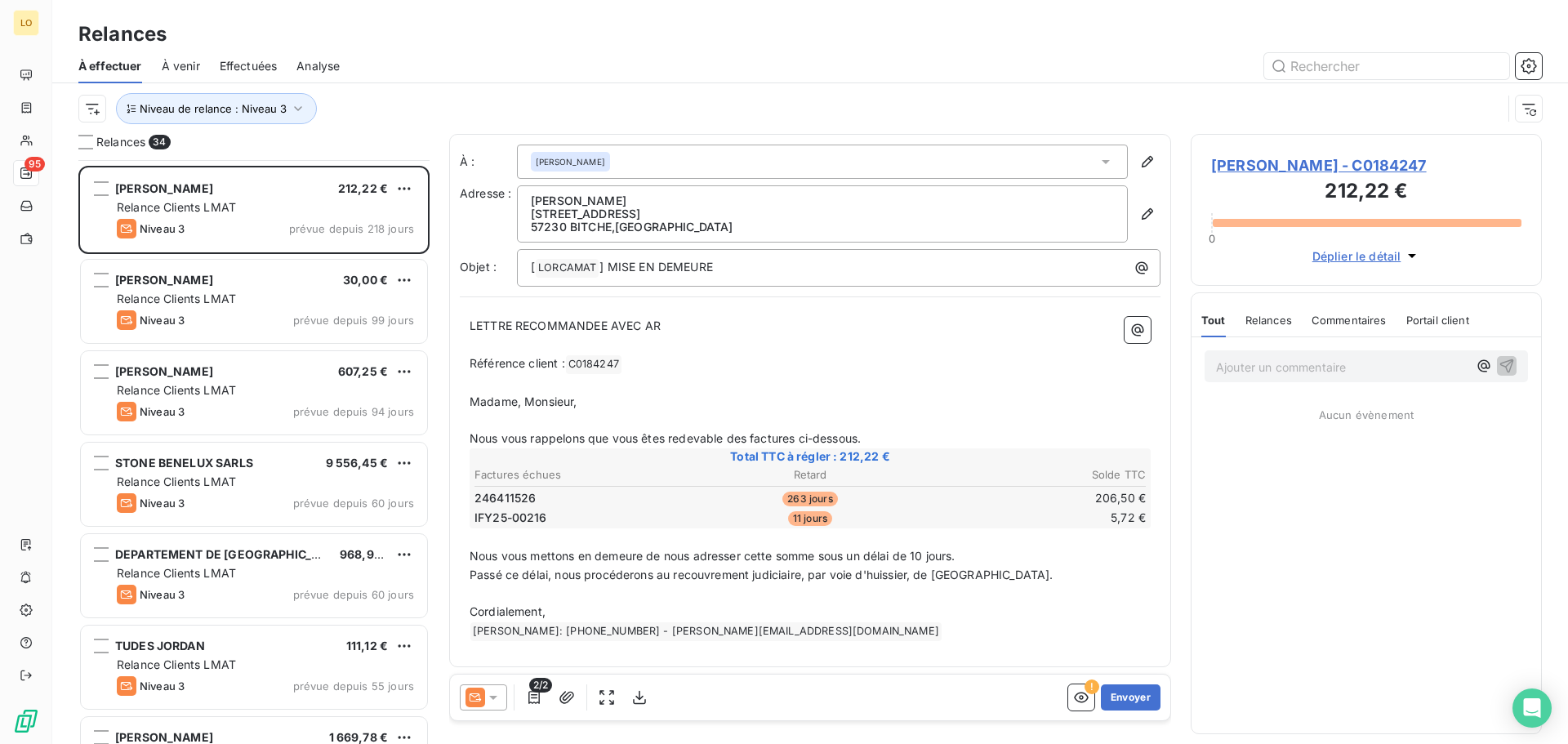
click at [489, 695] on icon at bounding box center [494, 698] width 16 height 16
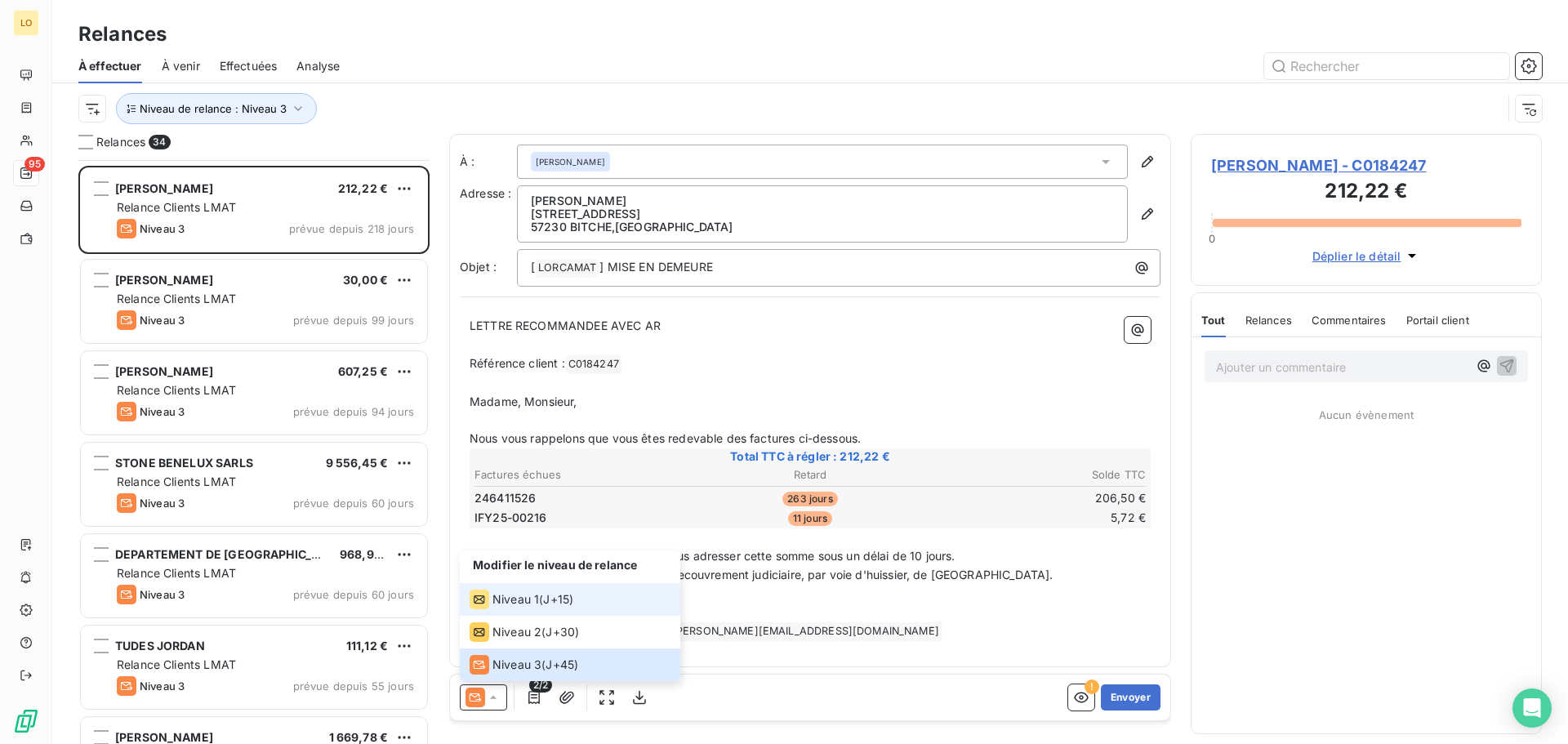
click at [518, 595] on span "Niveau 1" at bounding box center [516, 599] width 46 height 16
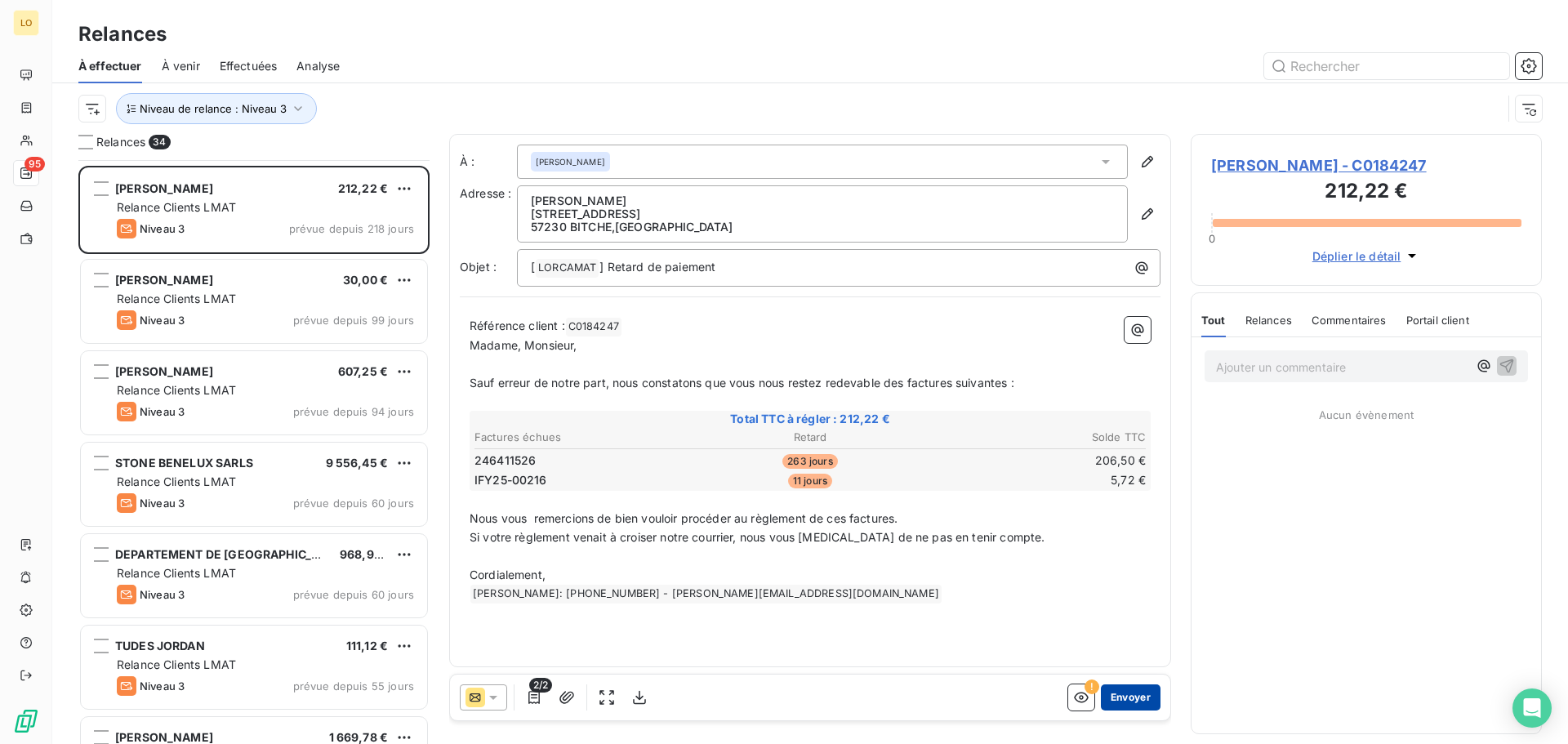
click at [1143, 698] on button "Envoyer" at bounding box center [1131, 697] width 59 height 26
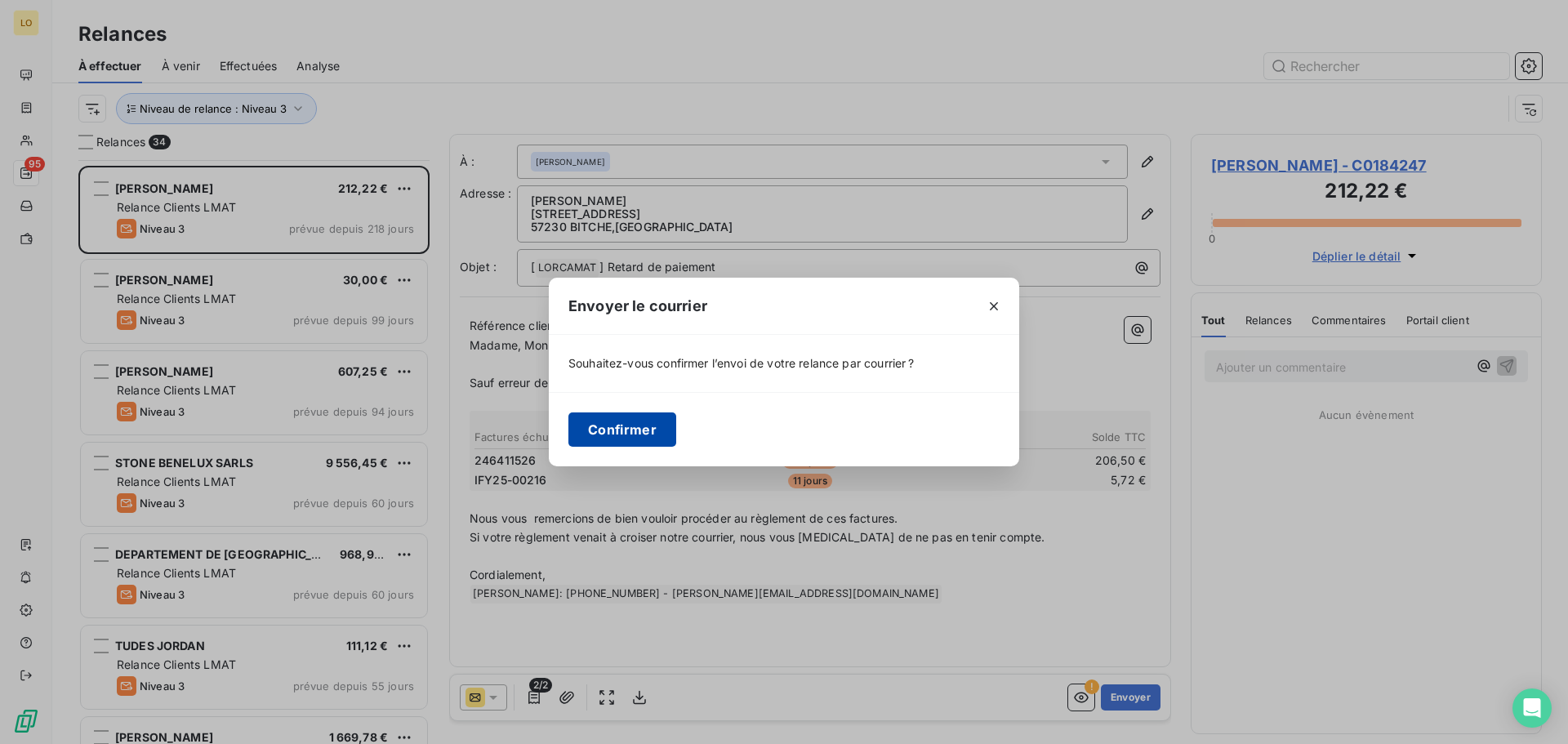
click at [589, 433] on button "Confirmer" at bounding box center [622, 430] width 108 height 35
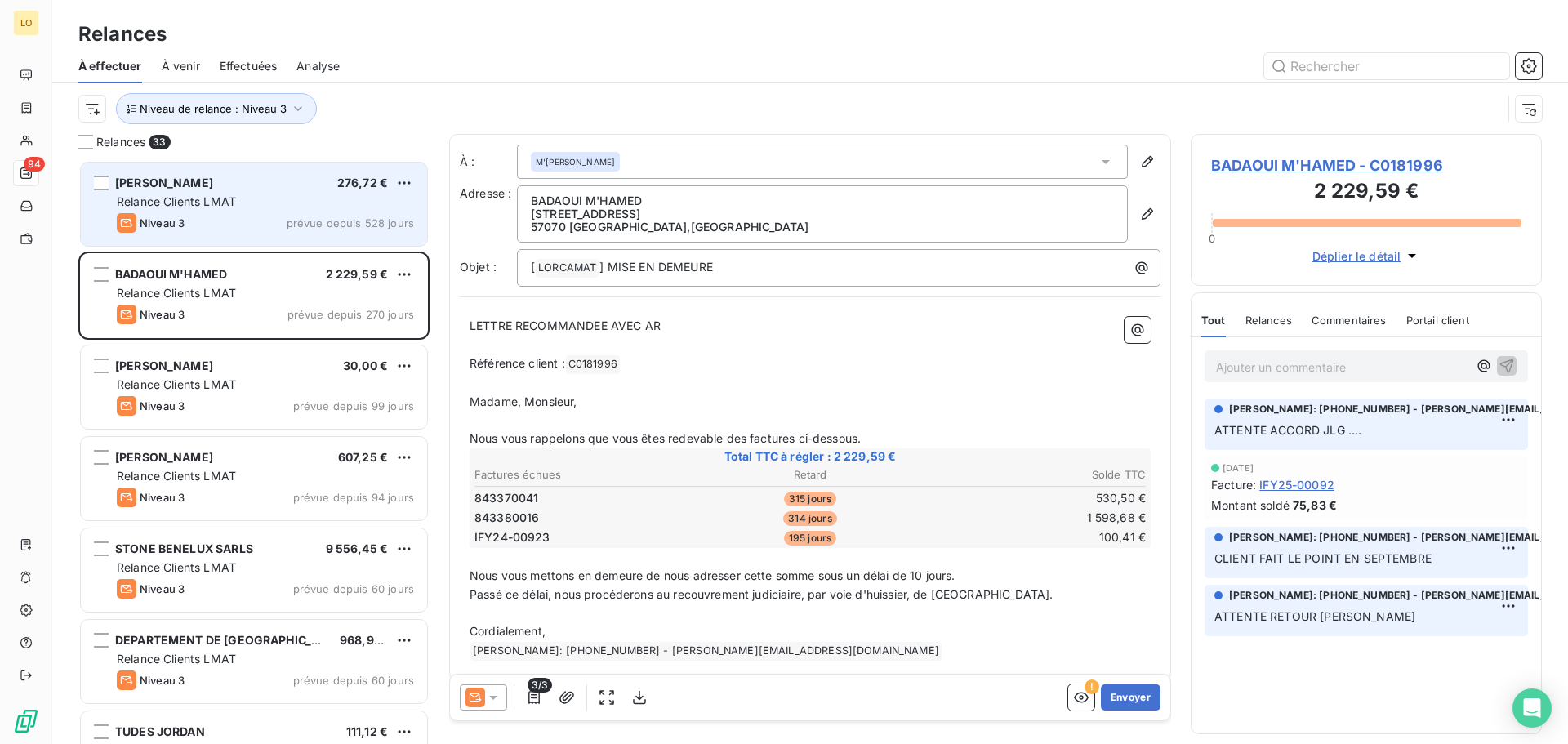
click at [282, 209] on div "[PERSON_NAME] 276,72 € Relance Clients LMAT Niveau 3 prévue depuis 528 jours" at bounding box center [254, 203] width 346 height 83
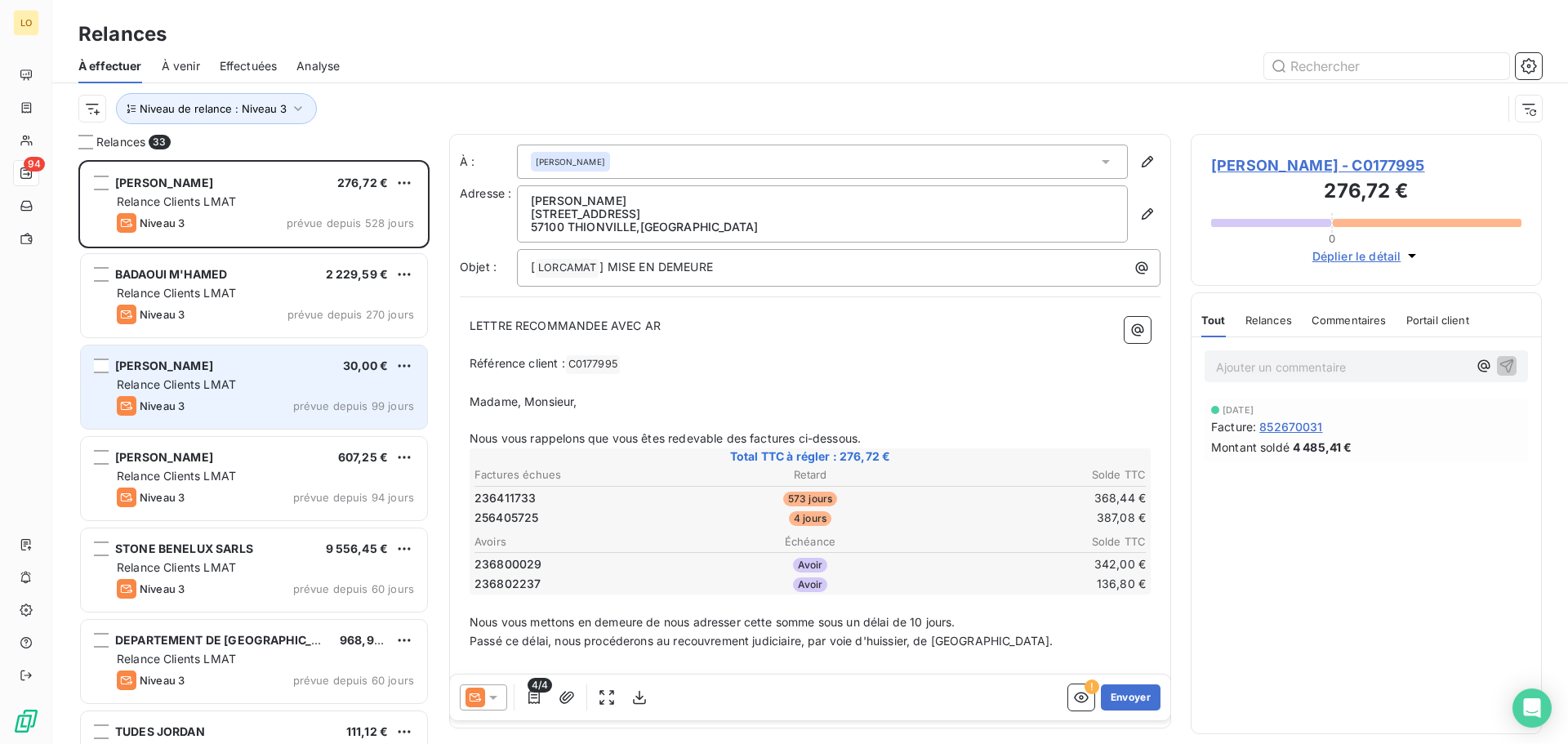
click at [291, 384] on div "Relance Clients LMAT" at bounding box center [265, 384] width 297 height 16
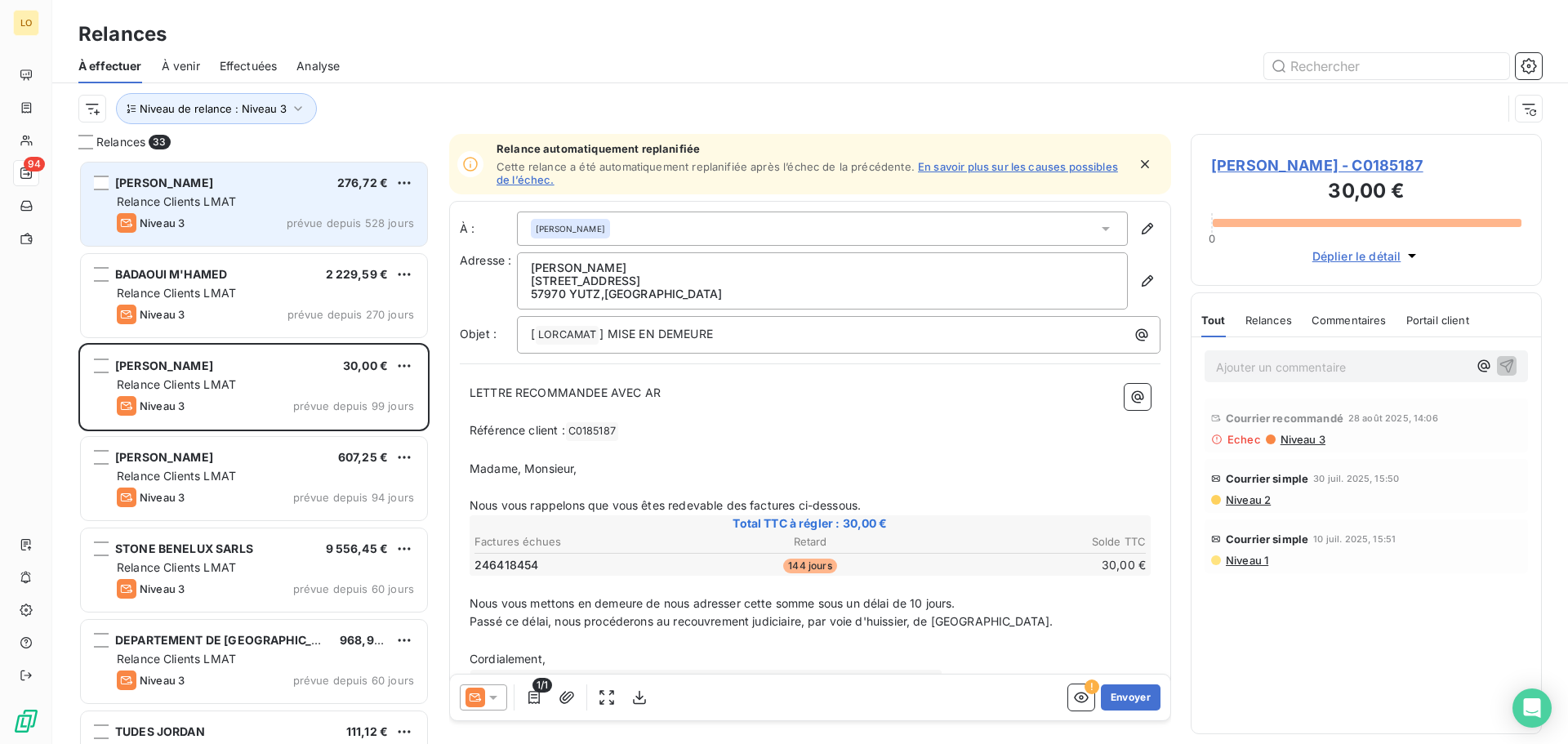
click at [318, 199] on div "Relance Clients LMAT" at bounding box center [265, 201] width 297 height 16
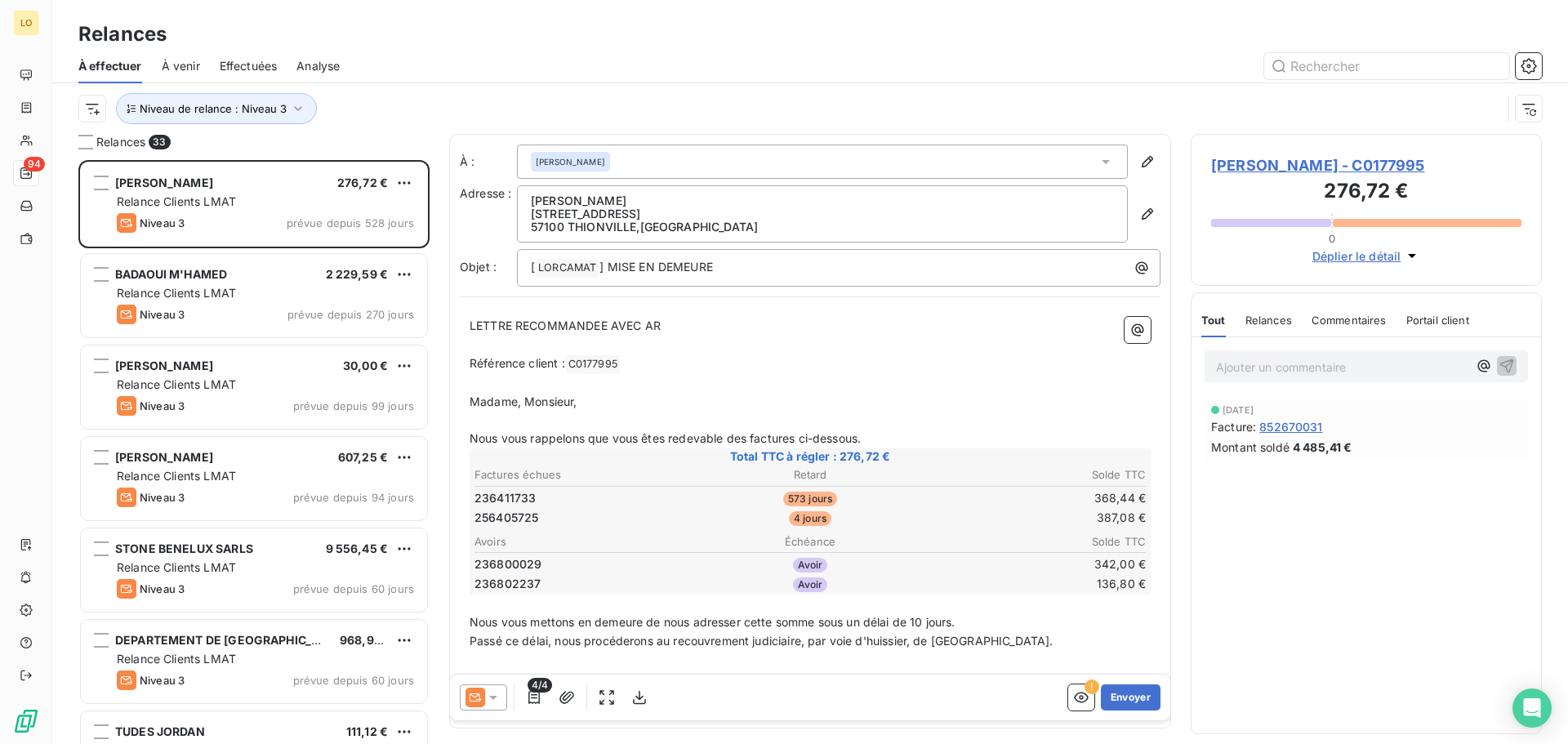
click at [493, 697] on icon at bounding box center [493, 698] width 8 height 4
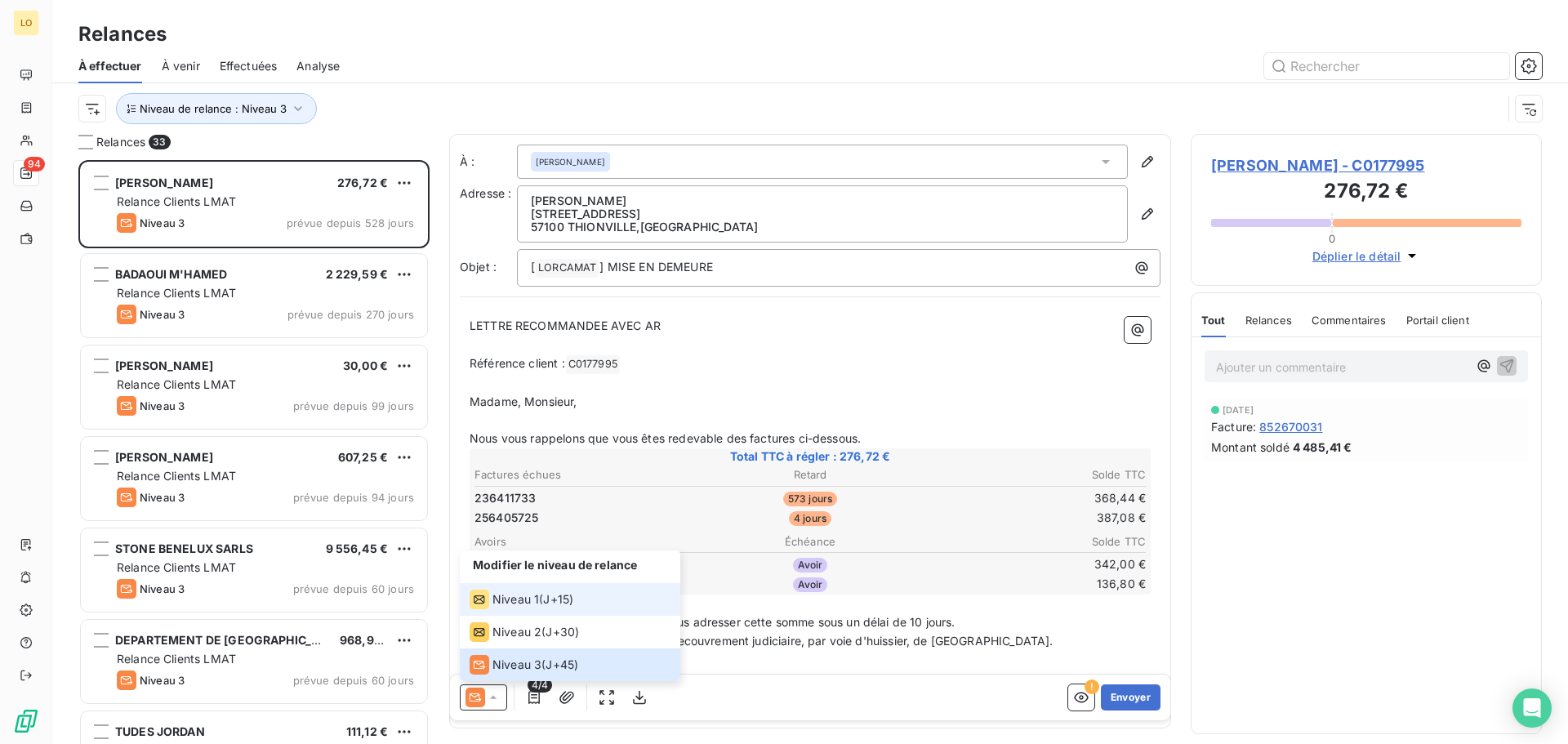
click at [506, 603] on span "Niveau 1" at bounding box center [516, 599] width 46 height 16
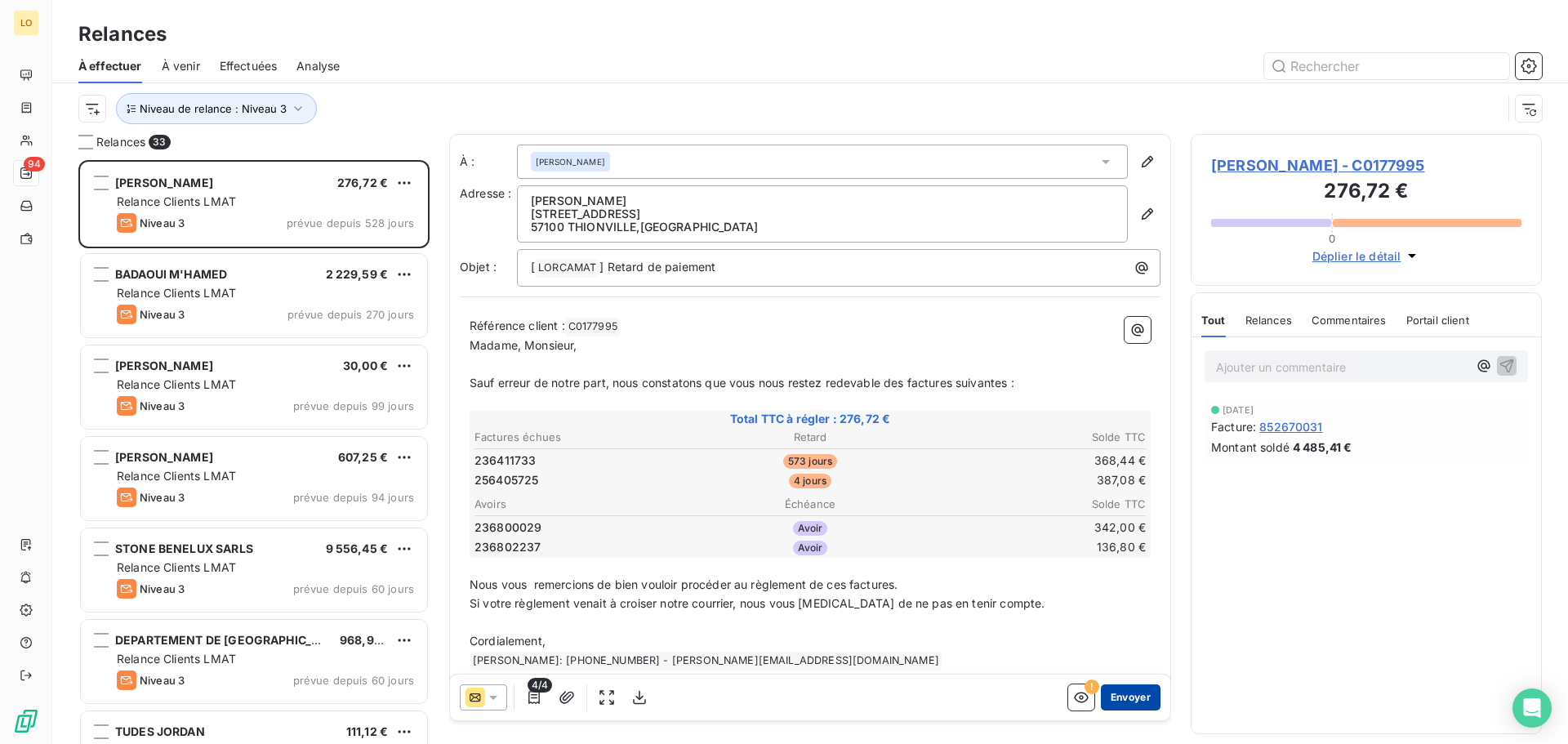
click at [1110, 694] on button "Envoyer" at bounding box center [1131, 697] width 59 height 26
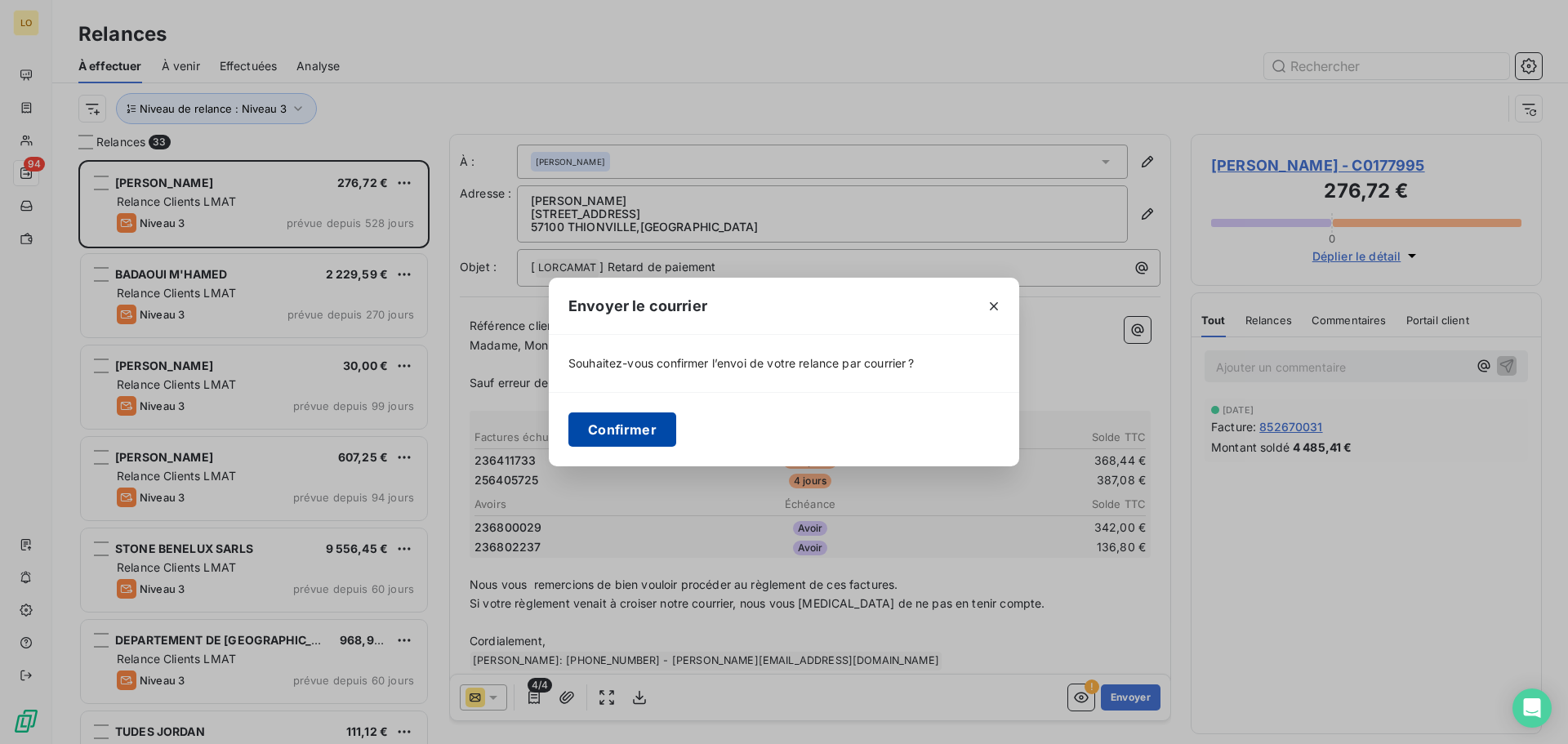
click at [617, 429] on button "Confirmer" at bounding box center [622, 430] width 108 height 35
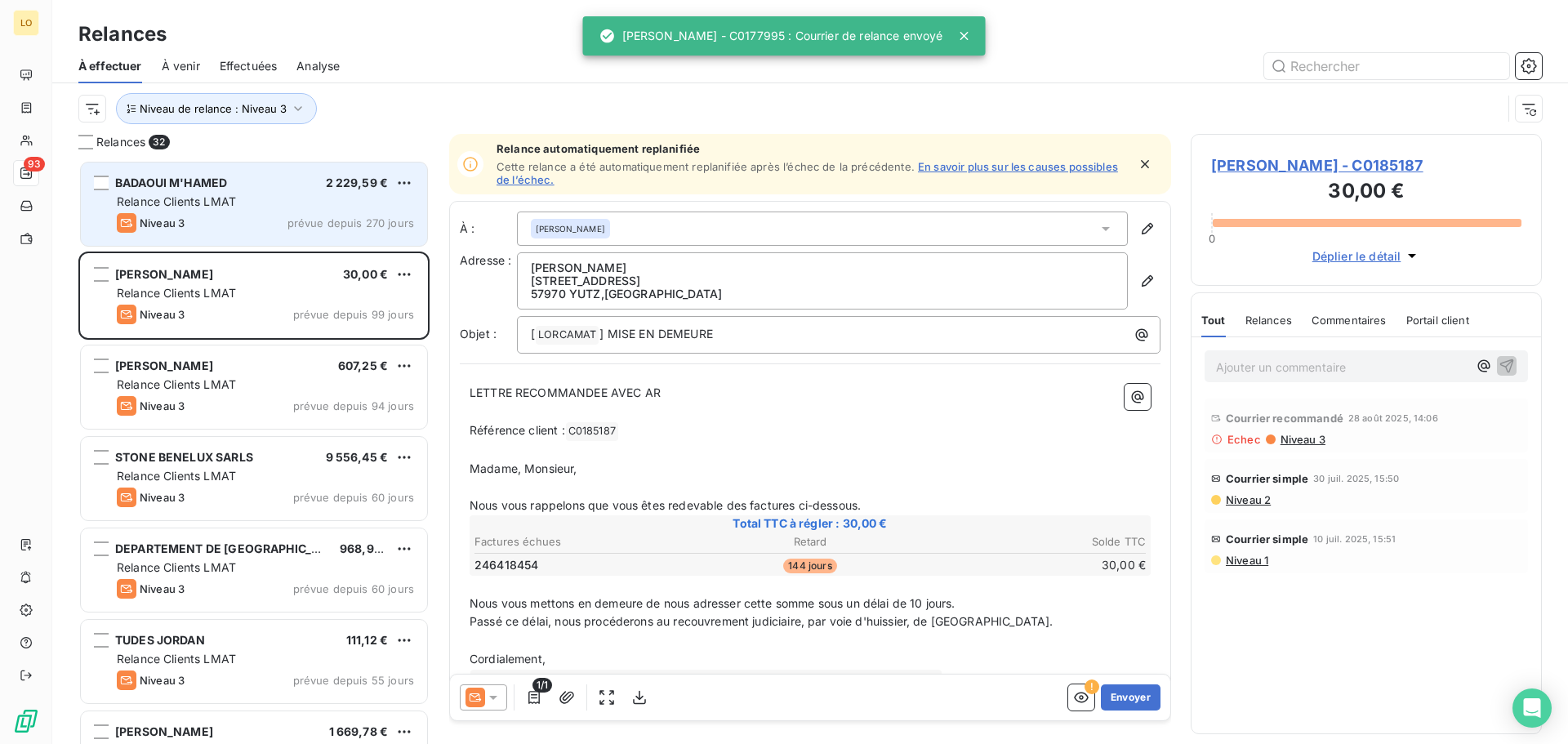
click at [222, 202] on span "Relance Clients LMAT" at bounding box center [176, 200] width 119 height 14
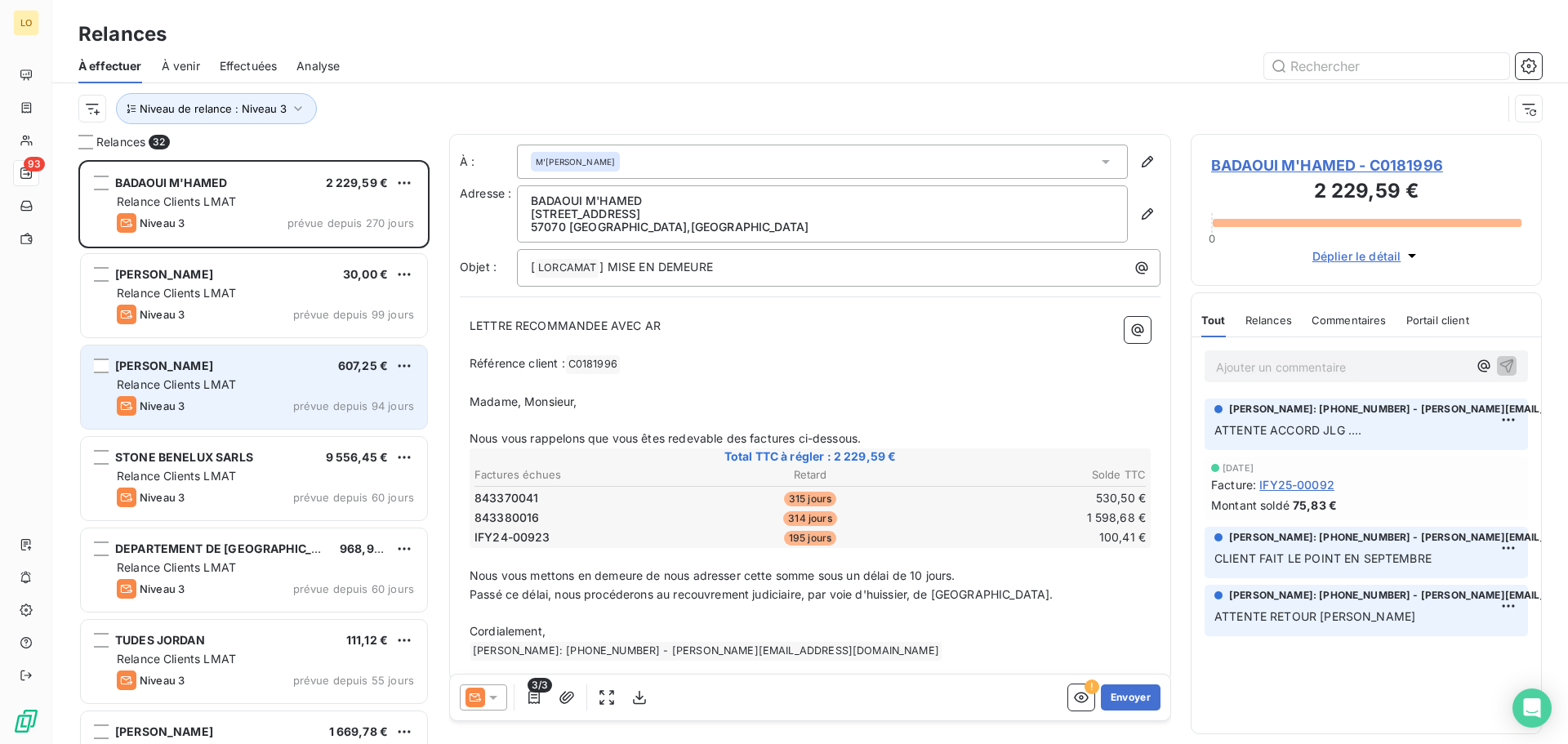
click at [243, 373] on div "[PERSON_NAME] 607,25 € Relance Clients LMAT Niveau 3 prévue depuis 94 jours" at bounding box center [254, 386] width 346 height 83
